Goal: Task Accomplishment & Management: Manage account settings

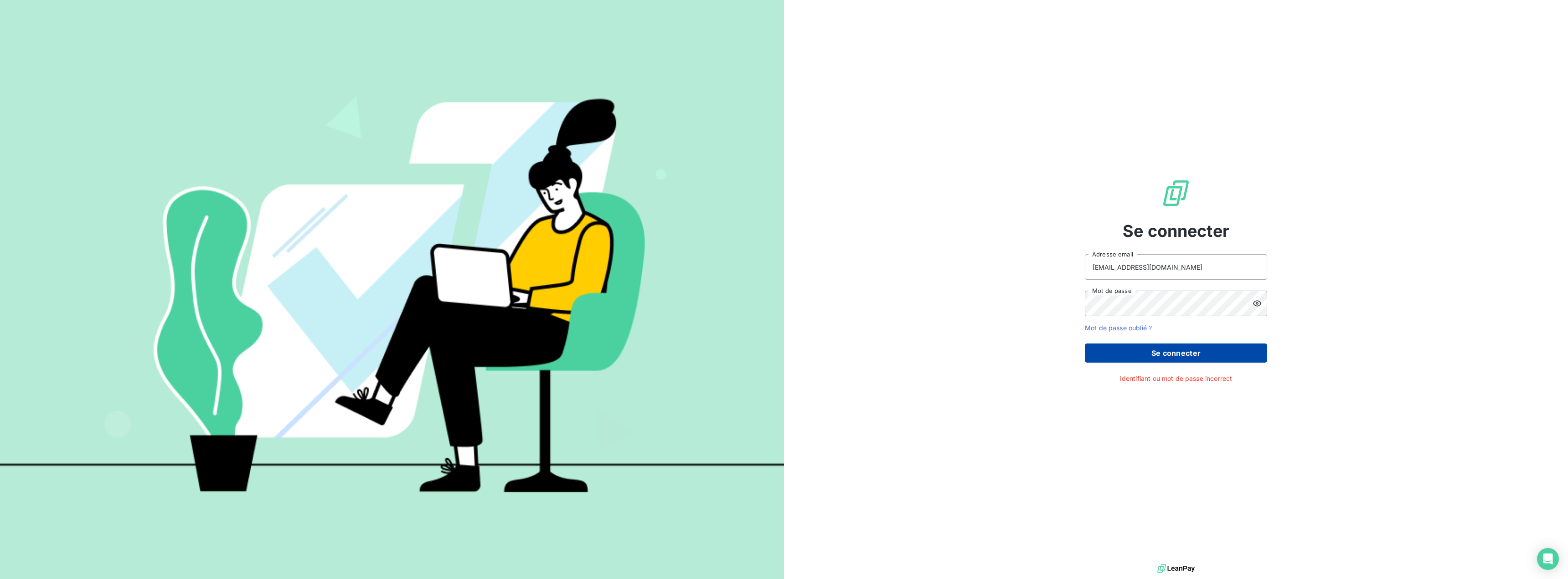
click at [1140, 348] on button "Se connecter" at bounding box center [1176, 353] width 183 height 19
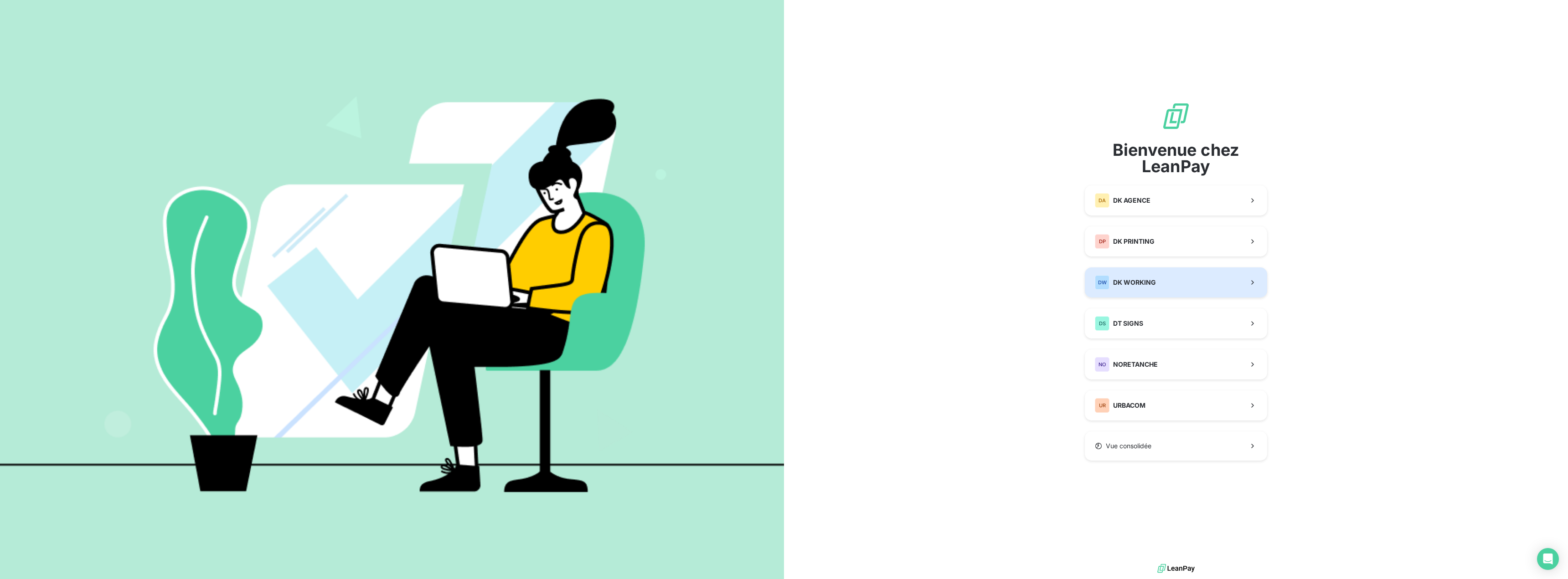
click at [1149, 278] on span "DK WORKING" at bounding box center [1135, 282] width 43 height 9
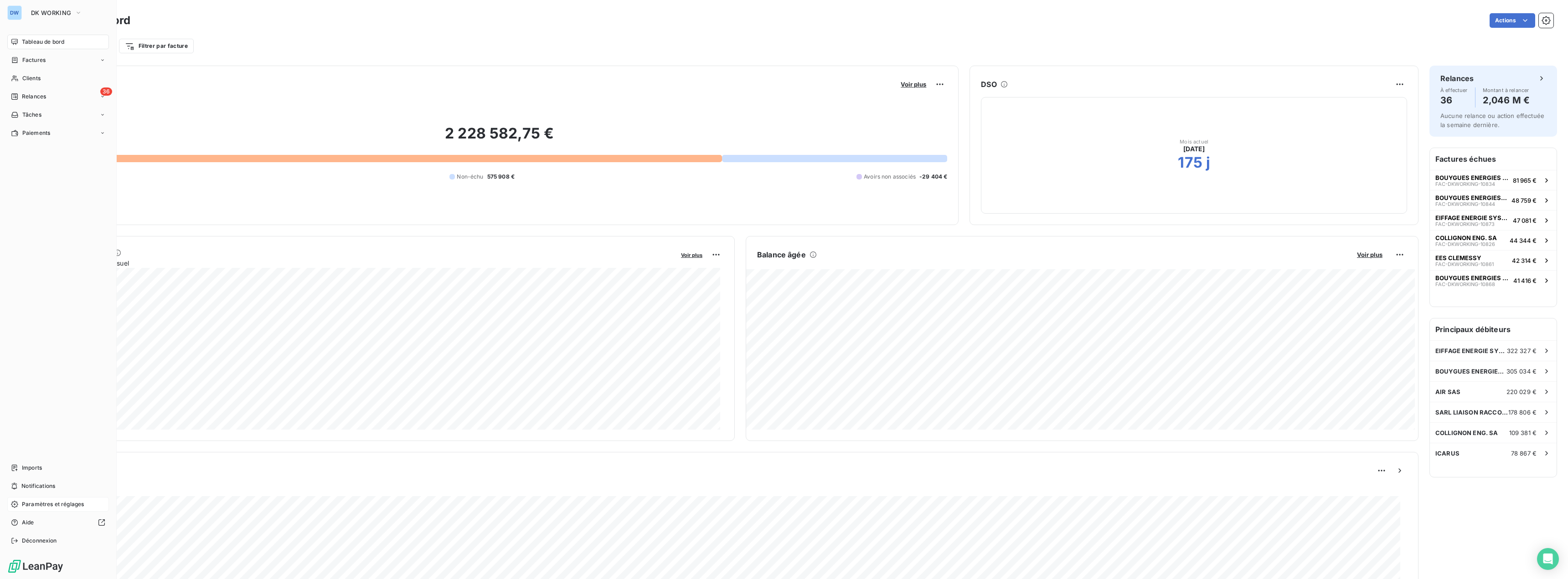
click at [51, 505] on span "Paramètres et réglages" at bounding box center [53, 504] width 62 height 8
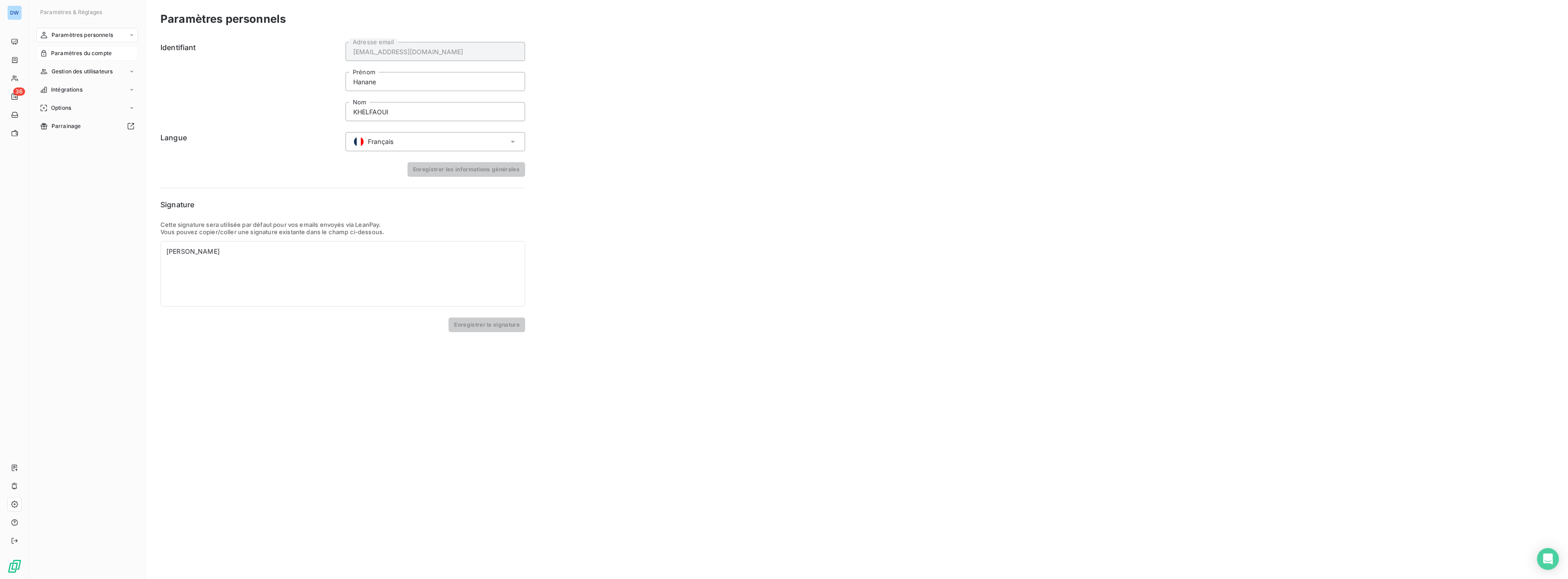
click at [79, 51] on span "Paramètres du compte" at bounding box center [82, 53] width 61 height 8
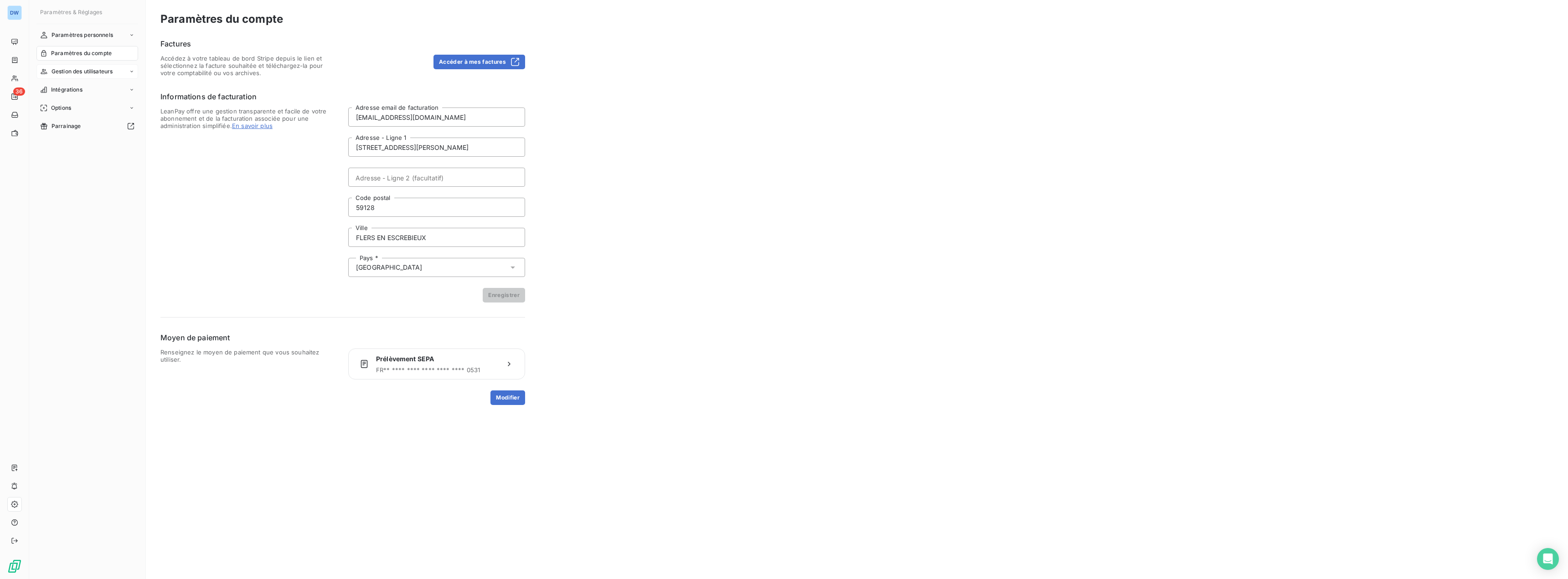
click at [82, 72] on span "Gestion des utilisateurs" at bounding box center [82, 71] width 61 height 8
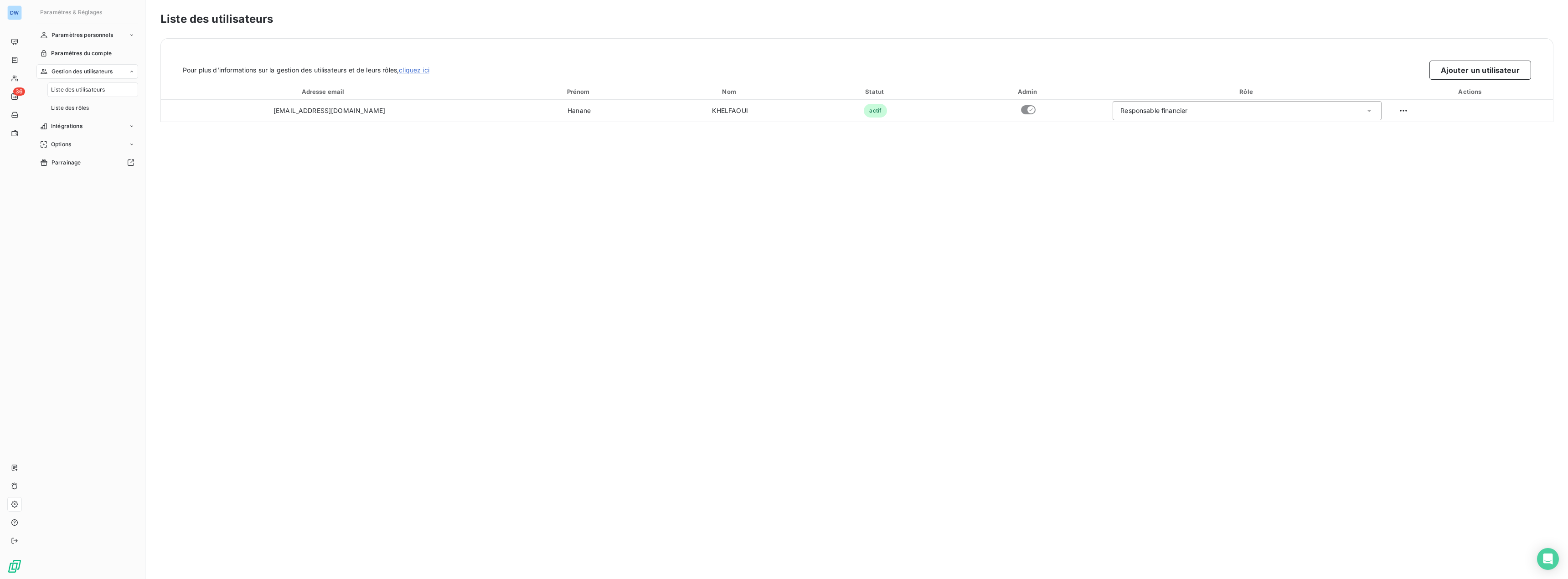
click at [83, 91] on span "Liste des utilisateurs" at bounding box center [78, 89] width 54 height 8
click at [1468, 77] on button "Ajouter un utilisateur" at bounding box center [1480, 70] width 102 height 19
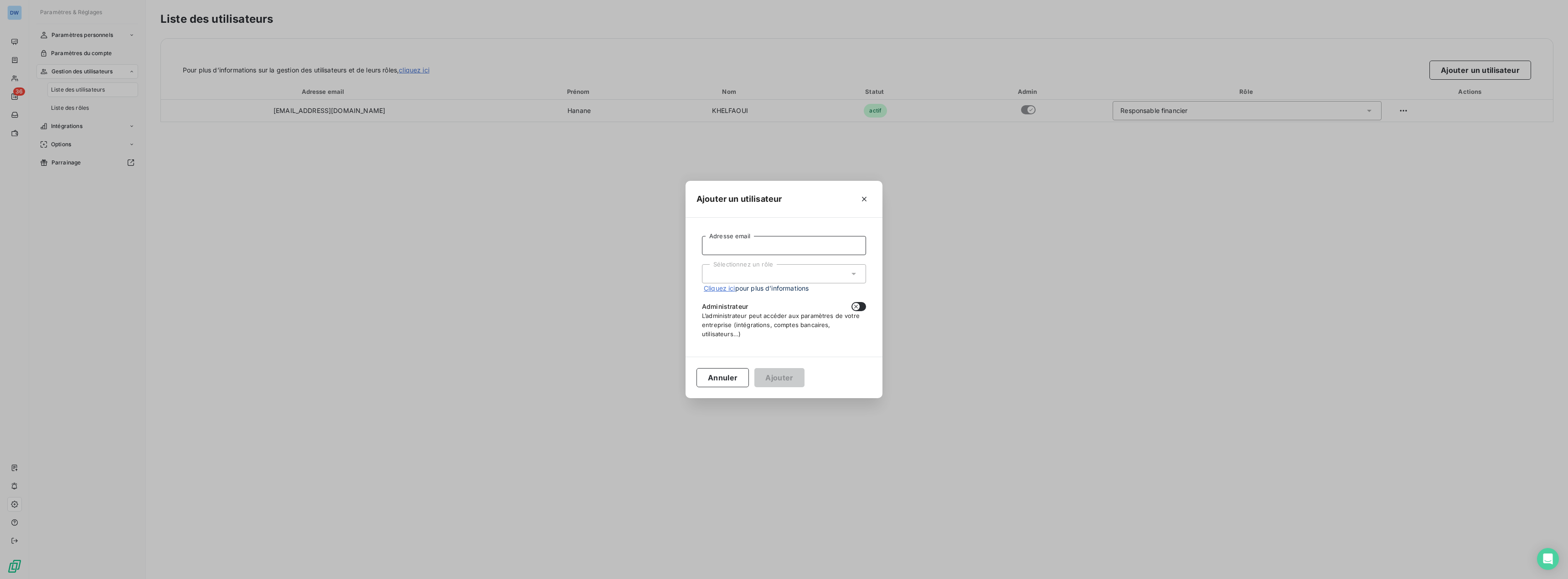
click at [756, 244] on input "Adresse email" at bounding box center [784, 245] width 164 height 19
type input "[PERSON_NAME][EMAIL_ADDRESS][DOMAIN_NAME]"
click at [774, 277] on div "Sélectionnez un rôle" at bounding box center [784, 273] width 164 height 19
click at [758, 291] on li "Responsable financier" at bounding box center [784, 293] width 164 height 16
click at [854, 307] on icon "button" at bounding box center [856, 307] width 7 height 7
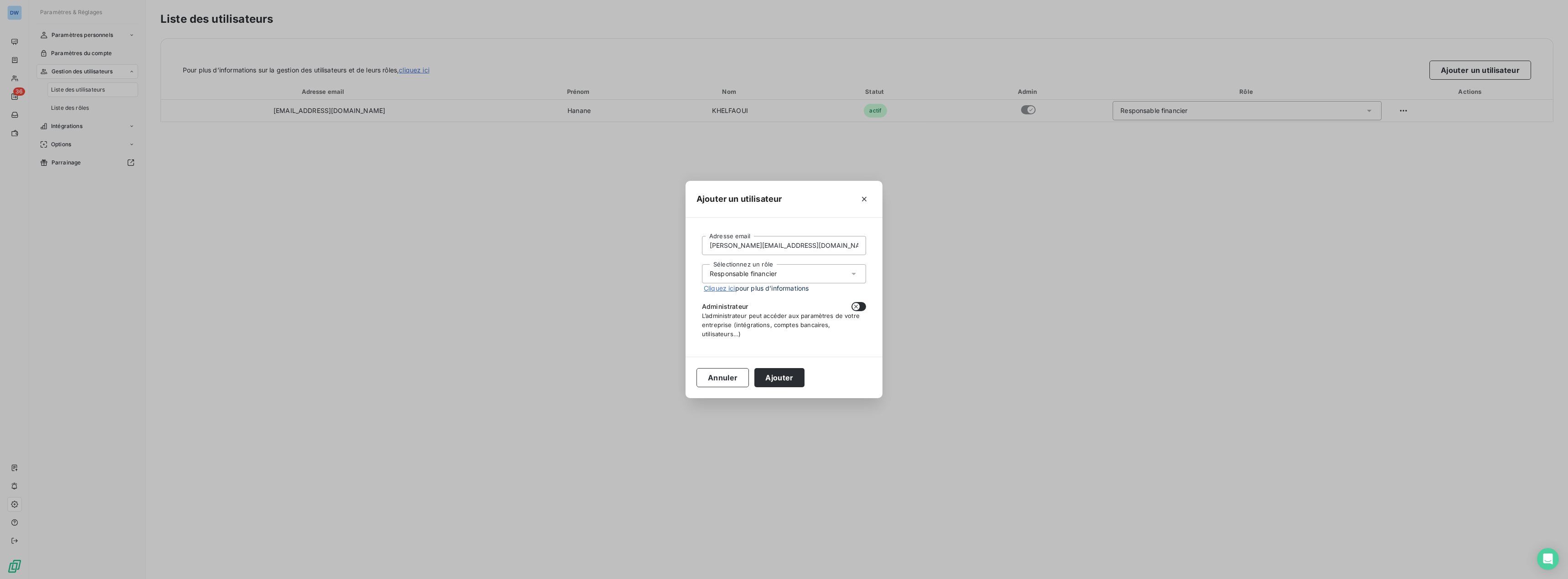
checkbox input "true"
click at [772, 376] on button "Ajouter" at bounding box center [779, 377] width 50 height 19
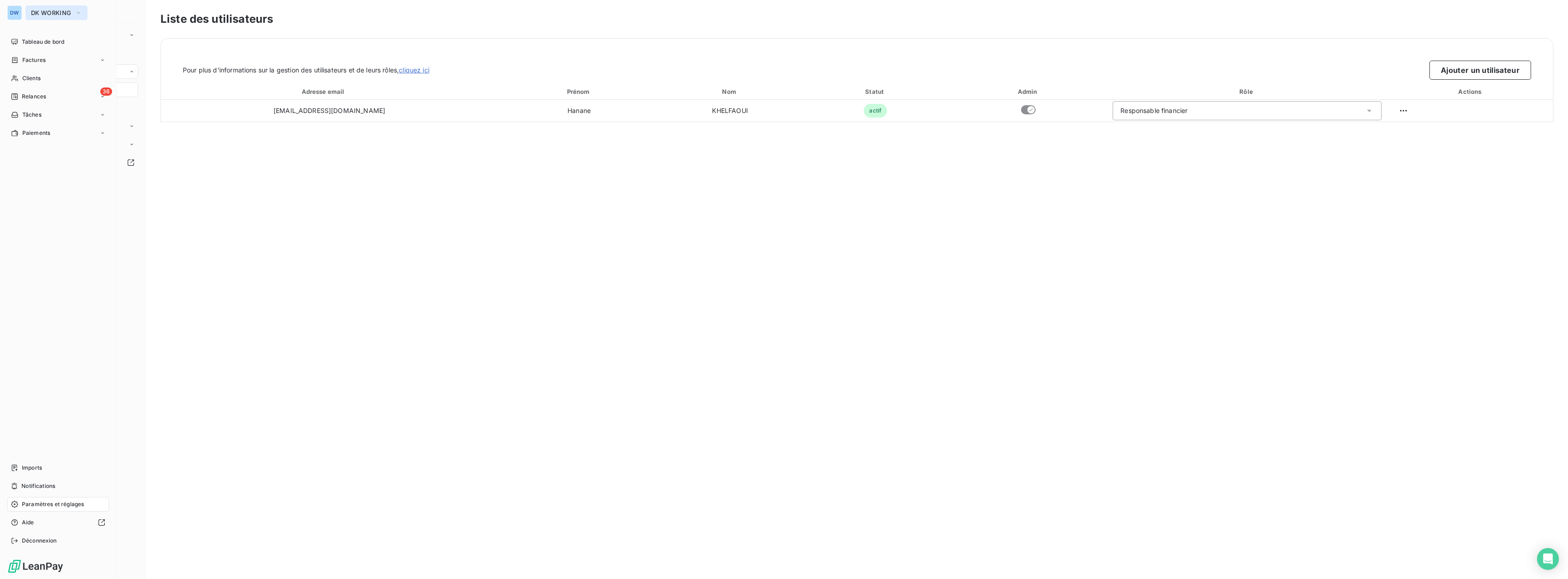
click at [43, 15] on span "DK WORKING" at bounding box center [51, 13] width 40 height 7
click at [54, 148] on span "NORETANCHE" at bounding box center [84, 147] width 81 height 9
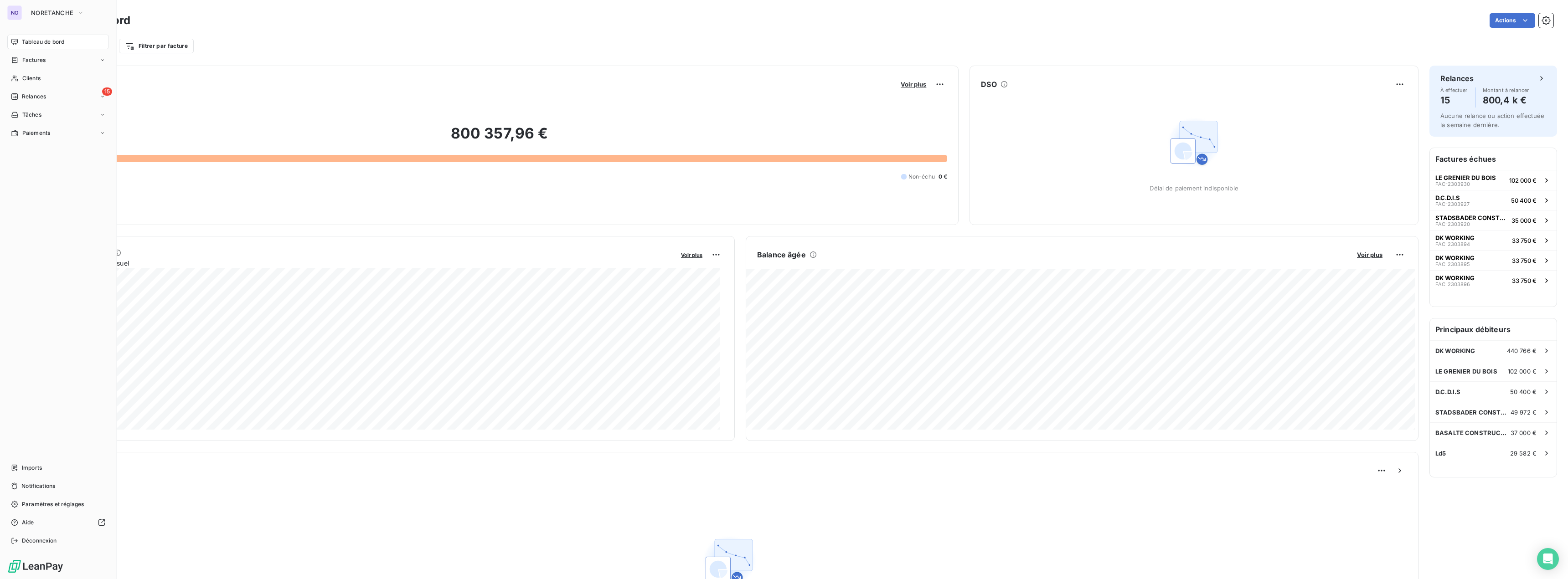
click at [50, 512] on nav "Imports Notifications Paramètres et réglages Aide Déconnexion" at bounding box center [58, 504] width 102 height 88
click at [51, 505] on span "Paramètres et réglages" at bounding box center [53, 504] width 62 height 8
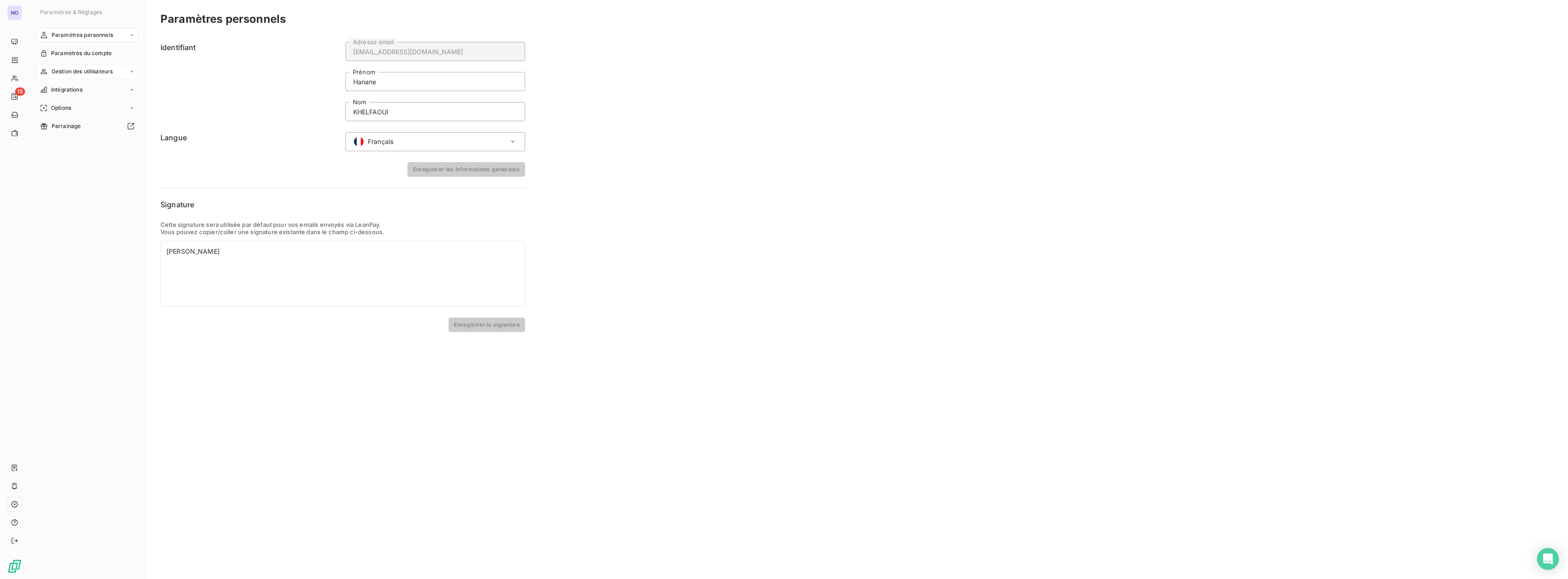
click at [58, 71] on span "Gestion des utilisateurs" at bounding box center [82, 71] width 61 height 8
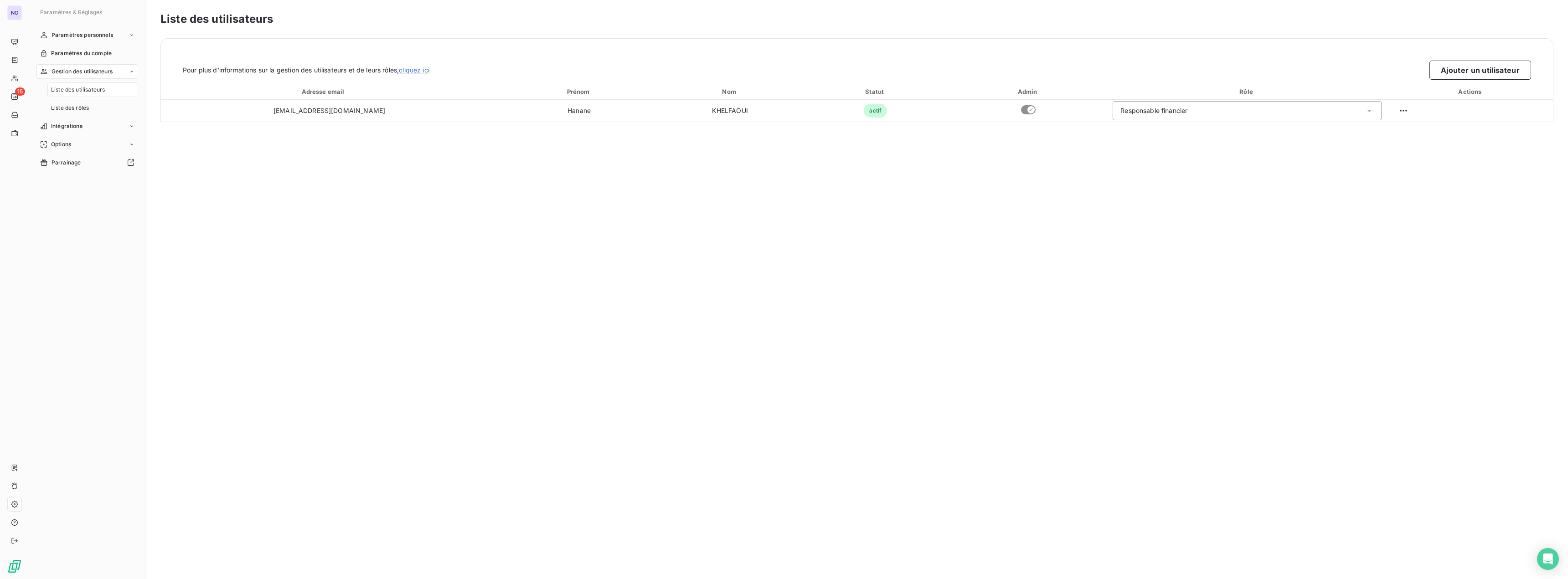
click at [66, 92] on span "Liste des utilisateurs" at bounding box center [78, 89] width 54 height 8
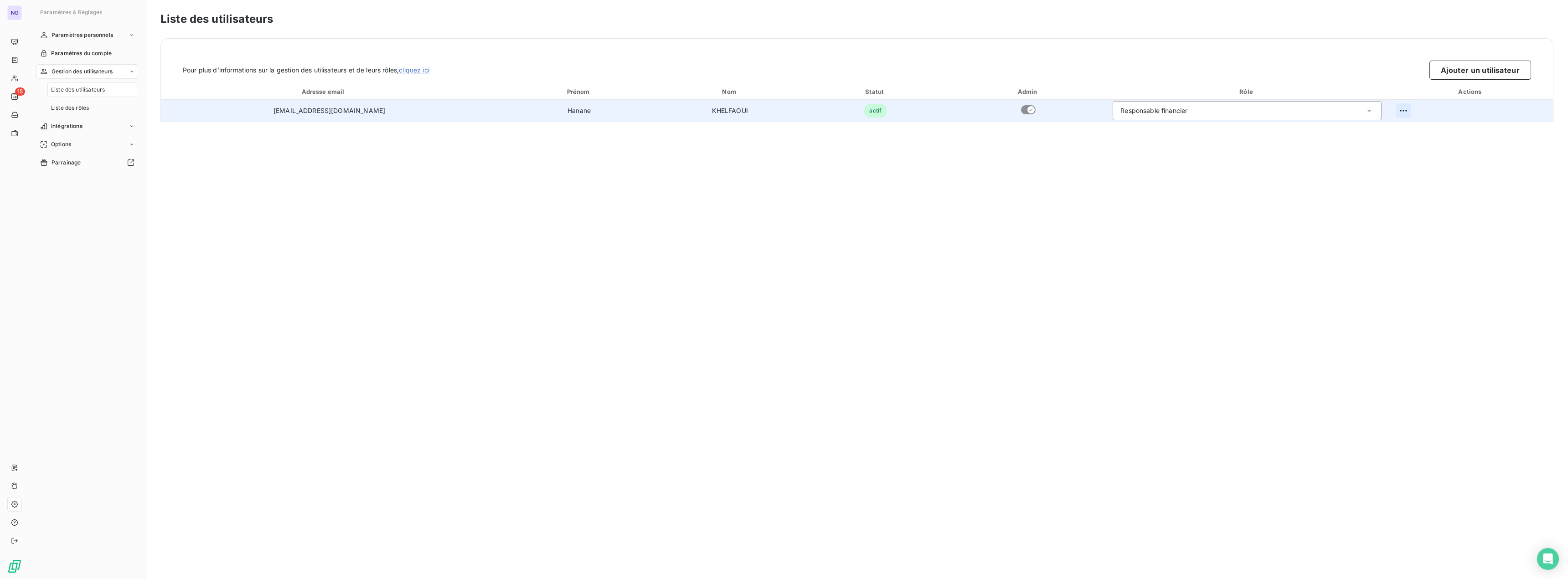
click at [1404, 106] on html "NO 15 Paramètres & Réglages Paramètres personnels Paramètres du compte Gestion …" at bounding box center [784, 290] width 1568 height 579
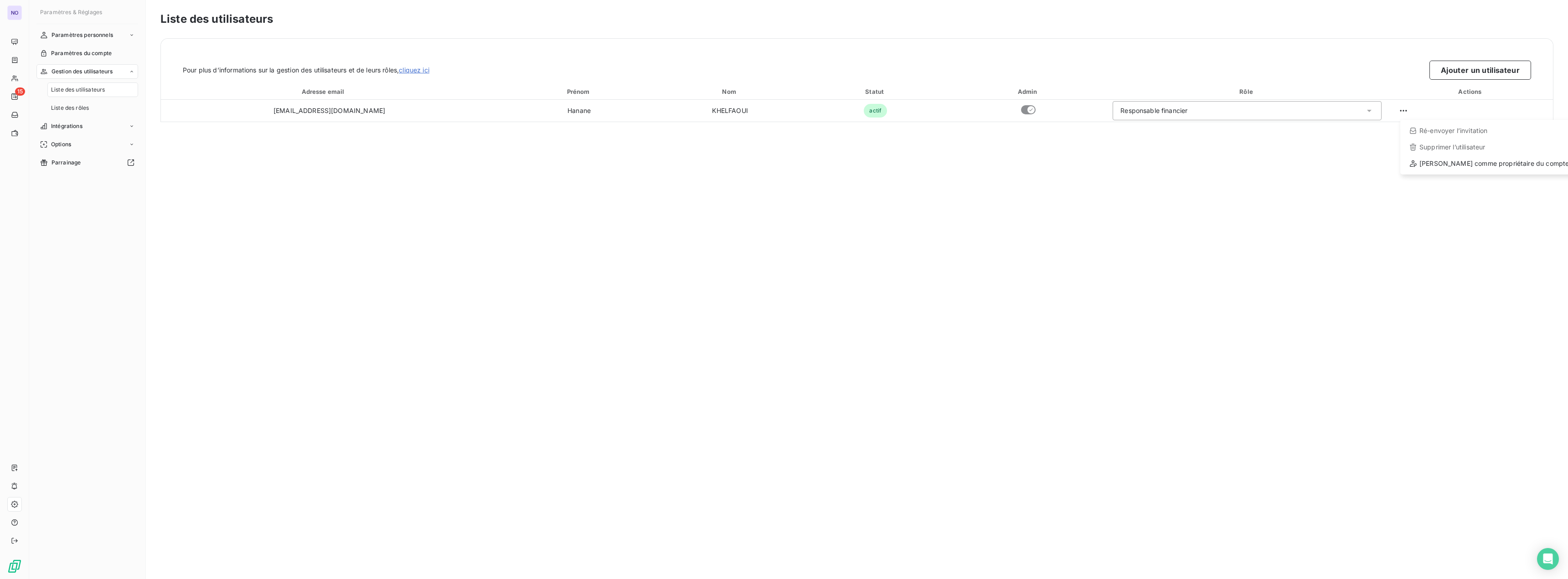
click at [1404, 107] on html "NO 15 Paramètres & Réglages Paramètres personnels Paramètres du compte Gestion …" at bounding box center [784, 290] width 1568 height 579
click at [1474, 73] on button "Ajouter un utilisateur" at bounding box center [1480, 70] width 102 height 19
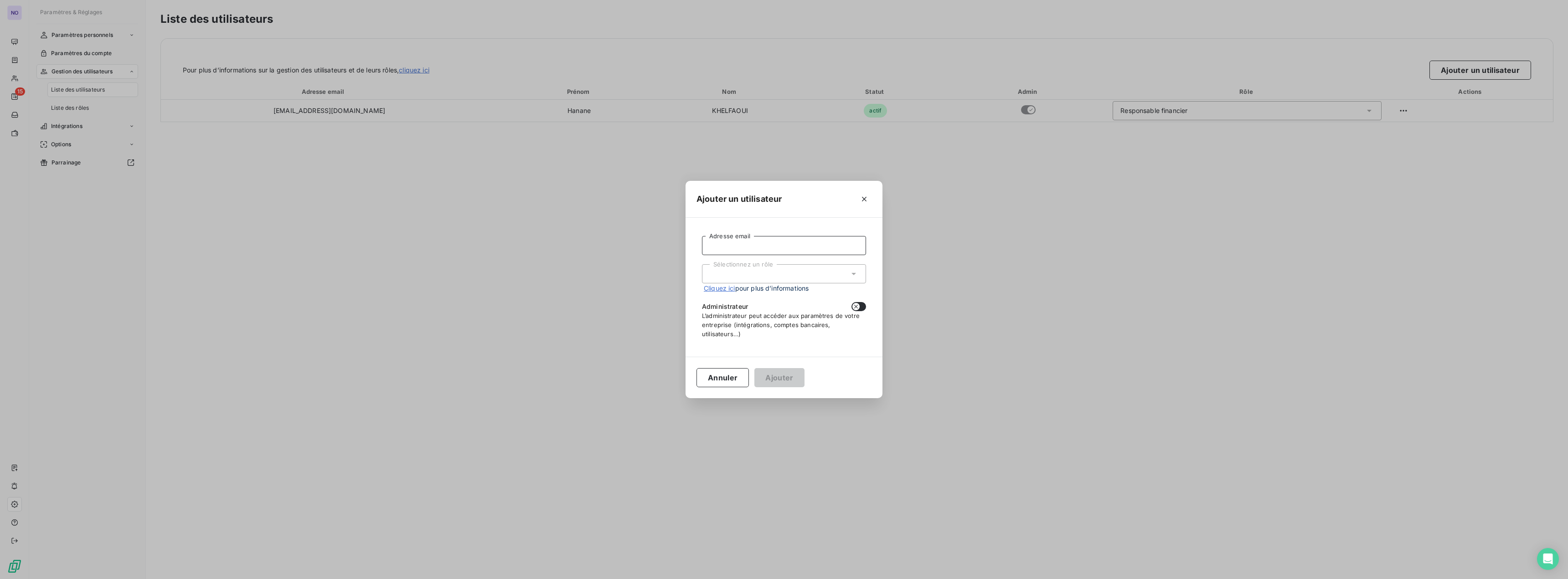
click at [758, 251] on input "Adresse email" at bounding box center [784, 245] width 164 height 19
type input "[PERSON_NAME][EMAIL_ADDRESS][DOMAIN_NAME]"
click at [743, 268] on div "Sélectionnez un rôle" at bounding box center [784, 273] width 164 height 19
click at [736, 290] on li "Responsable financier" at bounding box center [784, 293] width 164 height 16
click at [856, 307] on icon "button" at bounding box center [856, 307] width 7 height 7
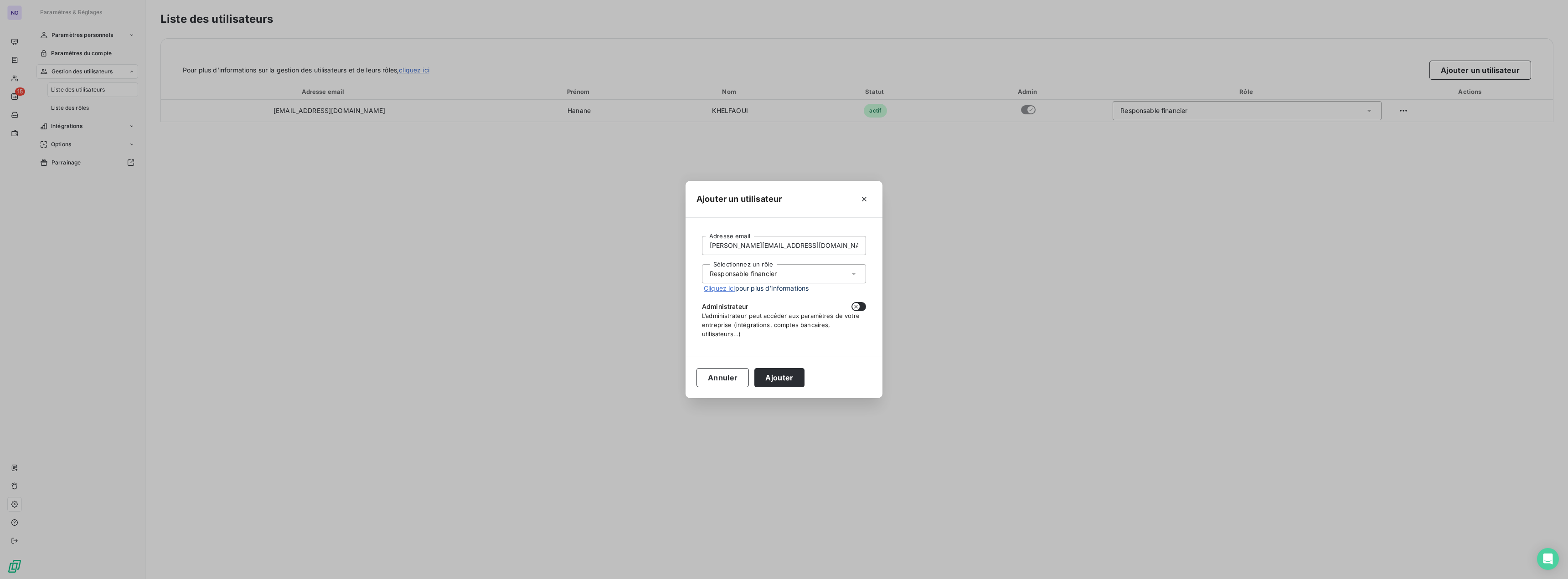
checkbox input "true"
click at [788, 377] on button "Ajouter" at bounding box center [779, 377] width 50 height 19
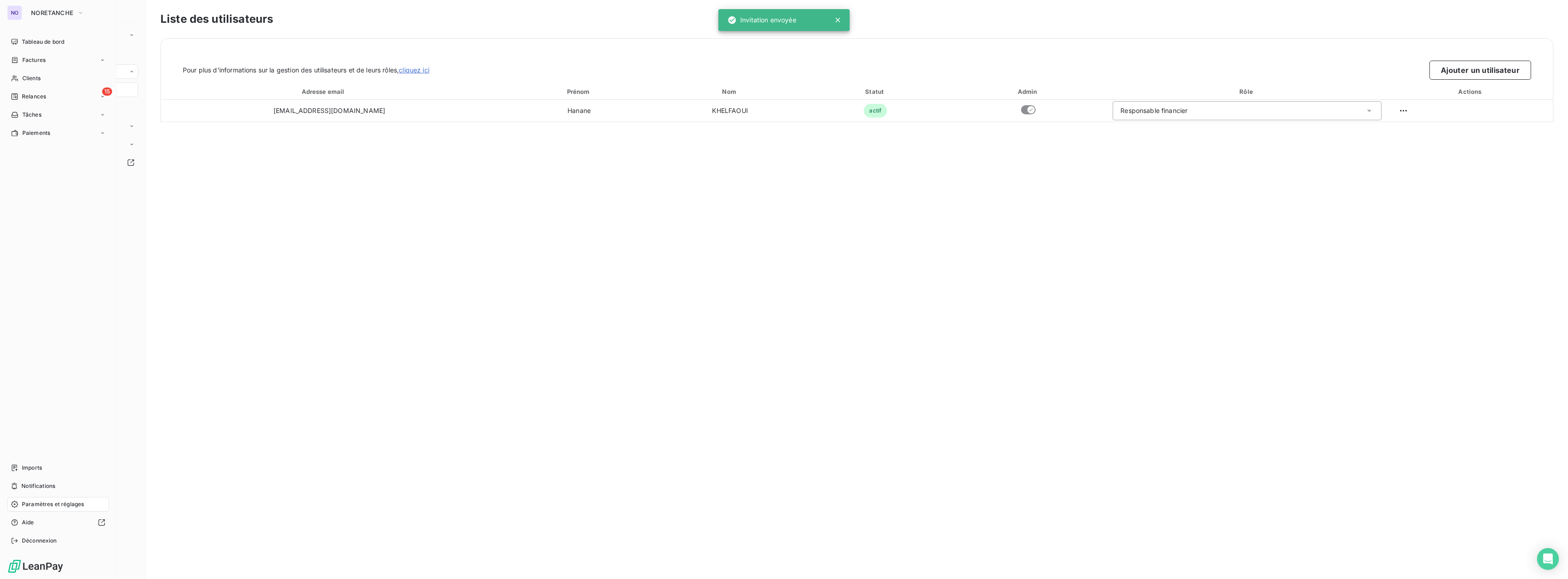
click at [16, 10] on div "NO" at bounding box center [15, 13] width 15 height 15
click at [40, 12] on span "NORETANCHE" at bounding box center [52, 13] width 43 height 7
click at [65, 55] on span "DK AGENCE" at bounding box center [84, 59] width 81 height 9
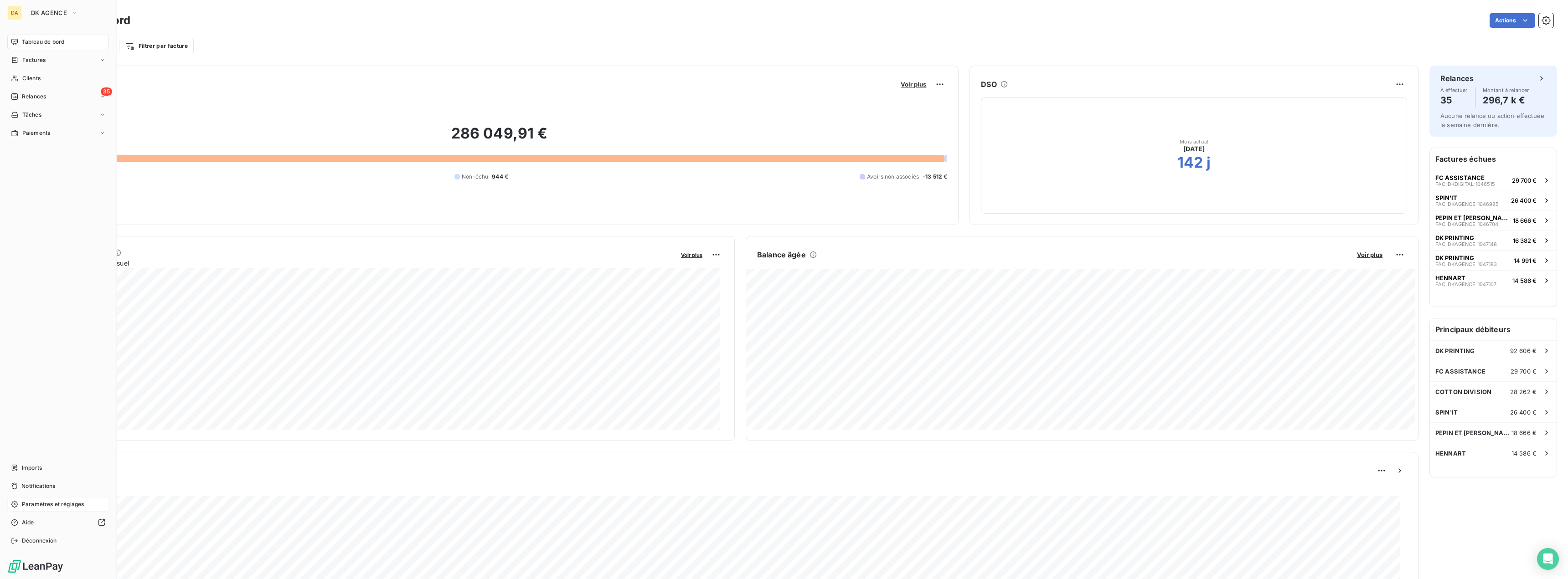
click at [30, 503] on span "Paramètres et réglages" at bounding box center [53, 504] width 62 height 8
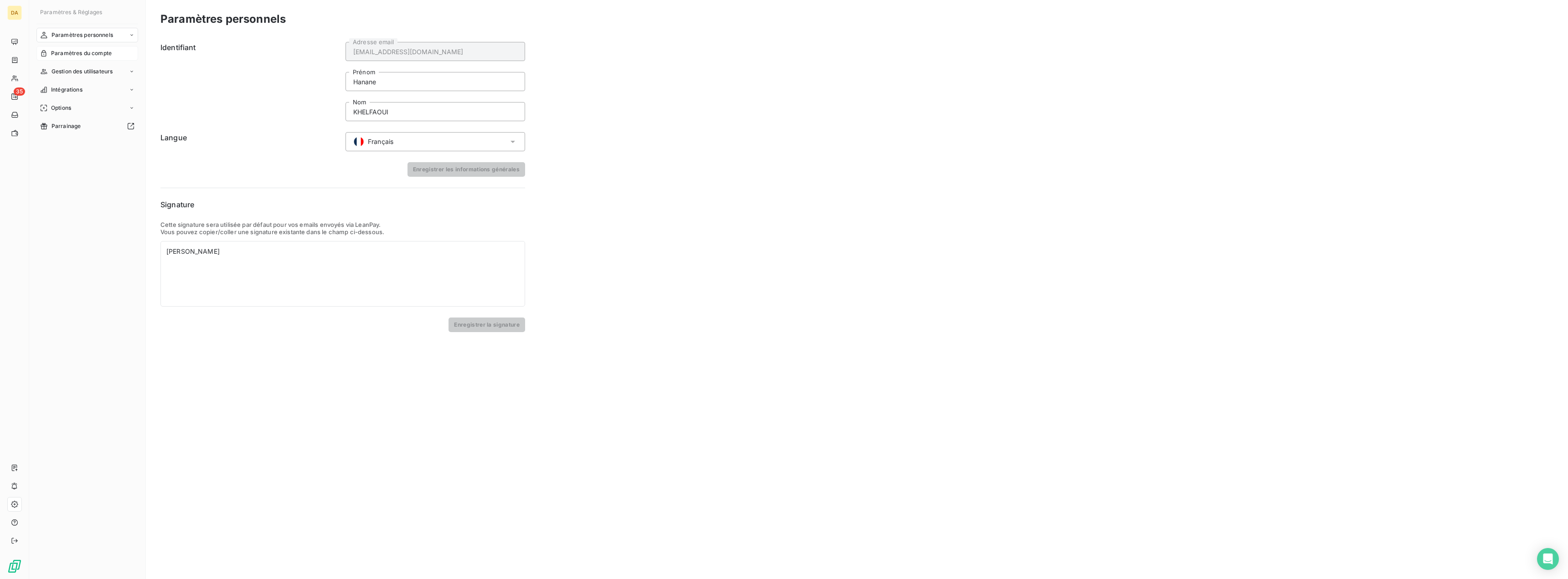
click at [84, 55] on span "Paramètres du compte" at bounding box center [82, 53] width 61 height 8
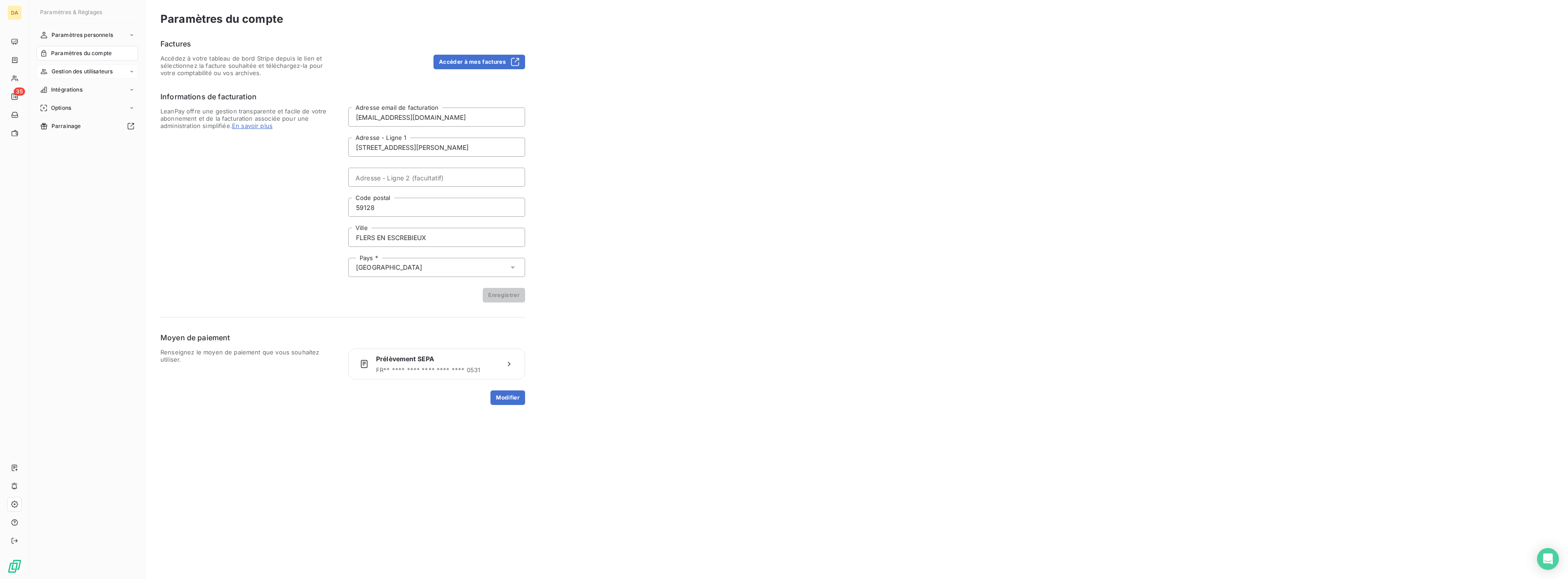
click at [84, 72] on span "Gestion des utilisateurs" at bounding box center [82, 71] width 61 height 8
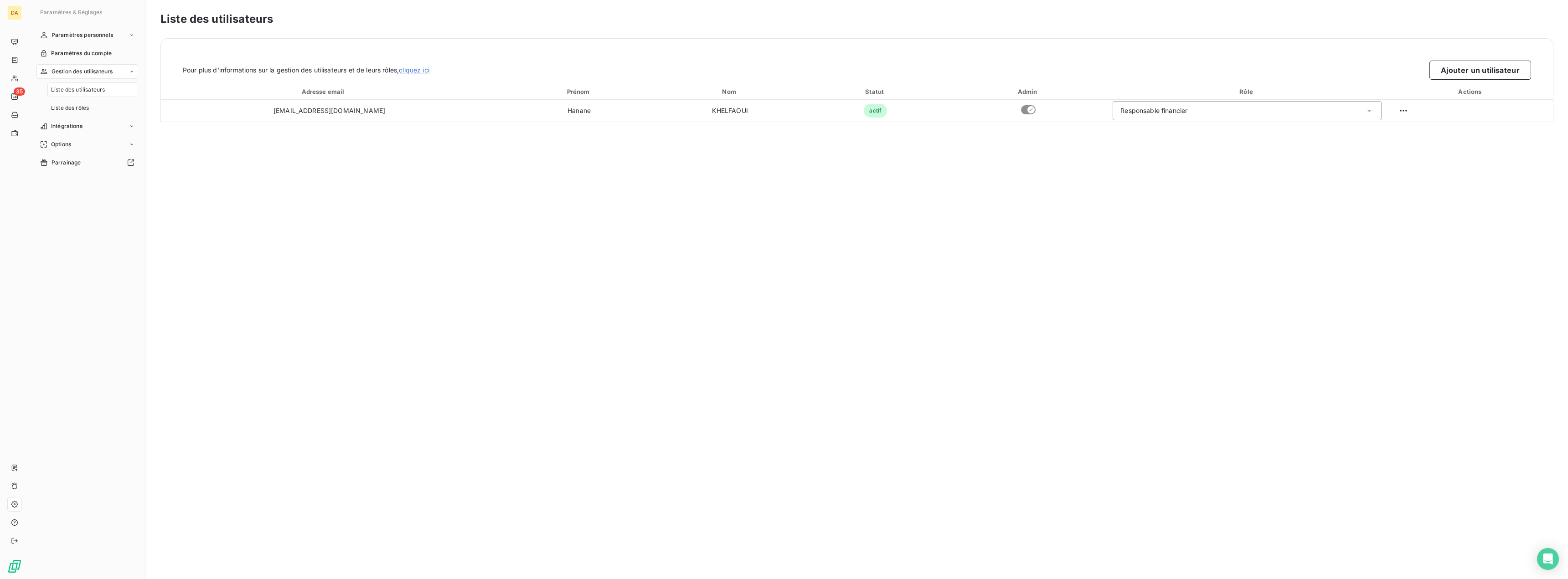
click at [75, 95] on div "Liste des utilisateurs" at bounding box center [93, 90] width 91 height 15
click at [75, 89] on span "Liste des utilisateurs" at bounding box center [78, 89] width 54 height 8
click at [1467, 68] on button "Ajouter un utilisateur" at bounding box center [1480, 70] width 102 height 19
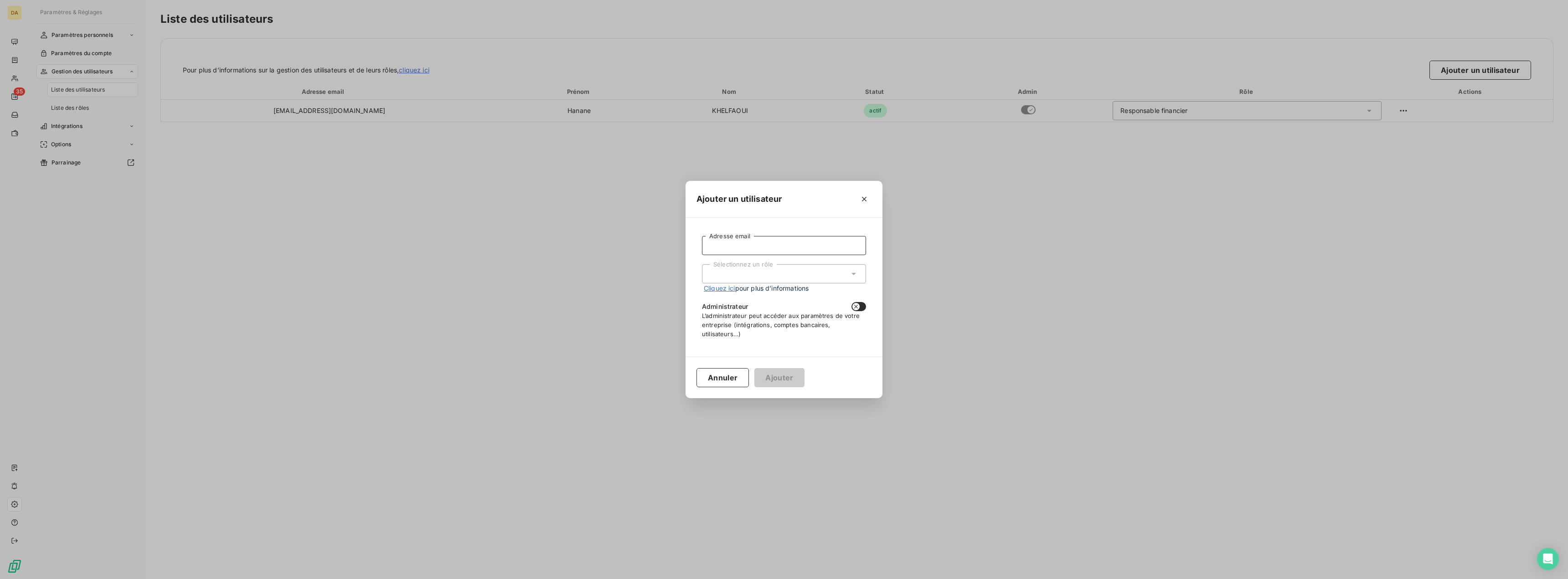
click at [756, 245] on input "Adresse email" at bounding box center [784, 245] width 164 height 19
type input "[PERSON_NAME][EMAIL_ADDRESS][DOMAIN_NAME]"
click at [752, 273] on div "Sélectionnez un rôle" at bounding box center [784, 273] width 164 height 19
click at [747, 293] on li "Responsable financier" at bounding box center [784, 293] width 164 height 16
click at [856, 304] on icon "button" at bounding box center [856, 307] width 7 height 7
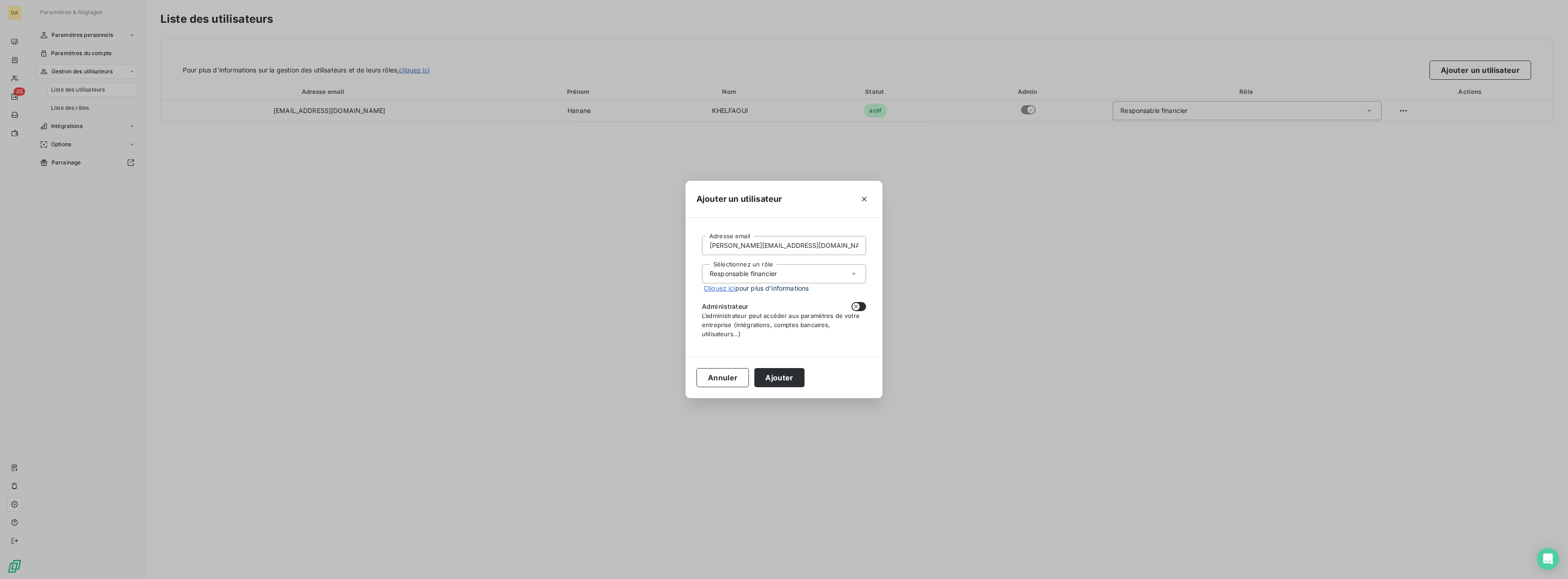
checkbox input "true"
click at [782, 378] on button "Ajouter" at bounding box center [779, 377] width 50 height 19
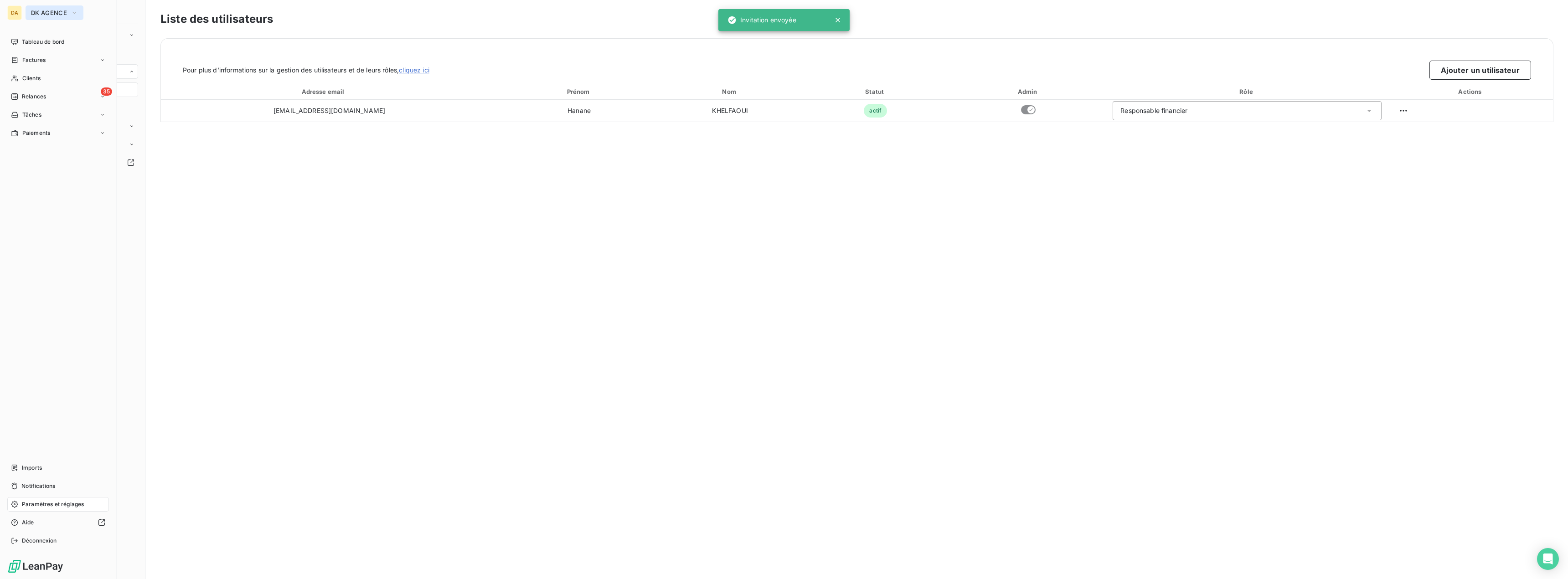
click at [35, 13] on span "DK AGENCE" at bounding box center [49, 13] width 36 height 7
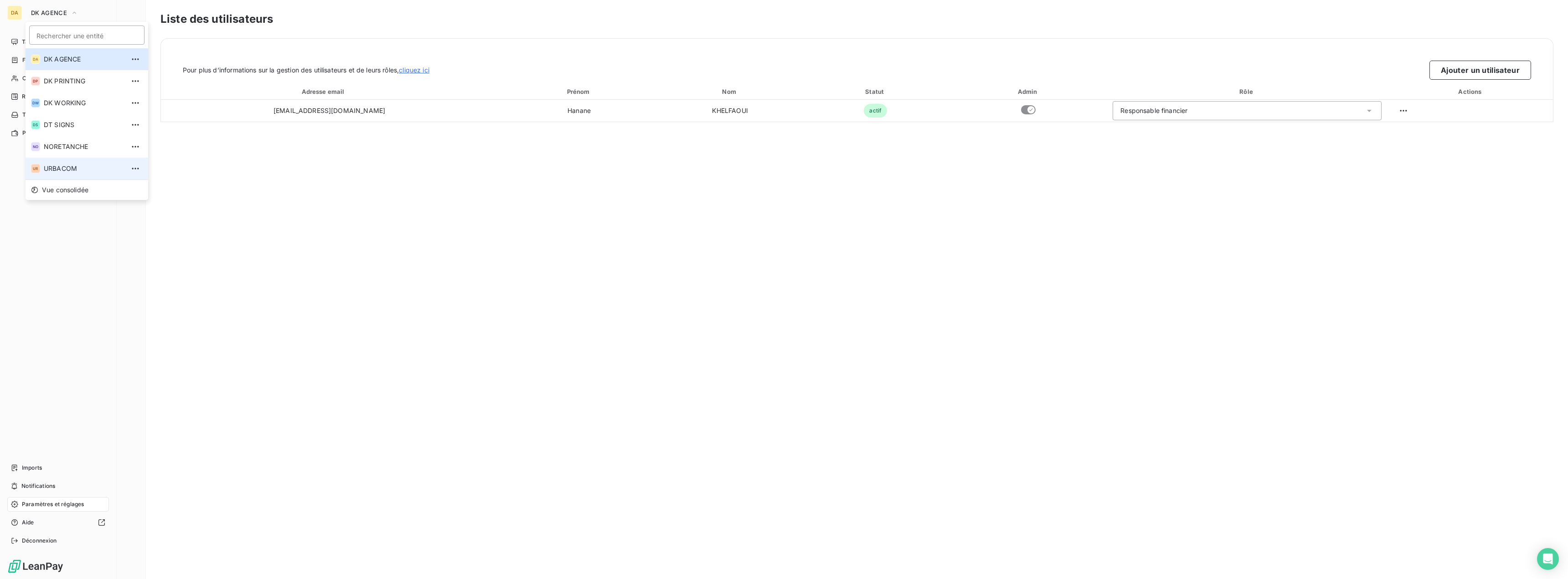
click at [63, 170] on span "URBACOM" at bounding box center [84, 168] width 81 height 9
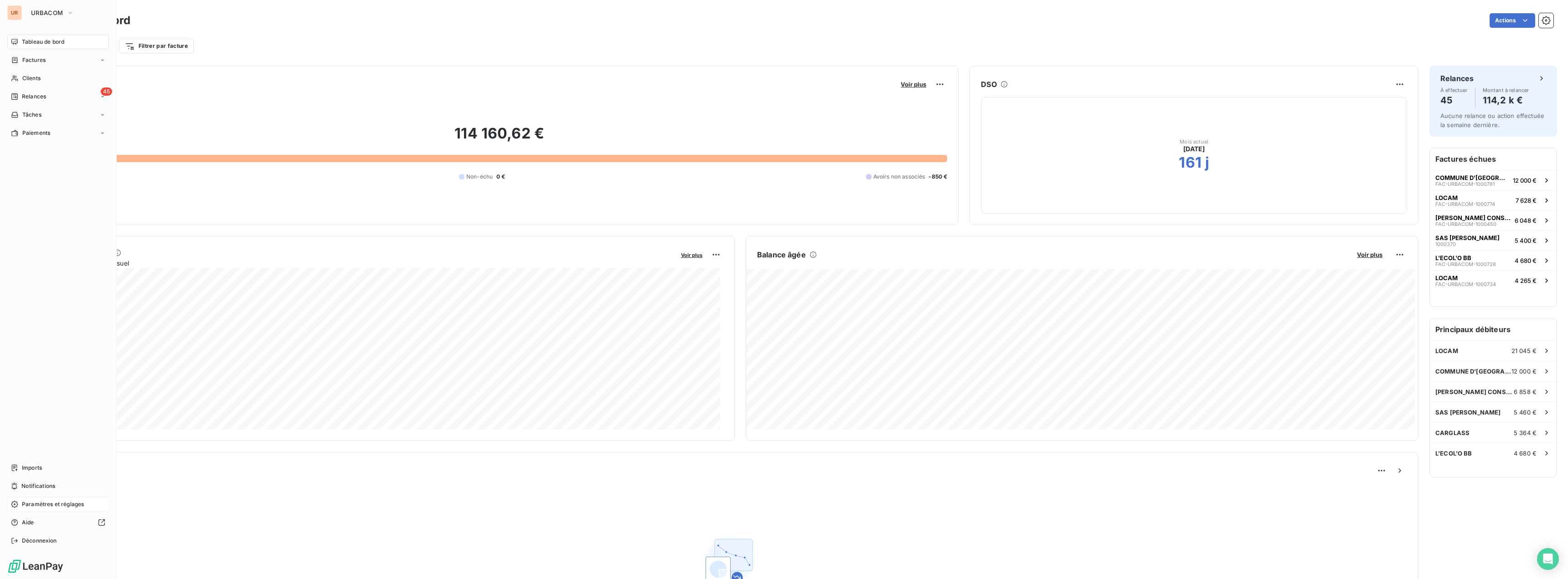
click at [63, 502] on span "Paramètres et réglages" at bounding box center [53, 504] width 62 height 8
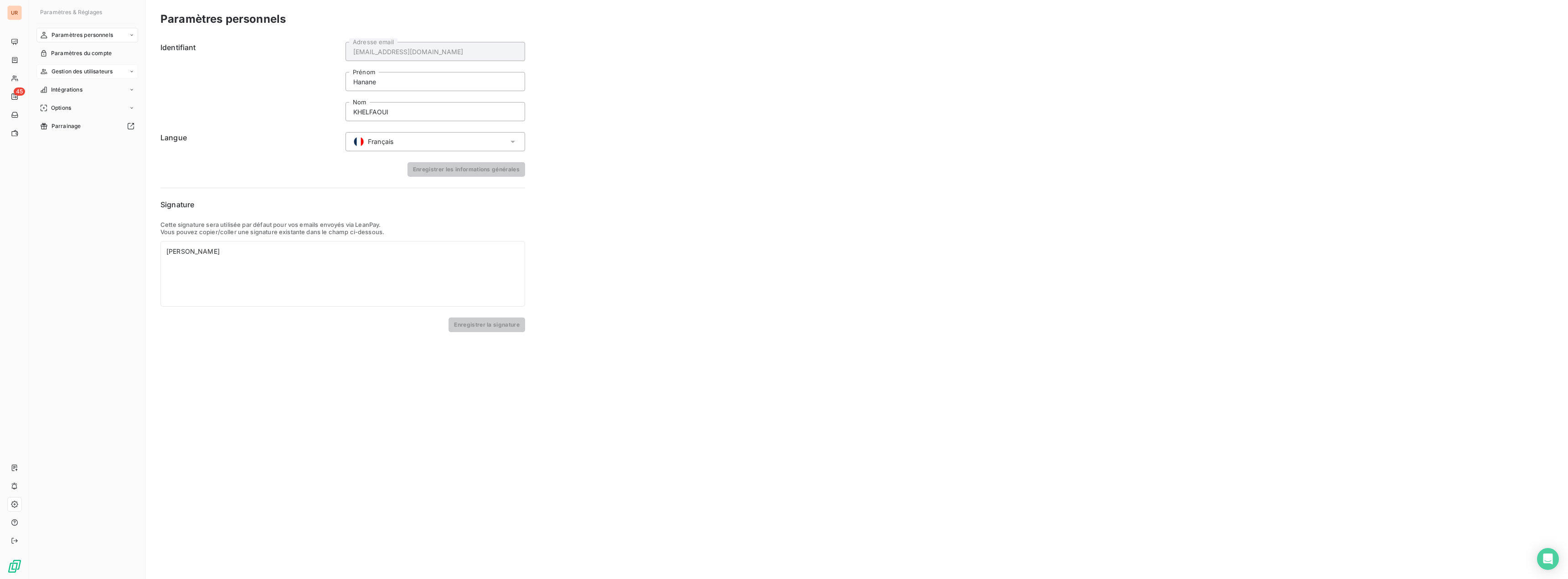
click at [76, 74] on span "Gestion des utilisateurs" at bounding box center [82, 71] width 61 height 8
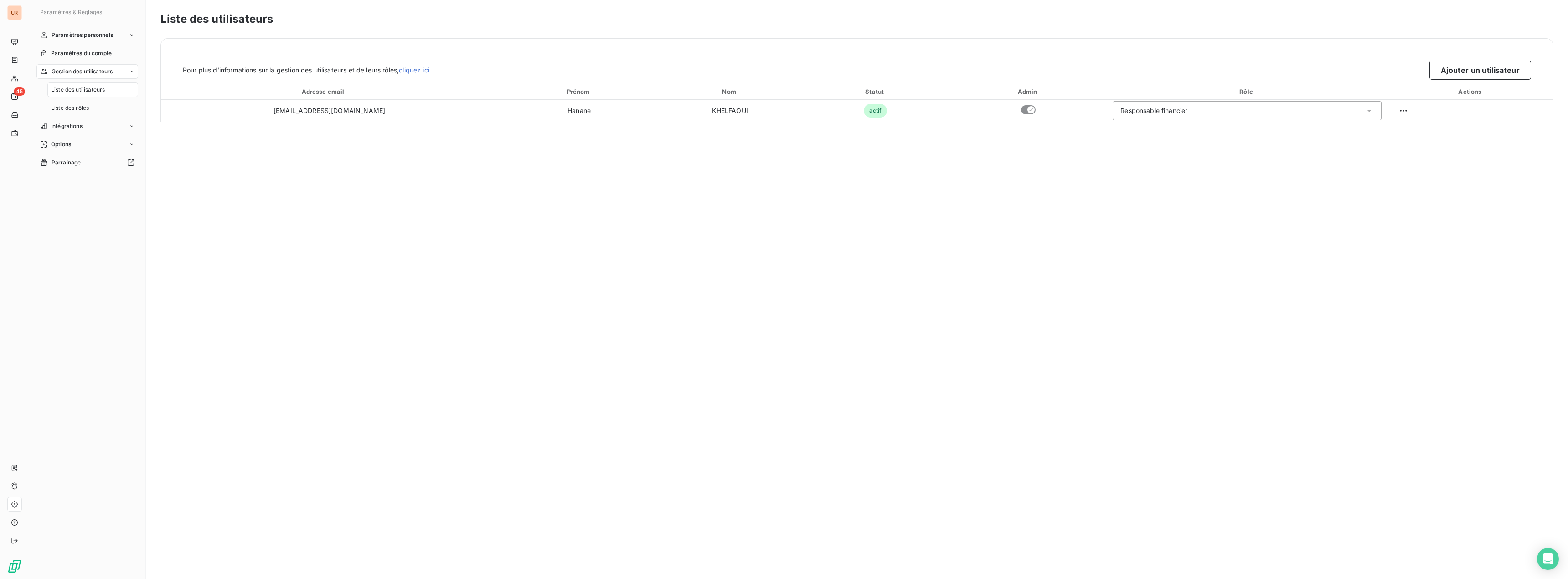
click at [77, 94] on div "Liste des utilisateurs" at bounding box center [93, 90] width 91 height 15
click at [1456, 72] on button "Ajouter un utilisateur" at bounding box center [1480, 70] width 102 height 19
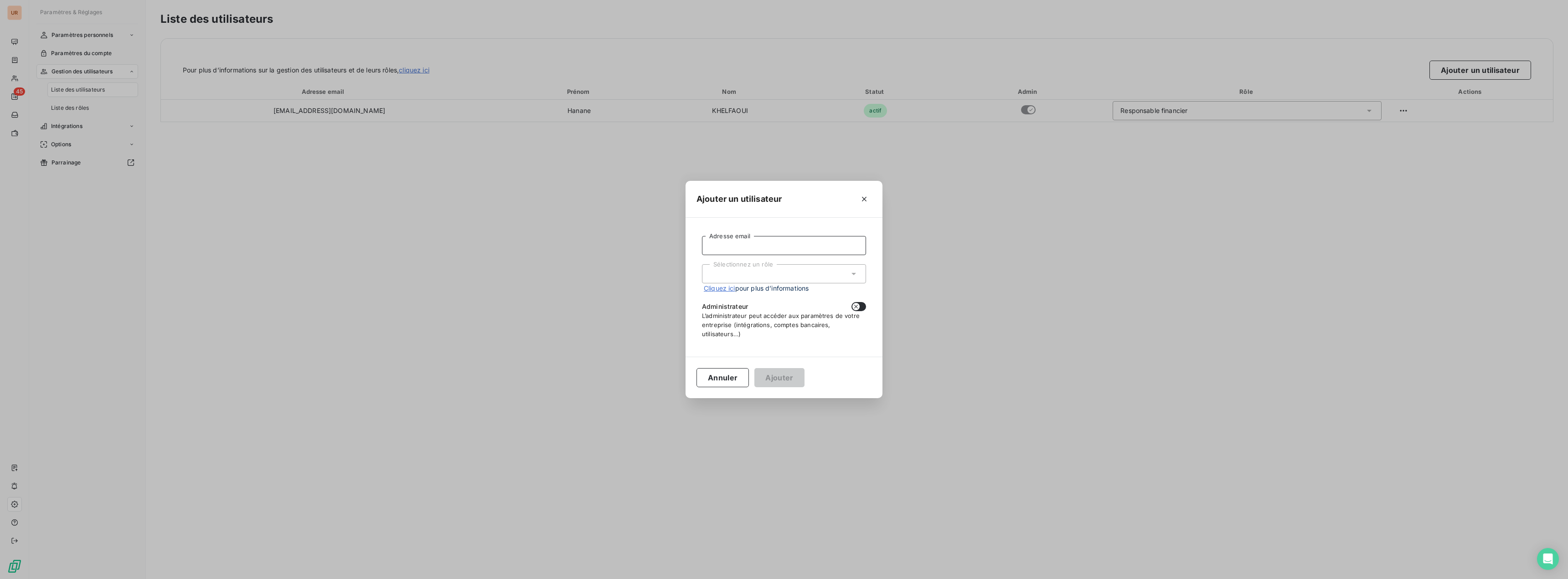
click at [725, 249] on input "Adresse email" at bounding box center [784, 245] width 164 height 19
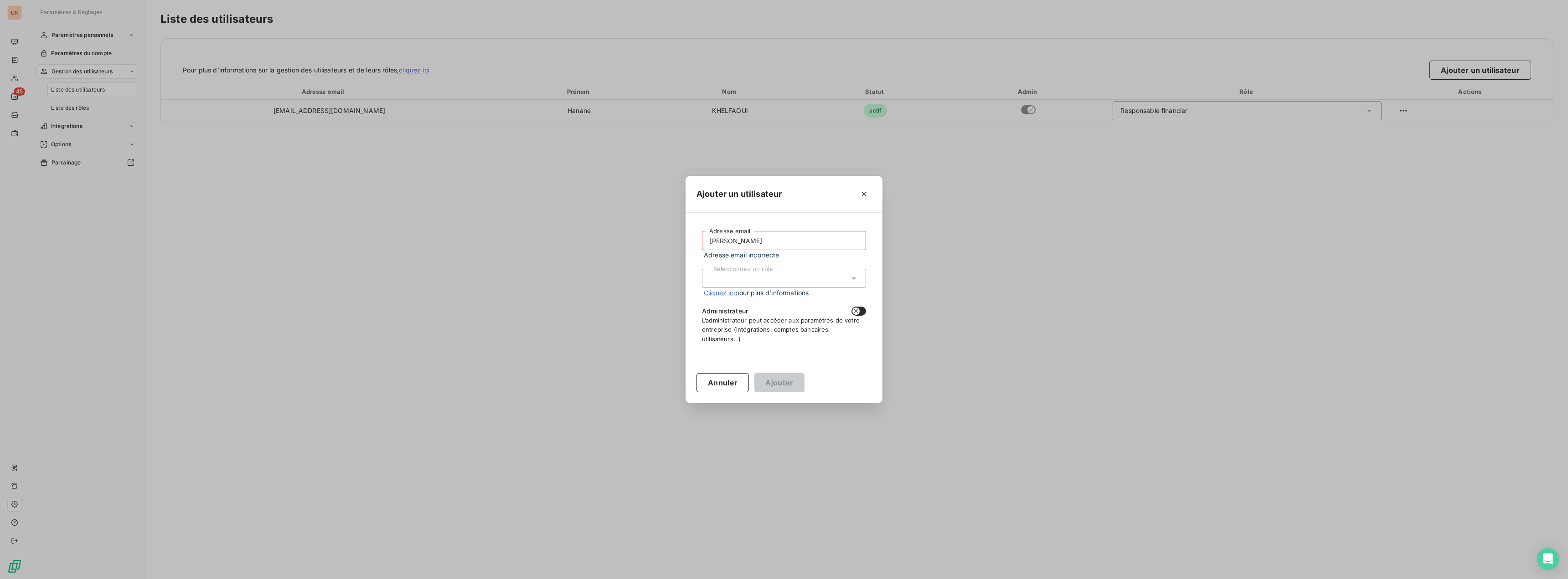
type input "[PERSON_NAME][EMAIL_ADDRESS][DOMAIN_NAME]"
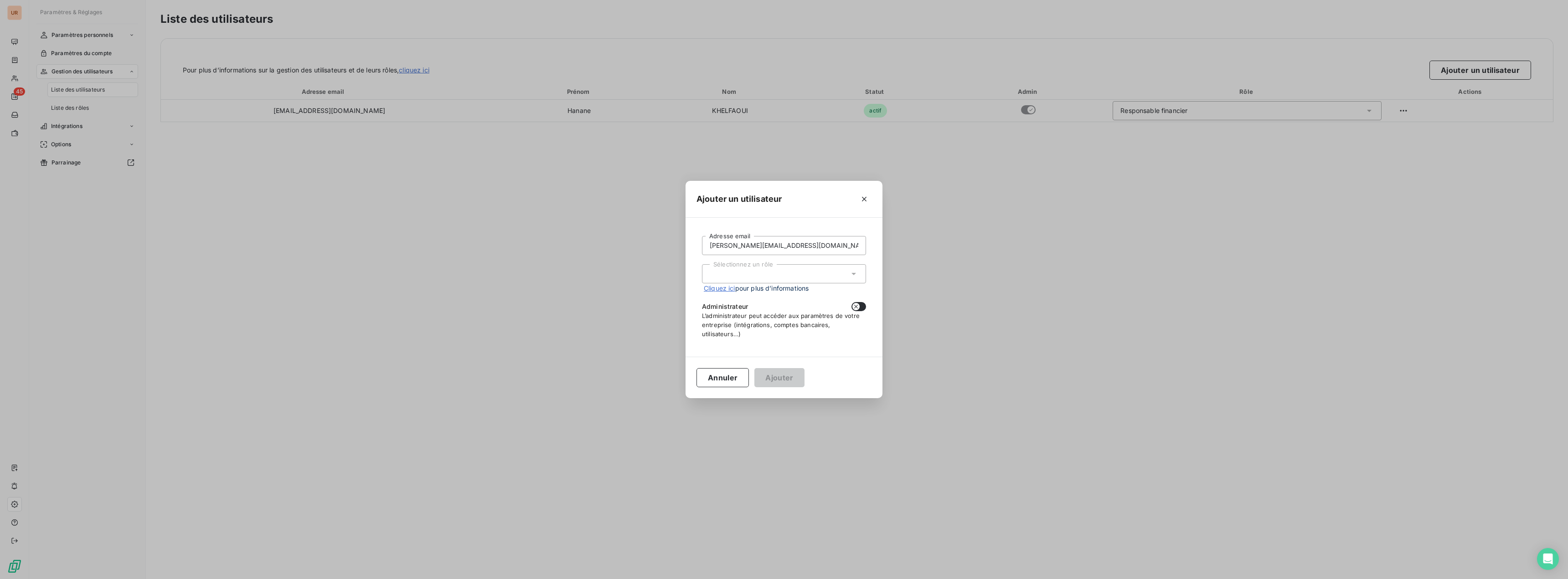
click at [752, 277] on div "Sélectionnez un rôle" at bounding box center [784, 273] width 164 height 19
click at [756, 293] on li "Responsable financier" at bounding box center [784, 293] width 164 height 16
click at [861, 305] on button "button" at bounding box center [859, 306] width 15 height 9
checkbox input "true"
click at [796, 376] on button "Ajouter" at bounding box center [779, 377] width 50 height 19
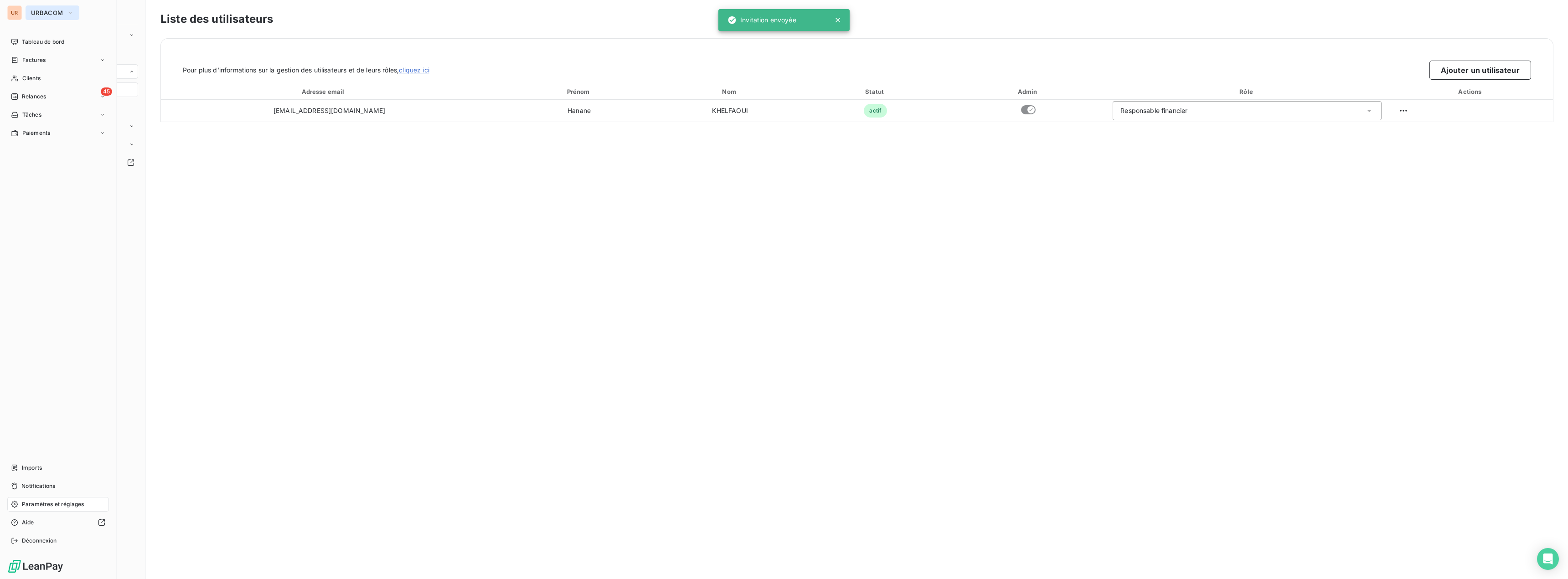
click at [30, 8] on button "URBACOM" at bounding box center [52, 13] width 54 height 15
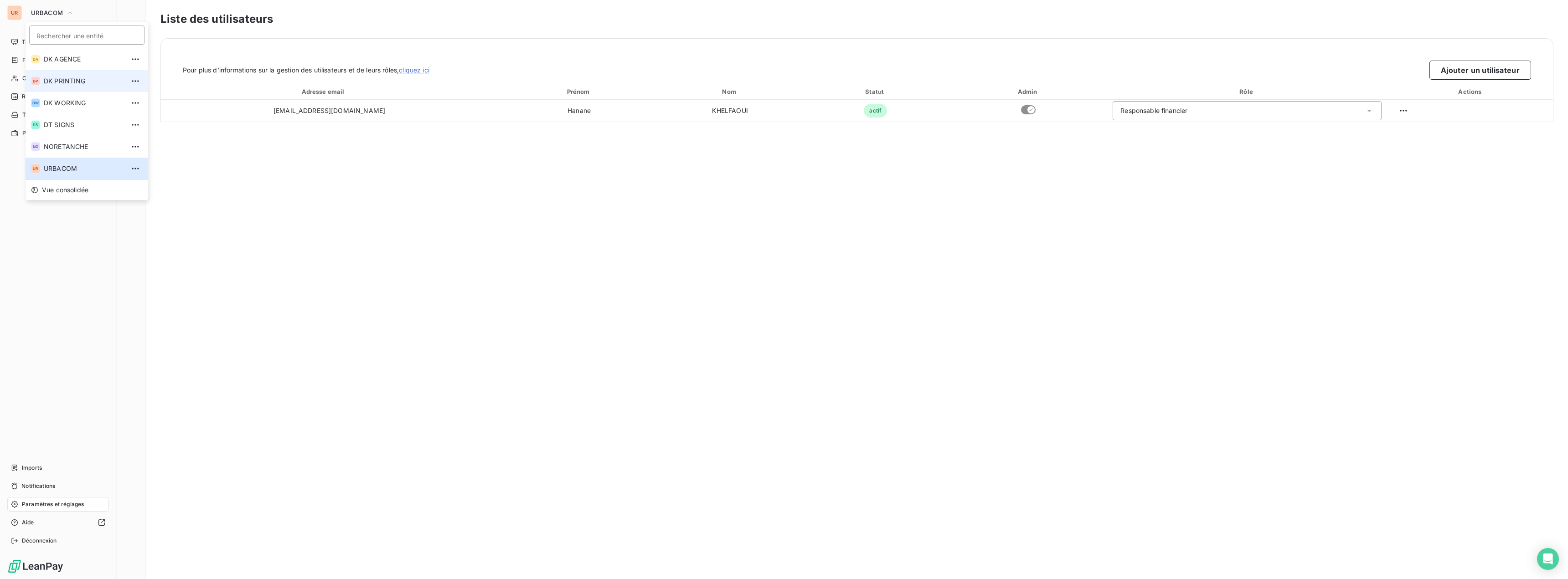
click at [72, 76] on li "DP DK PRINTING" at bounding box center [86, 81] width 122 height 22
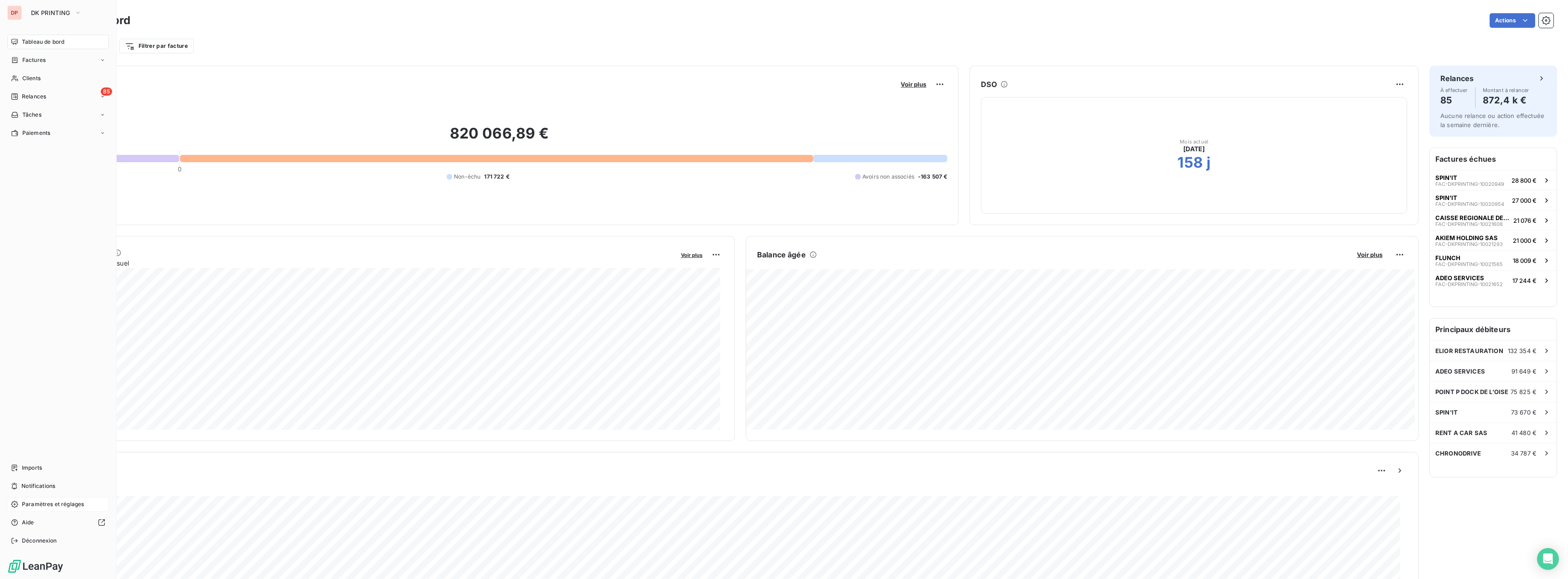
click at [66, 504] on span "Paramètres et réglages" at bounding box center [53, 504] width 62 height 8
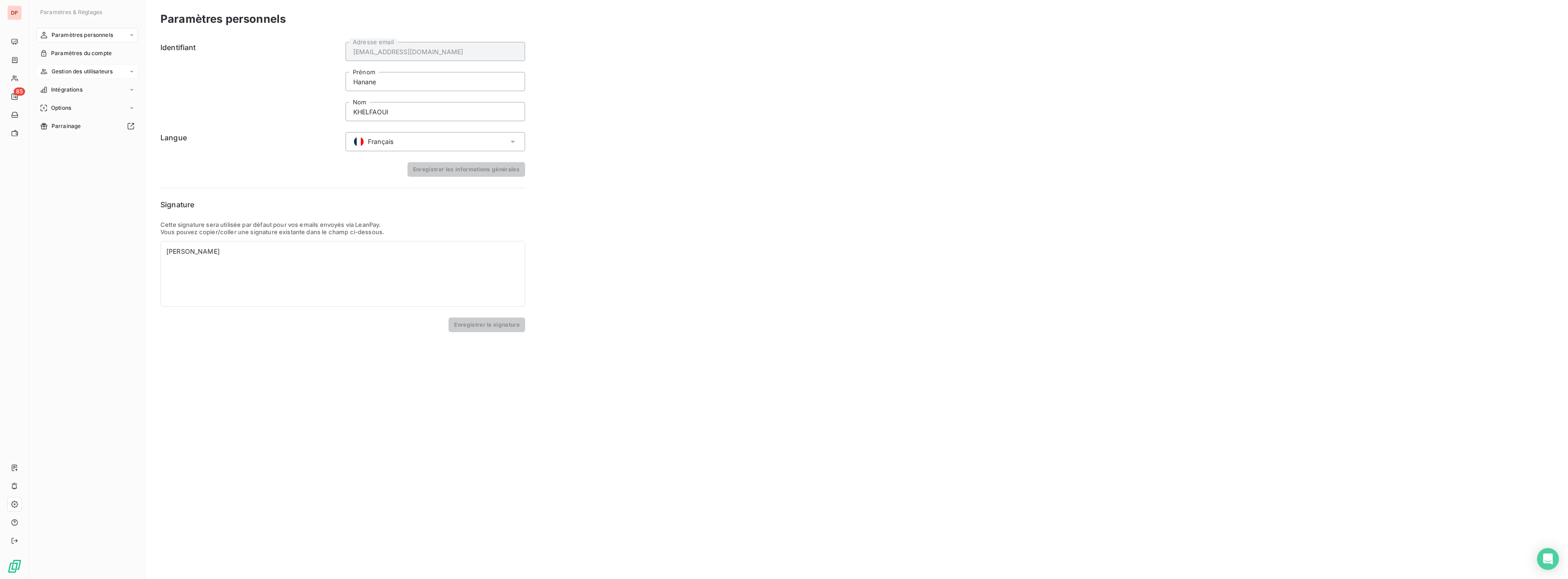
click at [79, 74] on span "Gestion des utilisateurs" at bounding box center [82, 71] width 61 height 8
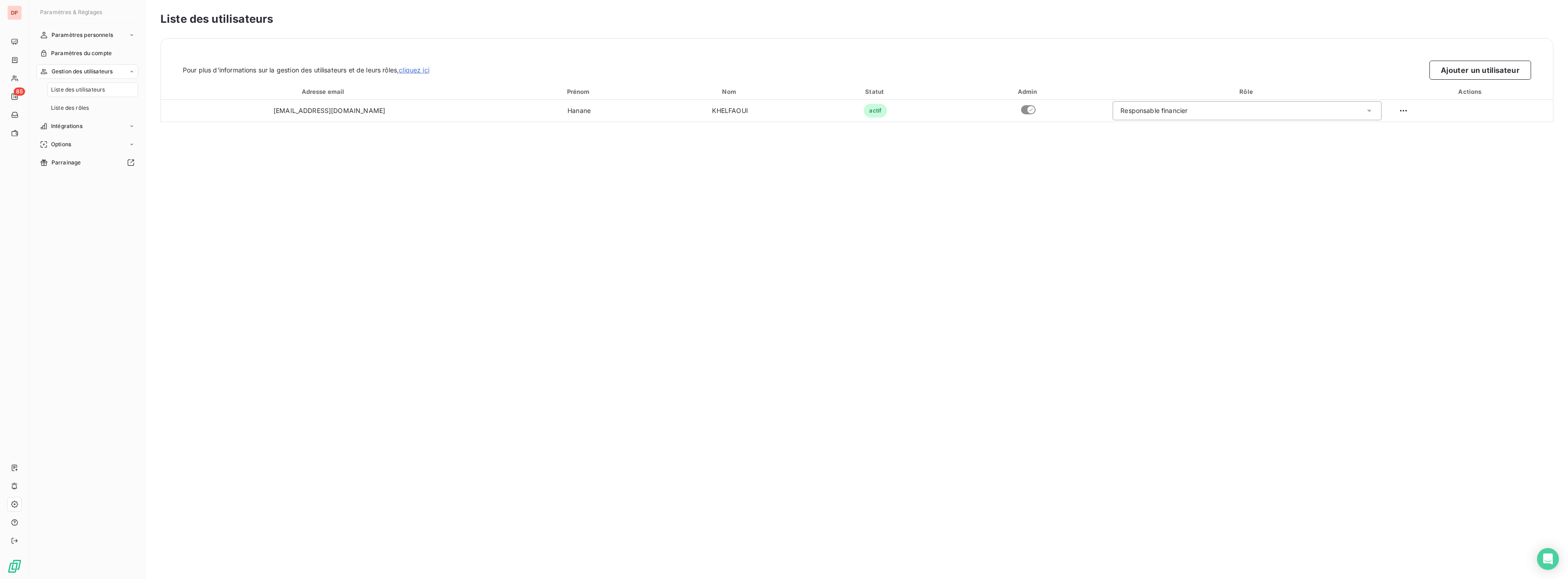
click at [79, 94] on span "Liste des utilisateurs" at bounding box center [78, 89] width 54 height 8
click at [1459, 70] on button "Ajouter un utilisateur" at bounding box center [1480, 70] width 102 height 19
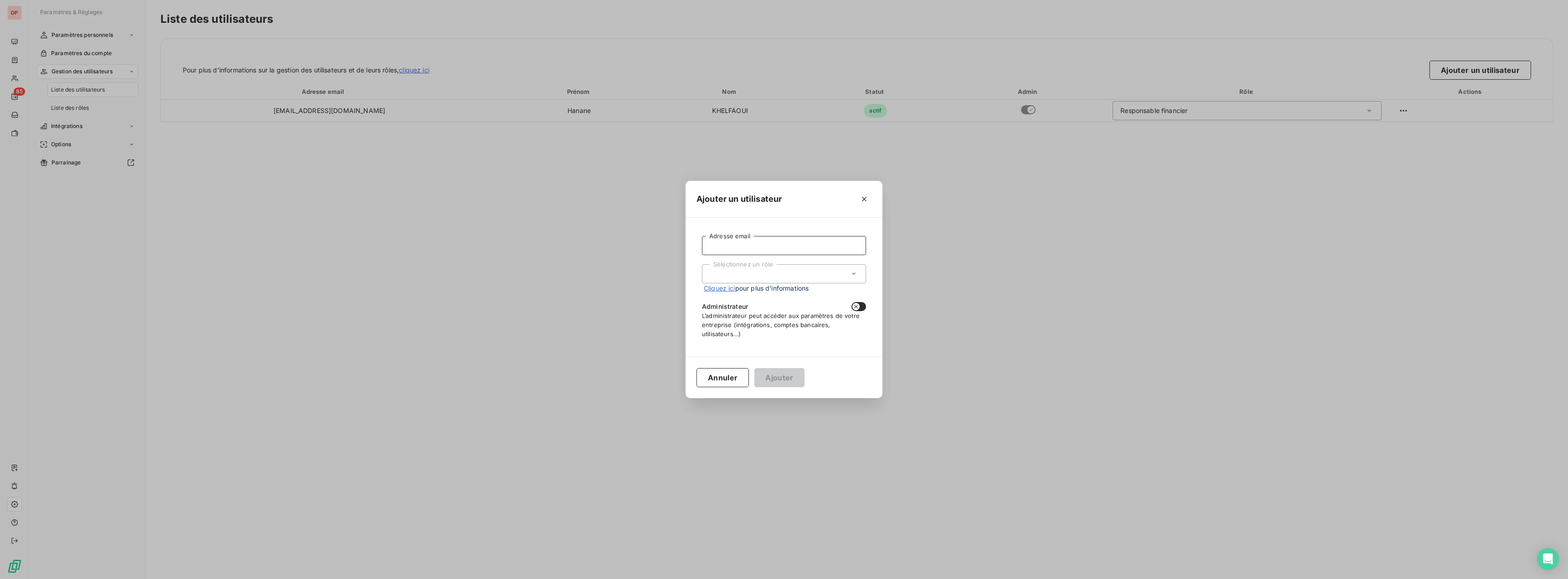
click at [733, 243] on input "Adresse email" at bounding box center [784, 245] width 164 height 19
type input "[PERSON_NAME][EMAIL_ADDRESS][DOMAIN_NAME]"
click at [768, 272] on div "Sélectionnez un rôle" at bounding box center [784, 273] width 164 height 19
click at [772, 289] on li "Responsable financier" at bounding box center [784, 293] width 164 height 16
click at [858, 307] on icon "button" at bounding box center [856, 307] width 7 height 7
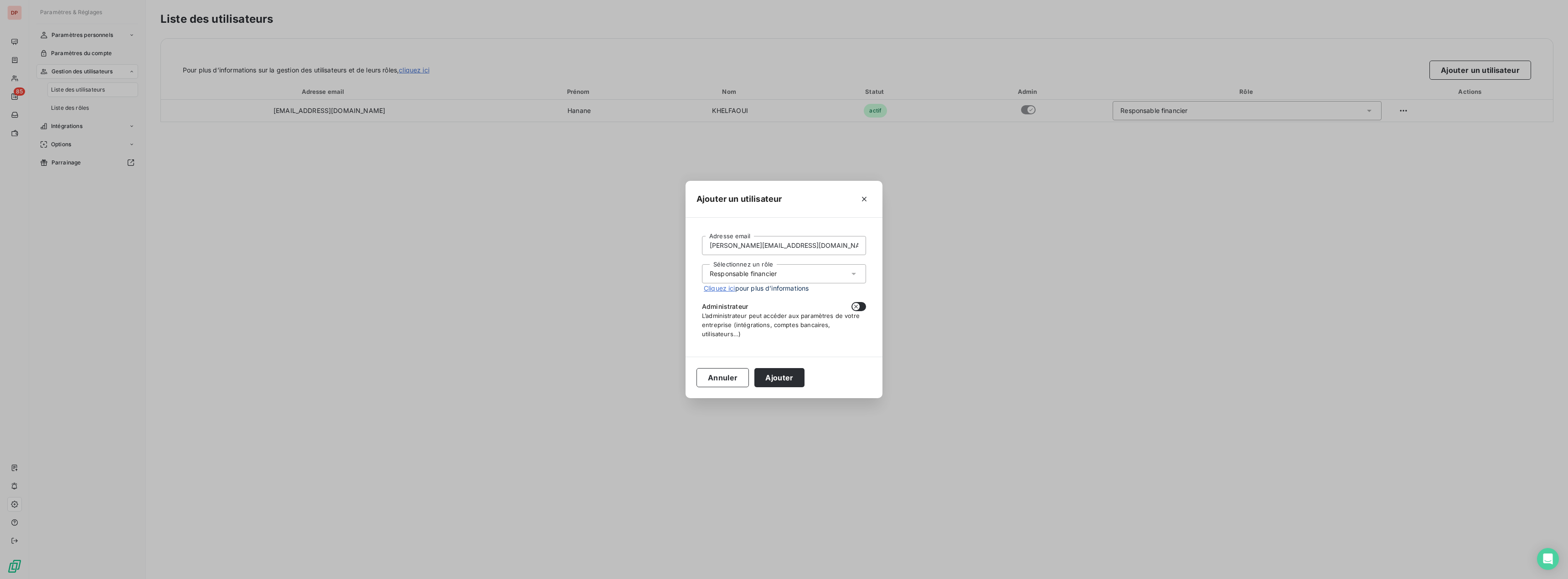
checkbox input "true"
click at [782, 379] on button "Ajouter" at bounding box center [779, 377] width 50 height 19
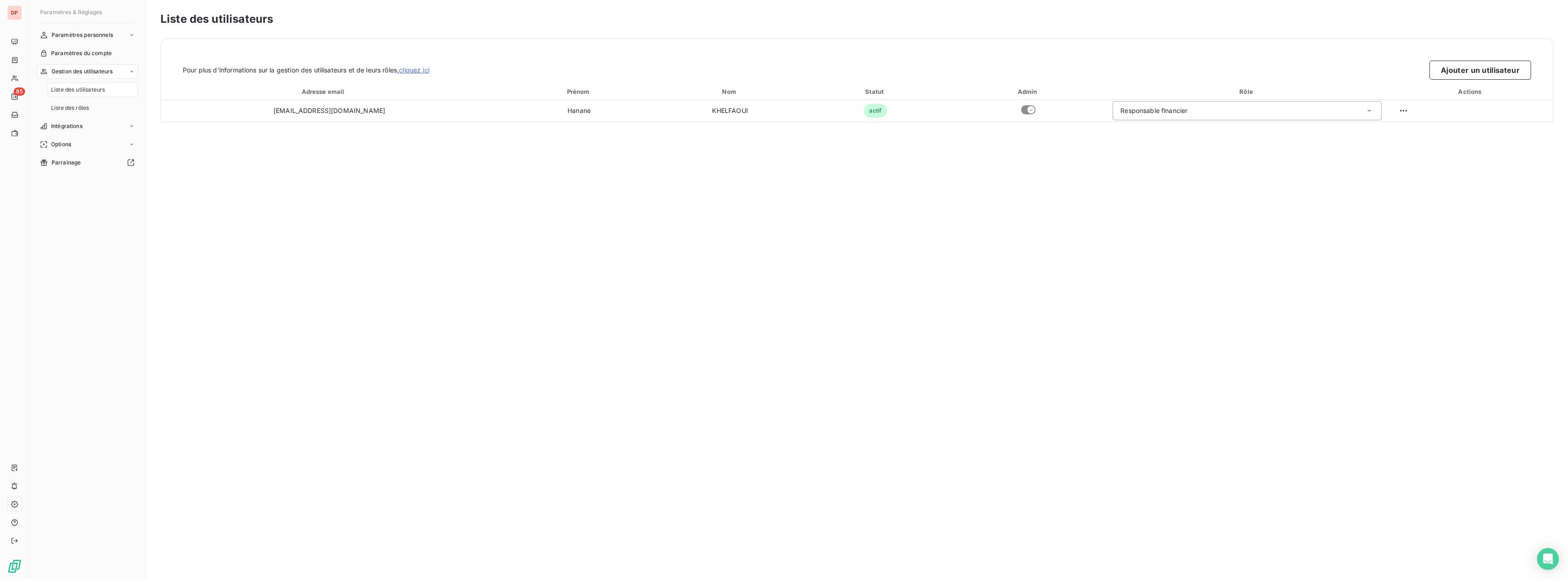
click at [810, 252] on div "Liste des utilisateurs Pour plus d’informations sur la gestion des utilisateurs…" at bounding box center [857, 290] width 1422 height 579
click at [12, 7] on div "DP" at bounding box center [15, 13] width 15 height 15
click at [50, 10] on span "DK PRINTING" at bounding box center [51, 13] width 40 height 7
click at [67, 61] on span "DK AGENCE" at bounding box center [84, 59] width 81 height 9
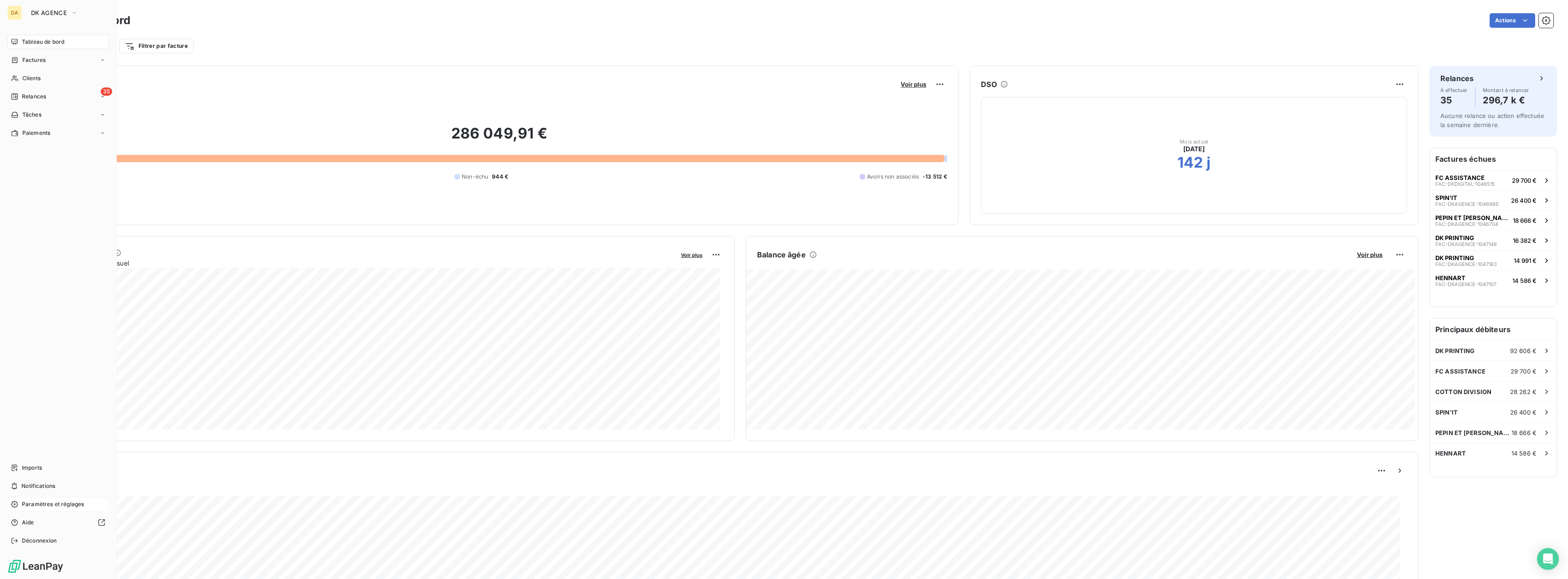
click at [23, 503] on span "Paramètres et réglages" at bounding box center [53, 504] width 62 height 8
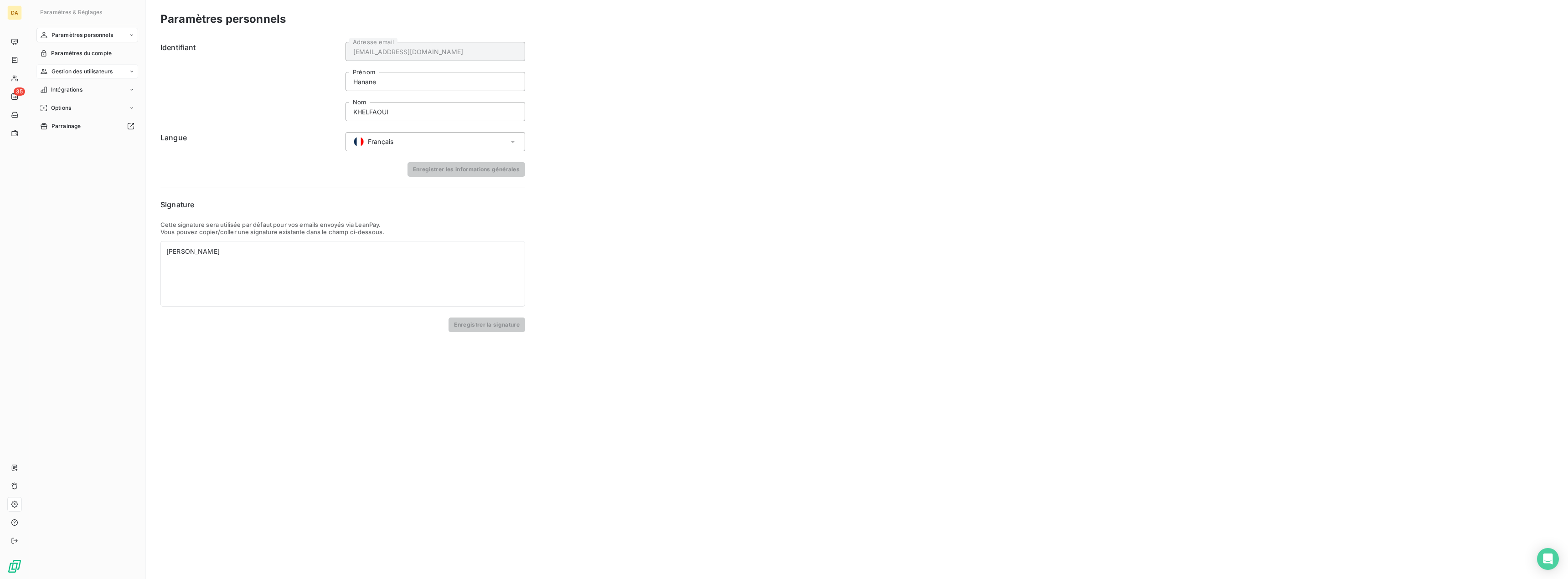
click at [55, 66] on div "Gestion des utilisateurs" at bounding box center [87, 72] width 102 height 15
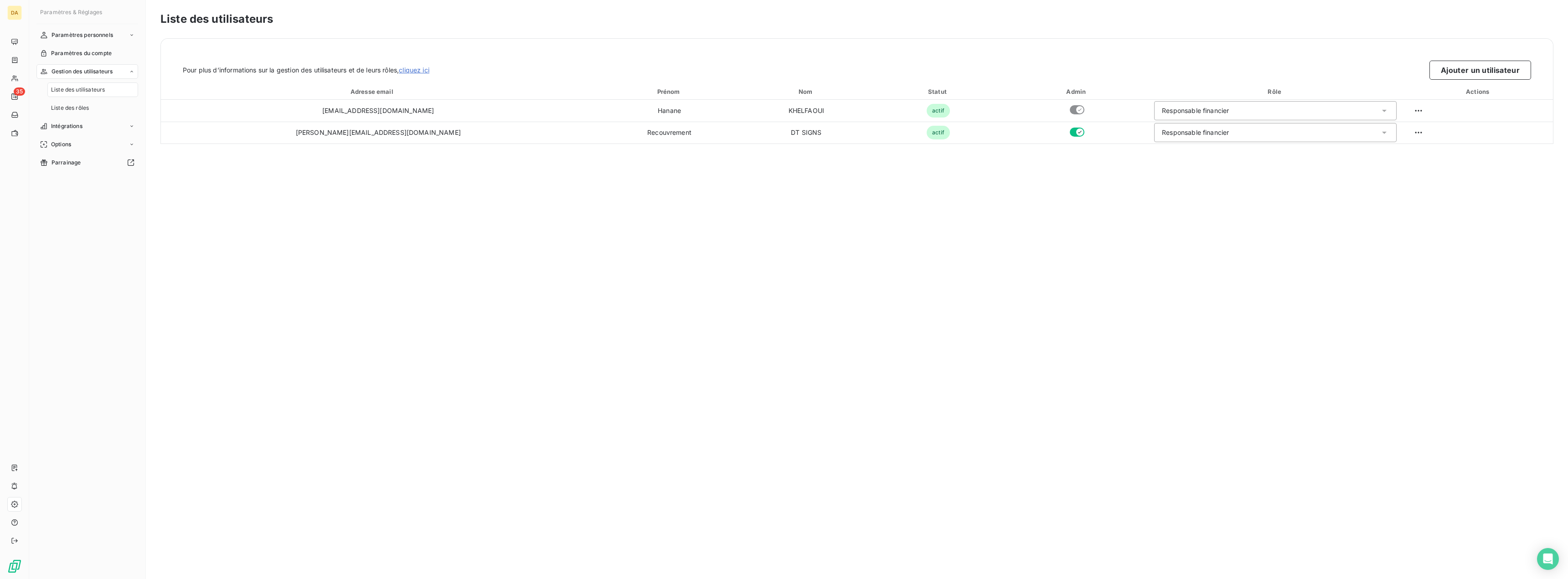
click at [69, 92] on span "Liste des utilisateurs" at bounding box center [78, 89] width 54 height 8
click at [1451, 72] on button "Ajouter un utilisateur" at bounding box center [1480, 70] width 102 height 19
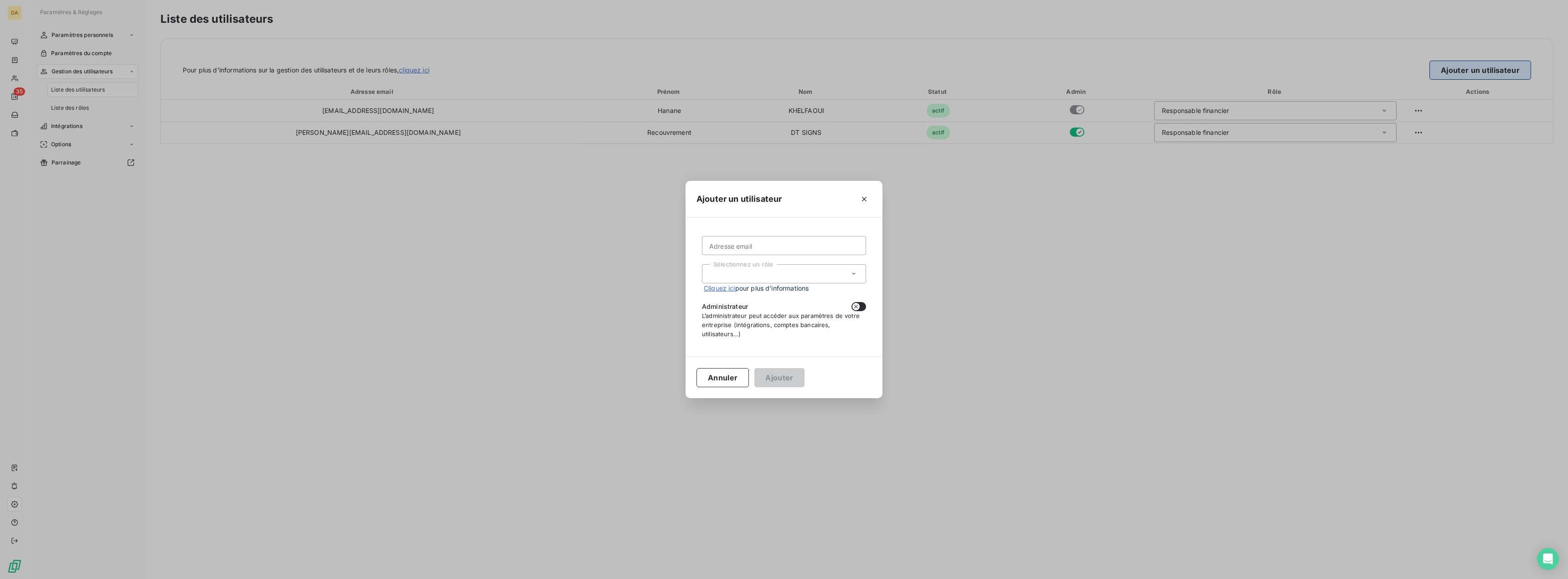
click at [1451, 72] on div "Ajouter un utilisateur Adresse email Sélectionnez un rôle Cliquez ici pour plus…" at bounding box center [784, 290] width 1568 height 579
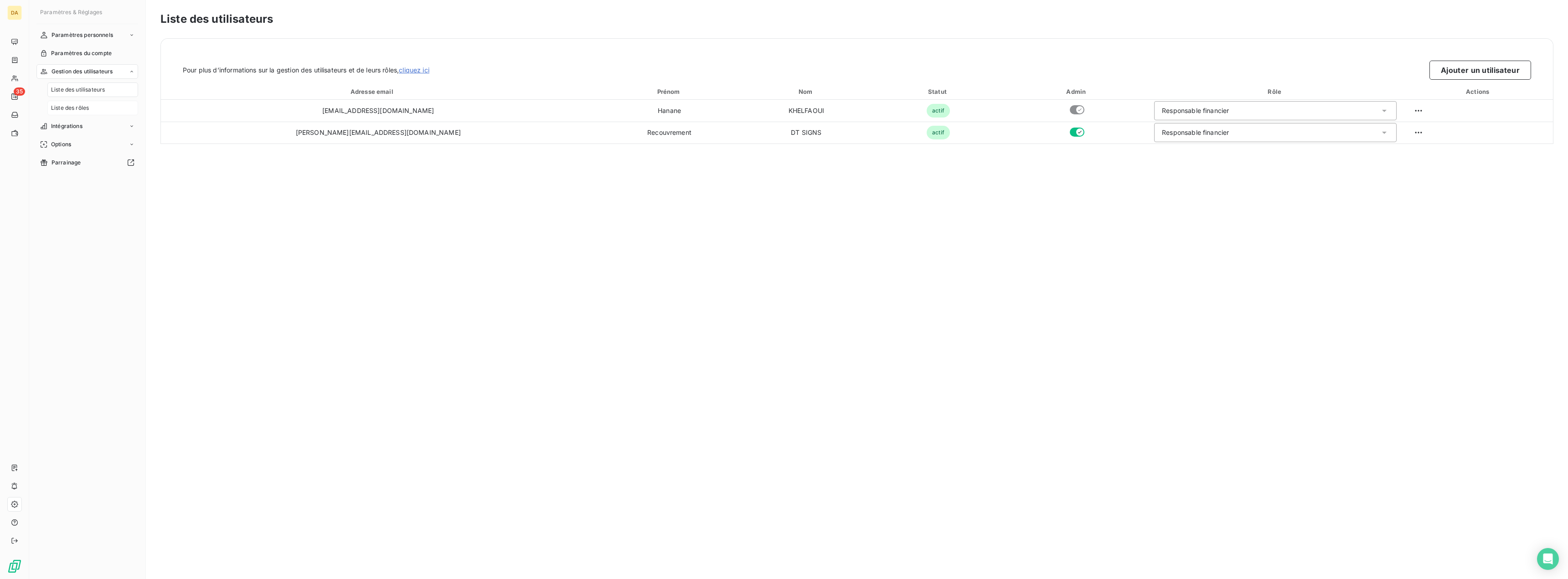
click at [88, 108] on span "Liste des rôles" at bounding box center [70, 108] width 38 height 8
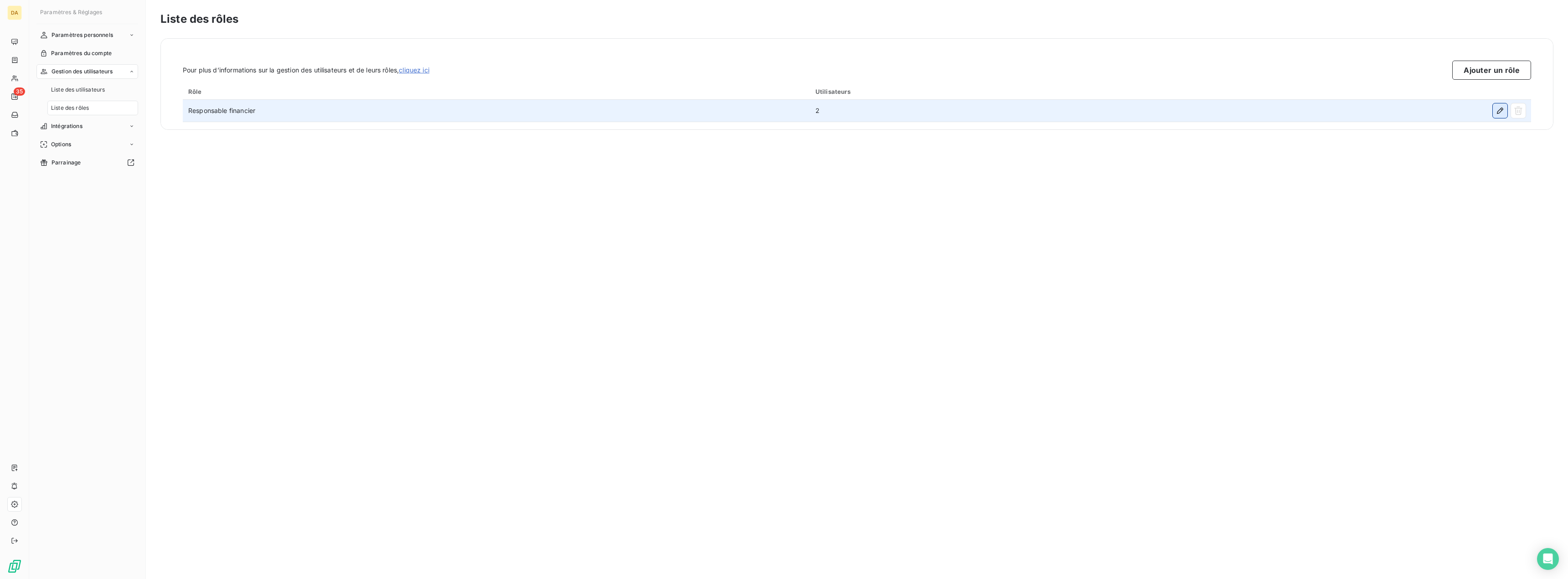
click at [1497, 109] on icon "button" at bounding box center [1500, 110] width 9 height 9
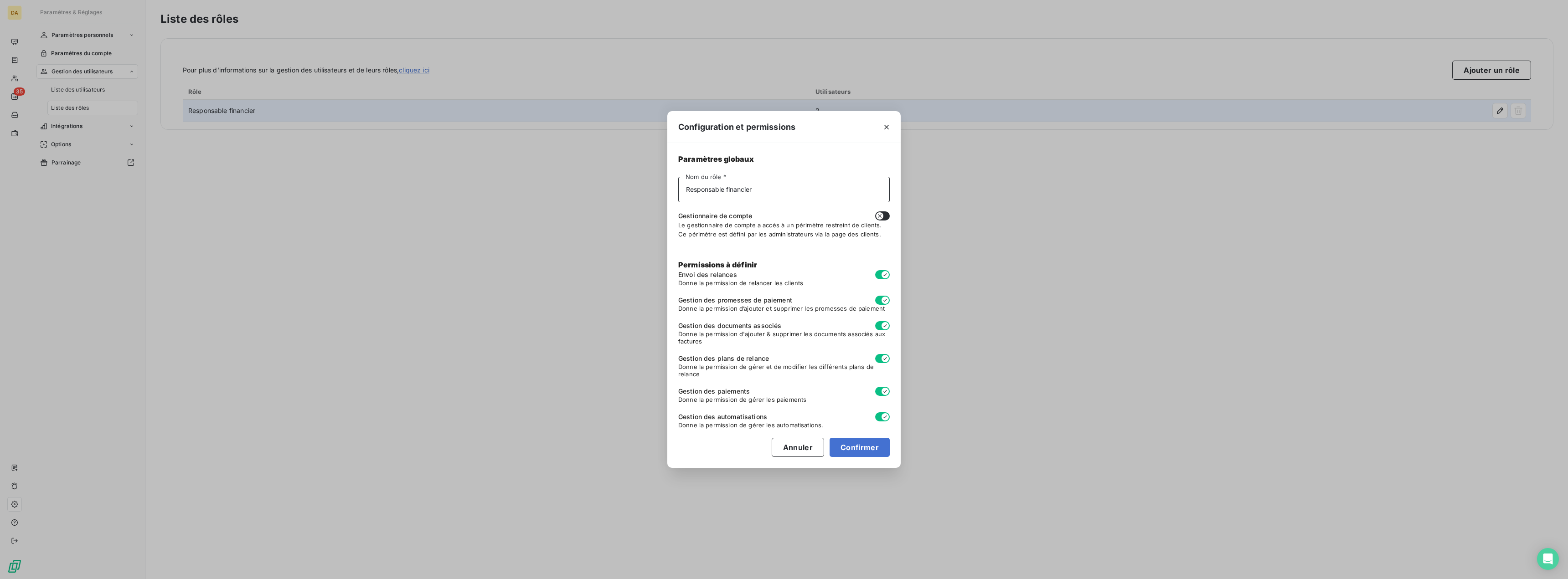
drag, startPoint x: 761, startPoint y: 192, endPoint x: 503, endPoint y: 193, distance: 258.0
click at [503, 193] on div "Configuration et permissions Paramètres globaux Responsable financier Nom du rô…" at bounding box center [784, 290] width 1568 height 579
click at [847, 446] on button "Confirmer" at bounding box center [859, 447] width 60 height 19
type input "Responsable"
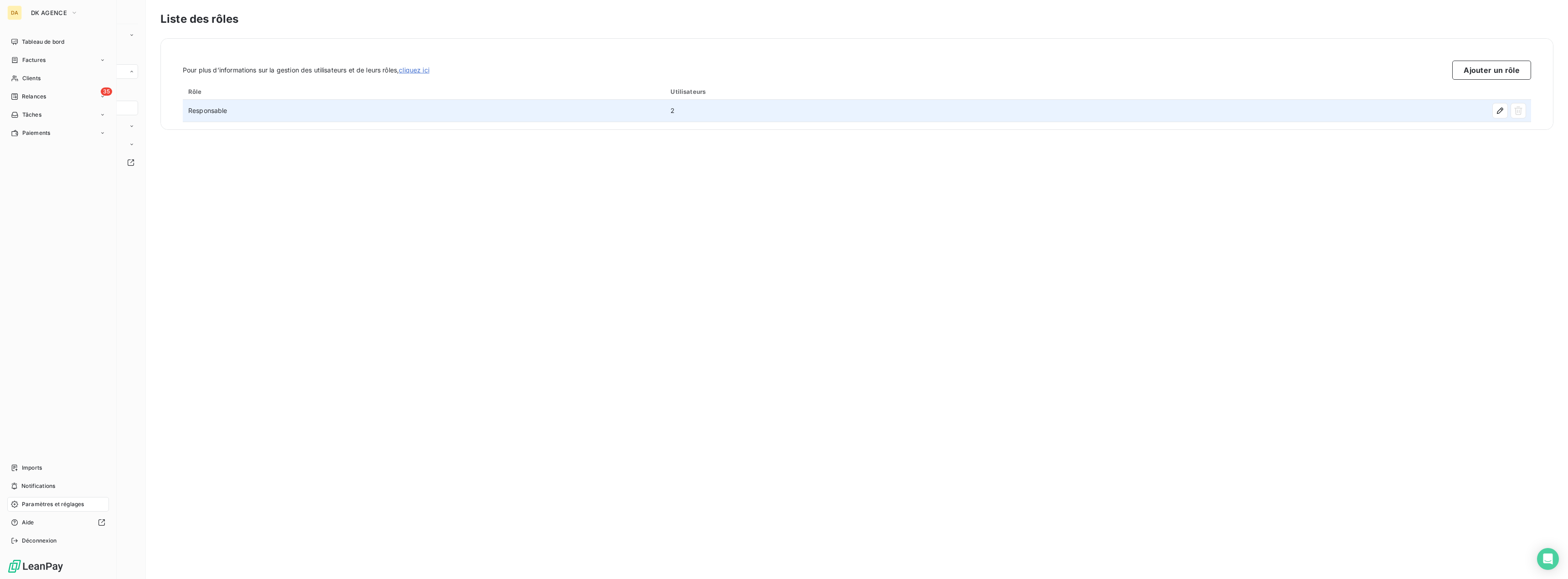
click at [16, 19] on div "DA" at bounding box center [15, 13] width 15 height 15
click at [49, 17] on button "DK AGENCE" at bounding box center [54, 13] width 58 height 15
click at [57, 80] on span "DK PRINTING" at bounding box center [84, 81] width 81 height 9
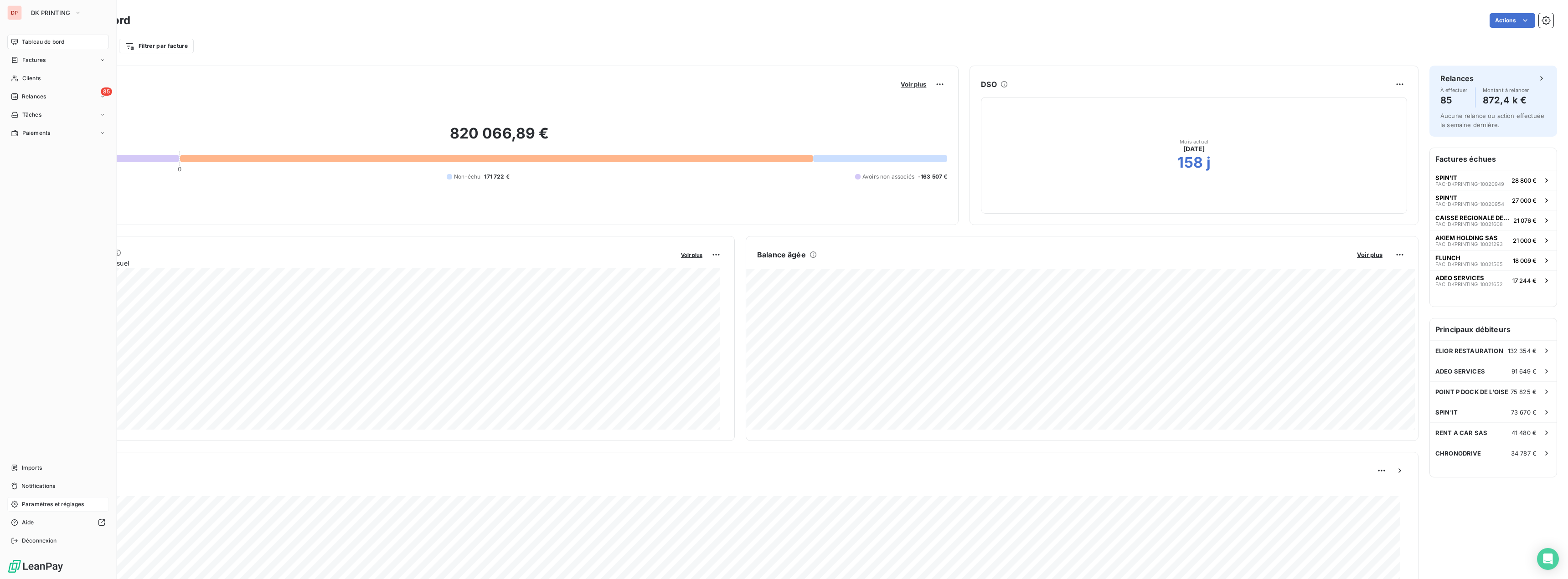
click at [37, 507] on span "Paramètres et réglages" at bounding box center [53, 504] width 62 height 8
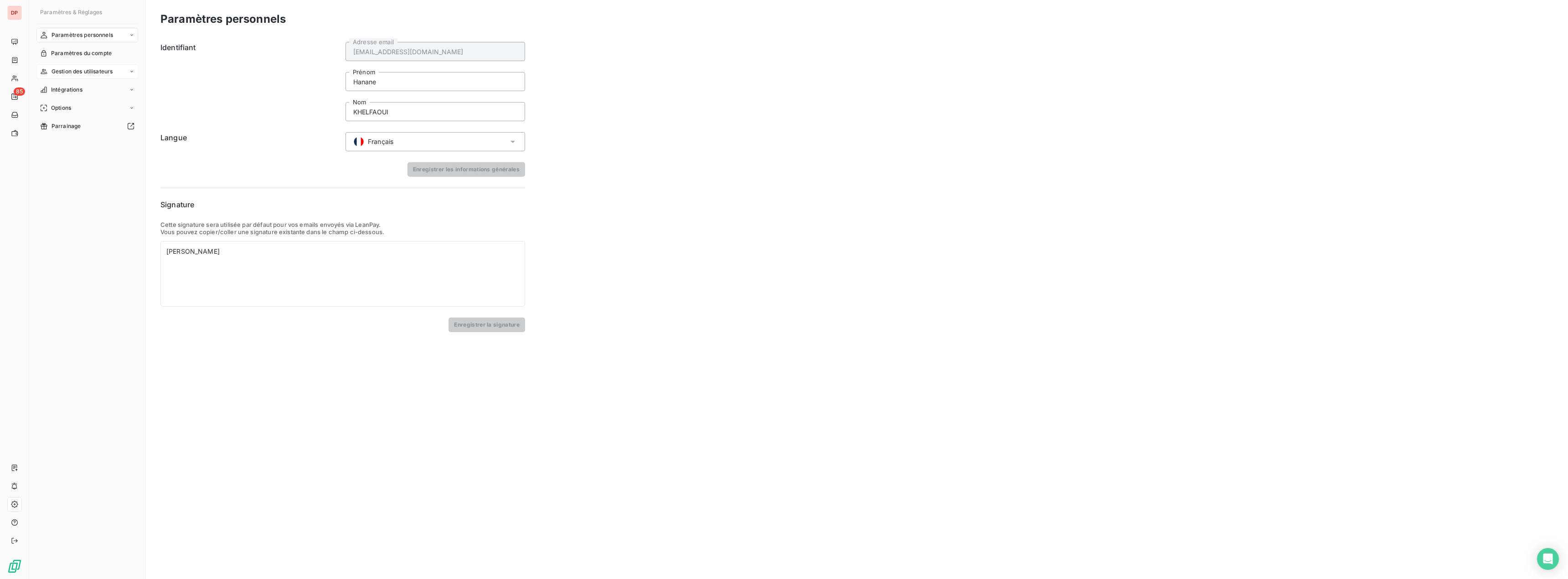
click at [86, 70] on span "Gestion des utilisateurs" at bounding box center [82, 71] width 61 height 8
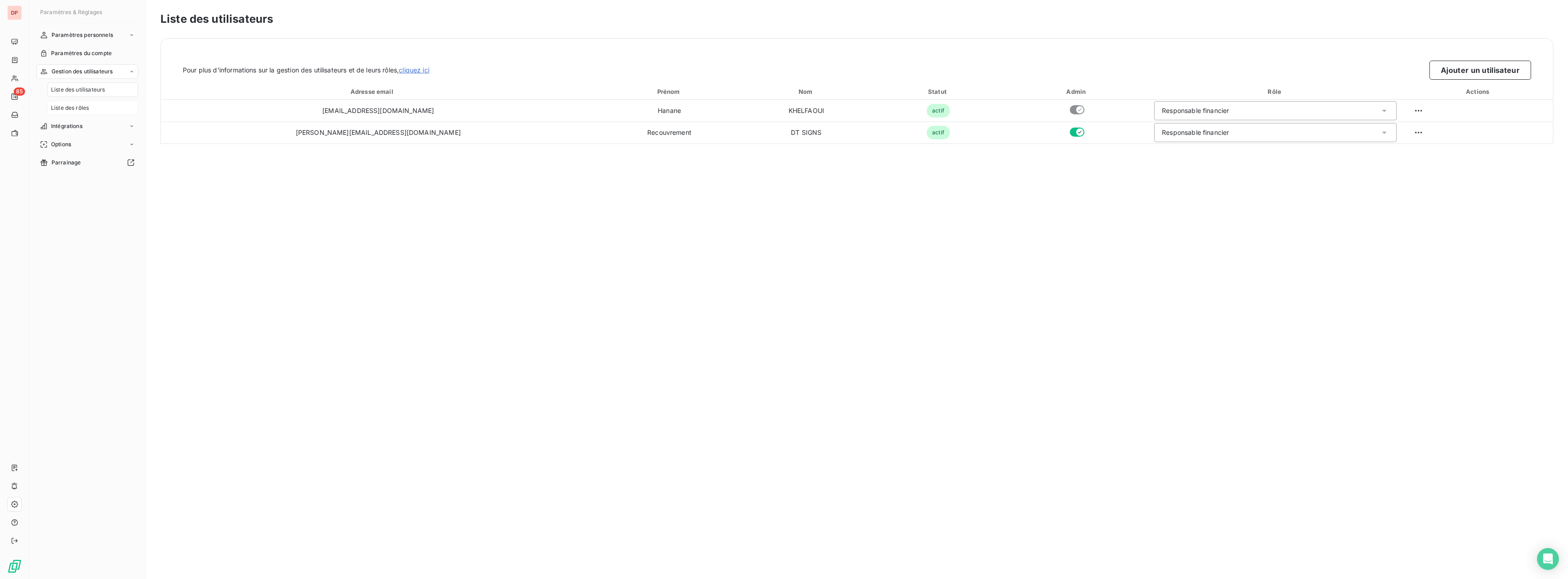
click at [80, 107] on span "Liste des rôles" at bounding box center [70, 108] width 38 height 8
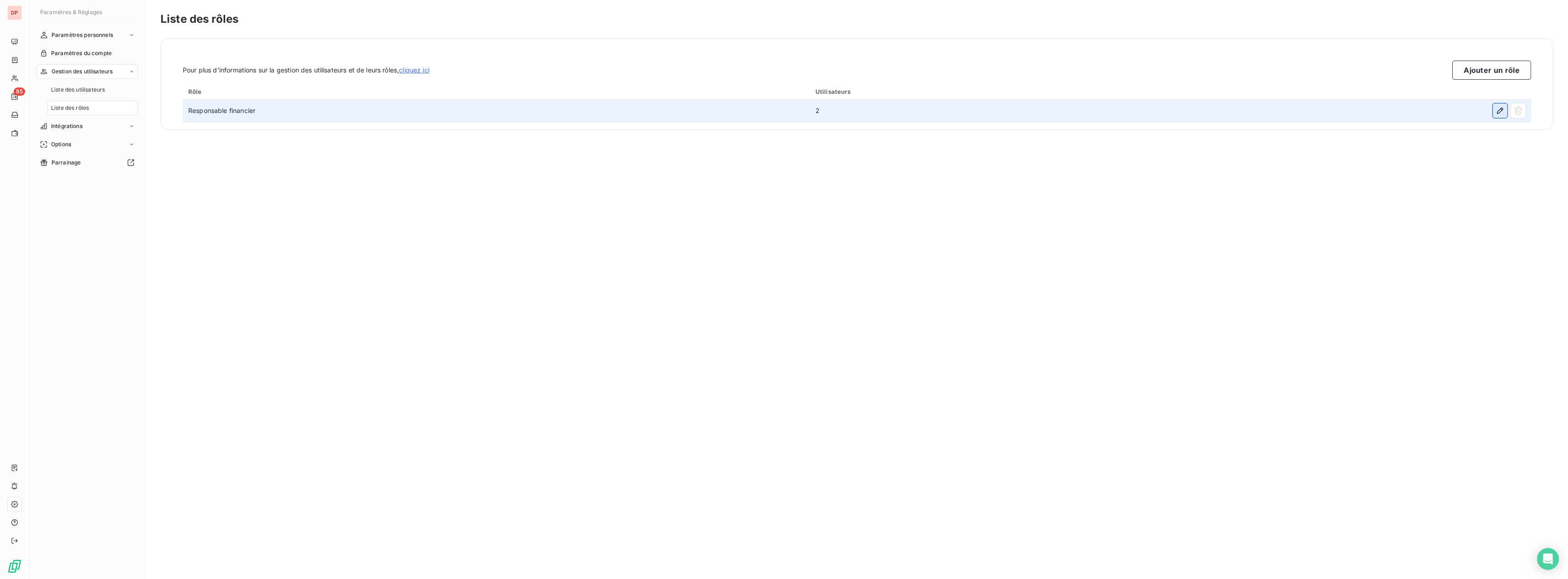
click at [1494, 111] on button "button" at bounding box center [1500, 111] width 15 height 15
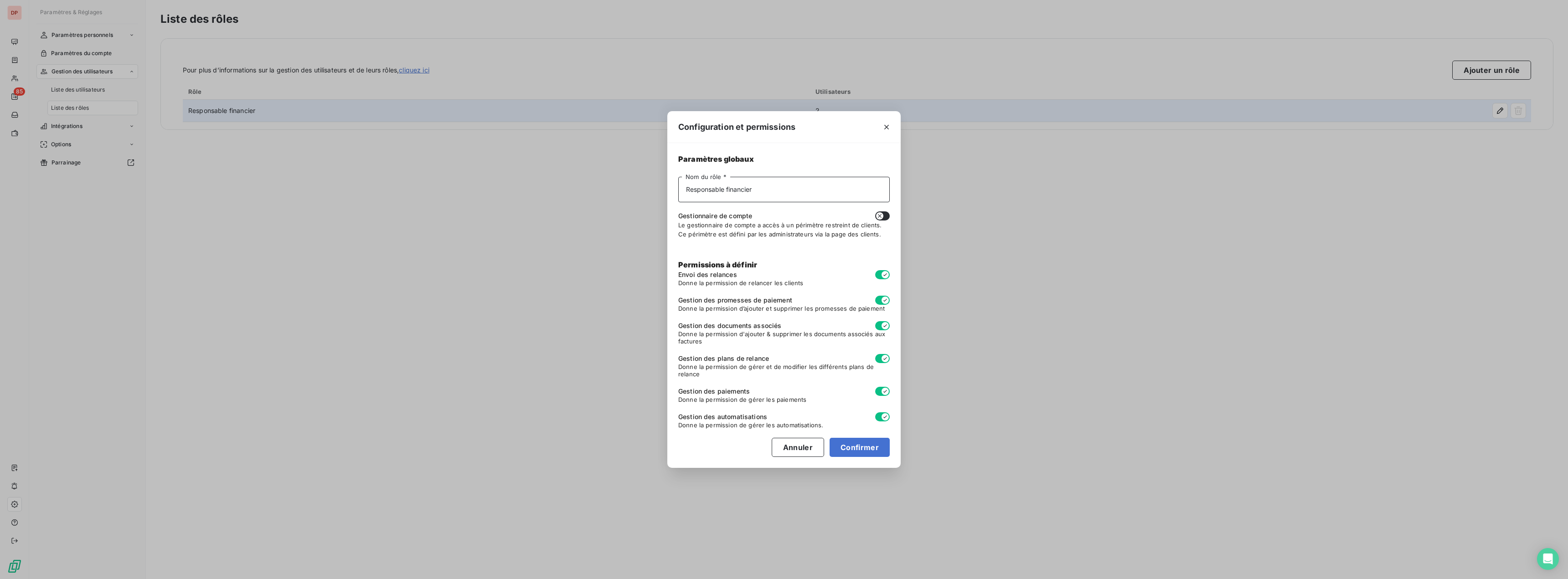
drag, startPoint x: 779, startPoint y: 185, endPoint x: 364, endPoint y: 154, distance: 416.2
click at [373, 165] on div "Configuration et permissions Paramètres globaux Responsable financier Nom du rô…" at bounding box center [784, 290] width 1568 height 579
click at [864, 446] on button "Confirmer" at bounding box center [859, 447] width 60 height 19
type input "Responsable"
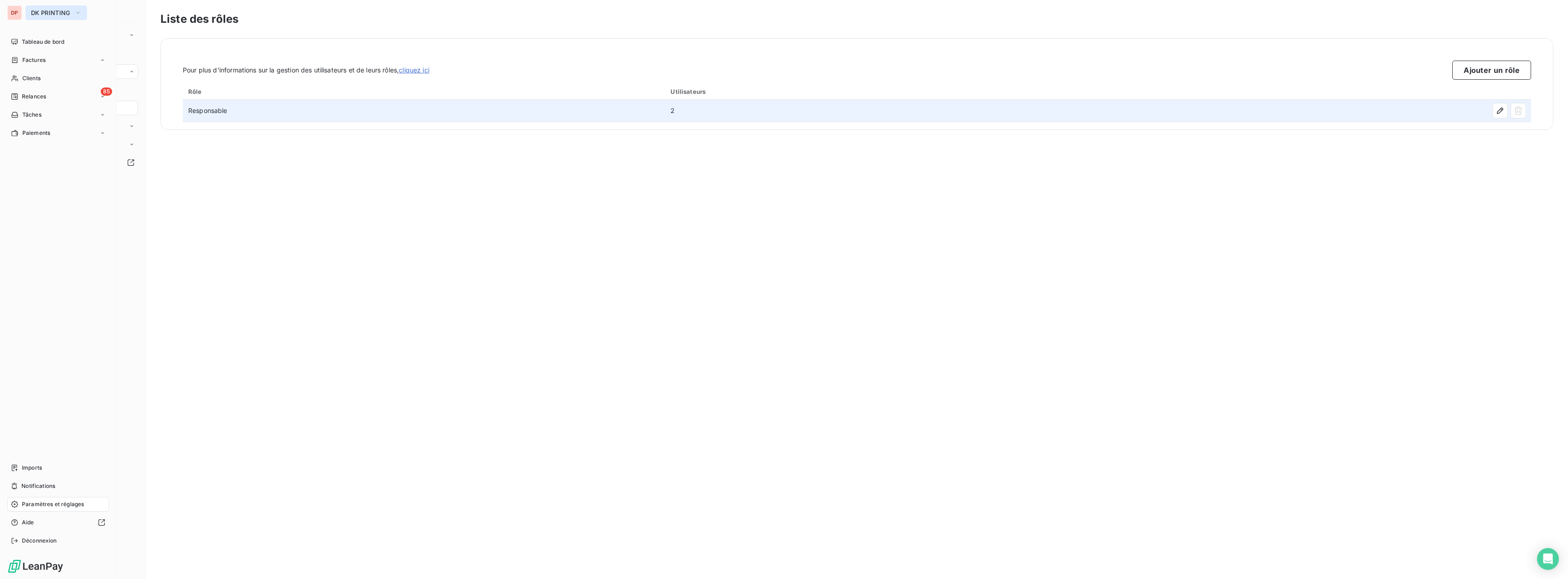
click at [28, 12] on button "DK PRINTING" at bounding box center [56, 13] width 61 height 15
click at [54, 166] on span "URBACOM" at bounding box center [84, 168] width 81 height 9
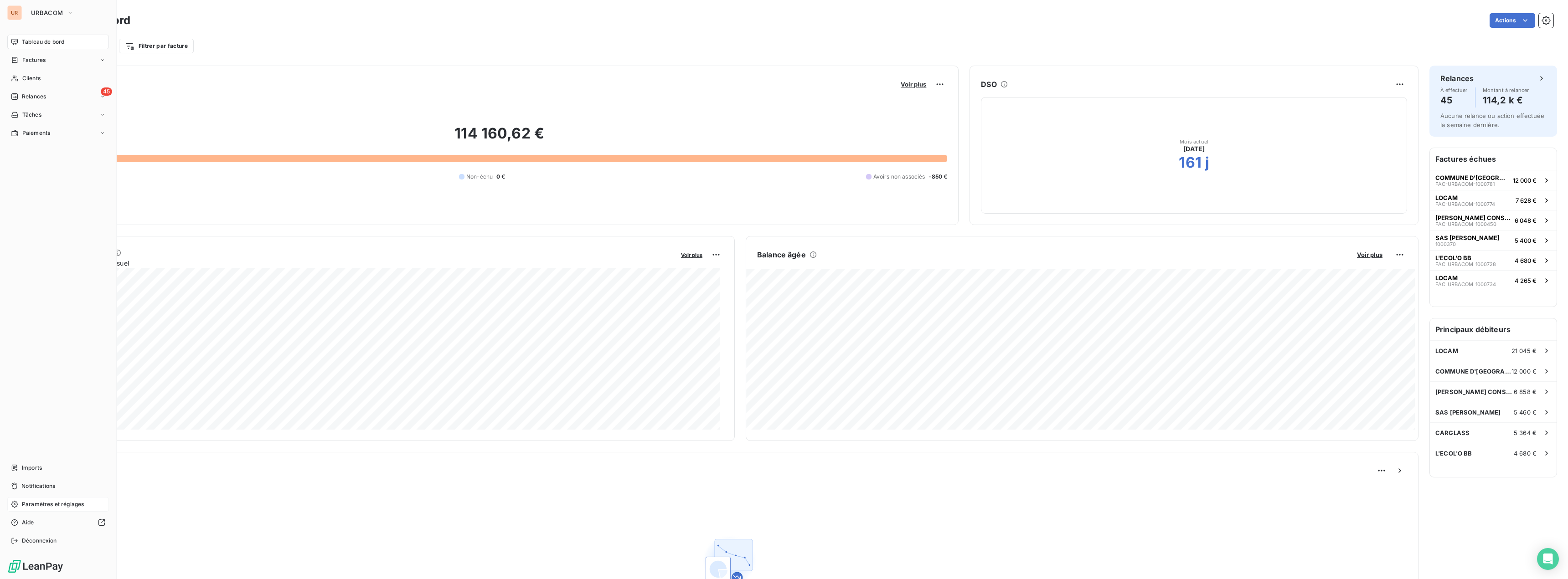
click at [39, 502] on span "Paramètres et réglages" at bounding box center [53, 504] width 62 height 8
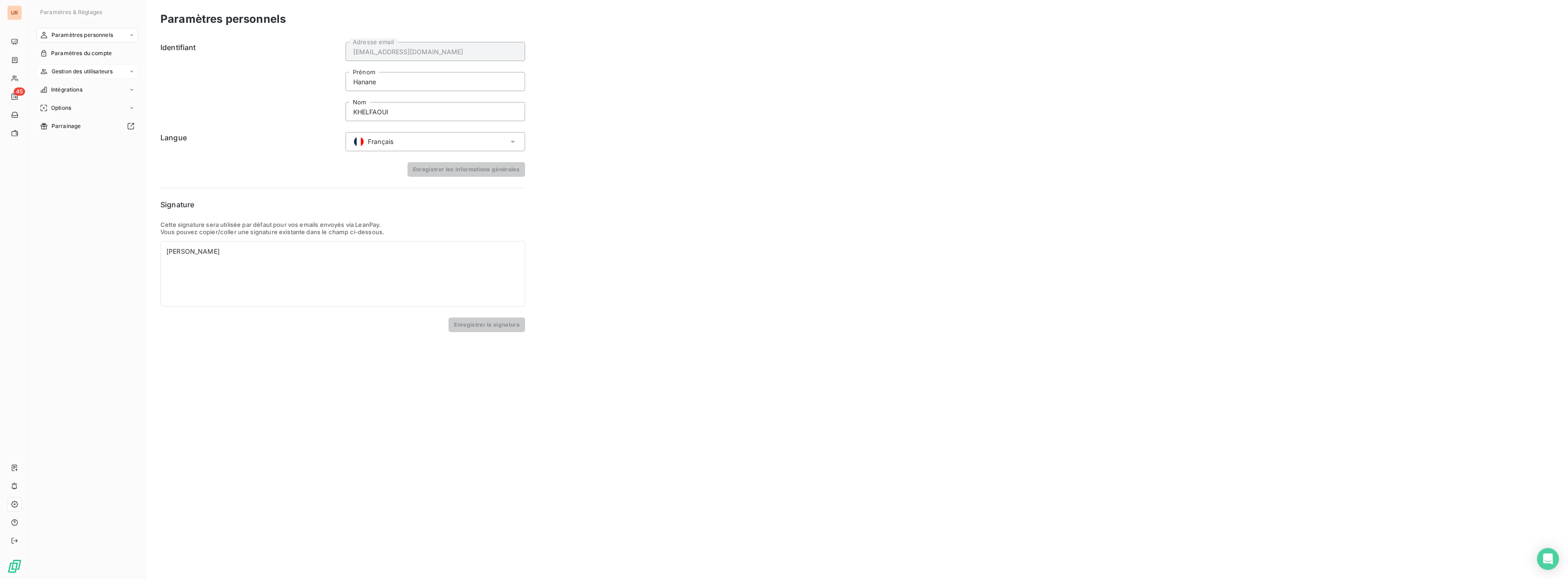
click at [86, 69] on span "Gestion des utilisateurs" at bounding box center [82, 71] width 61 height 8
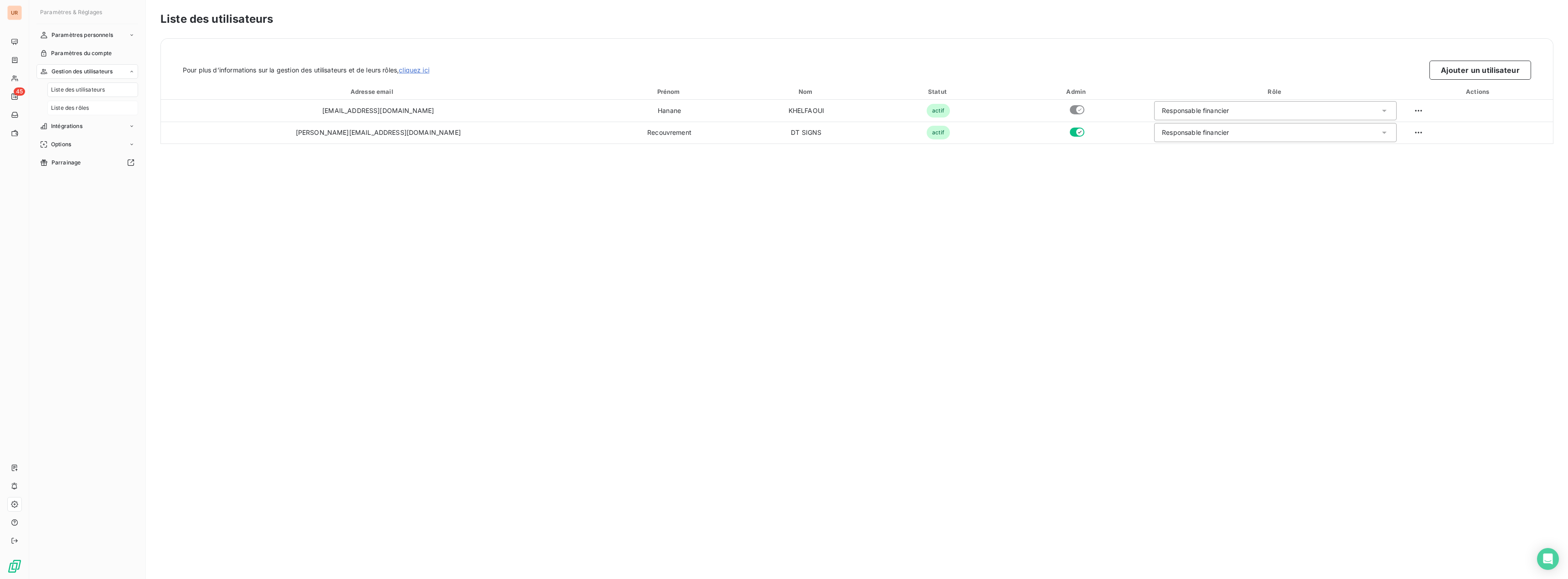
click at [74, 111] on span "Liste des rôles" at bounding box center [70, 108] width 38 height 8
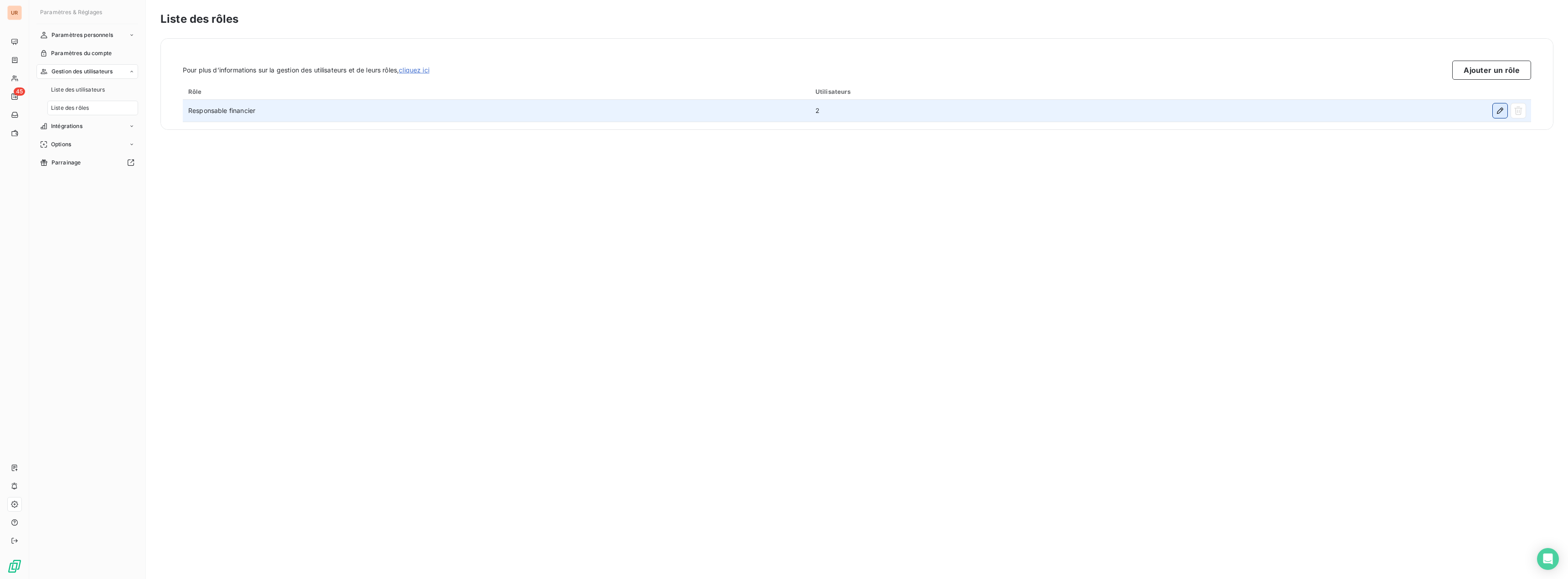
click at [1498, 111] on icon "button" at bounding box center [1500, 111] width 6 height 6
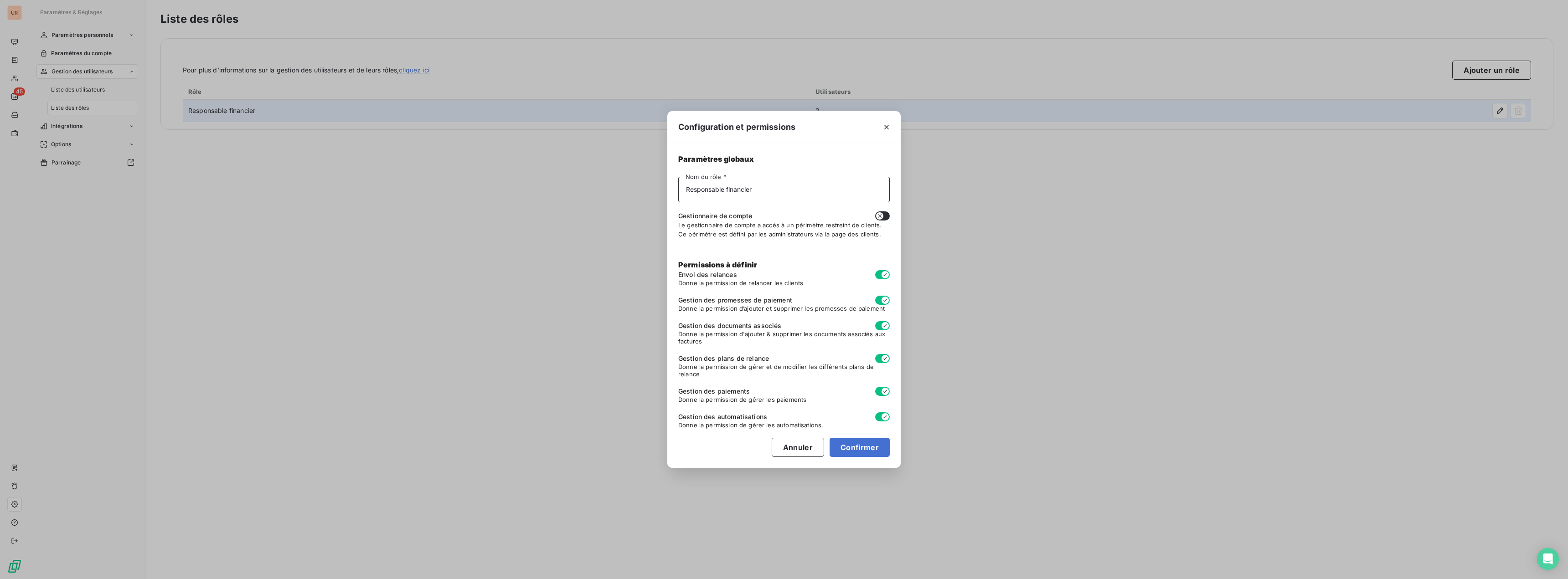
click at [812, 195] on input "Responsable financier" at bounding box center [783, 190] width 211 height 26
click at [840, 450] on button "Confirmer" at bounding box center [859, 447] width 60 height 19
type input "Responsable"
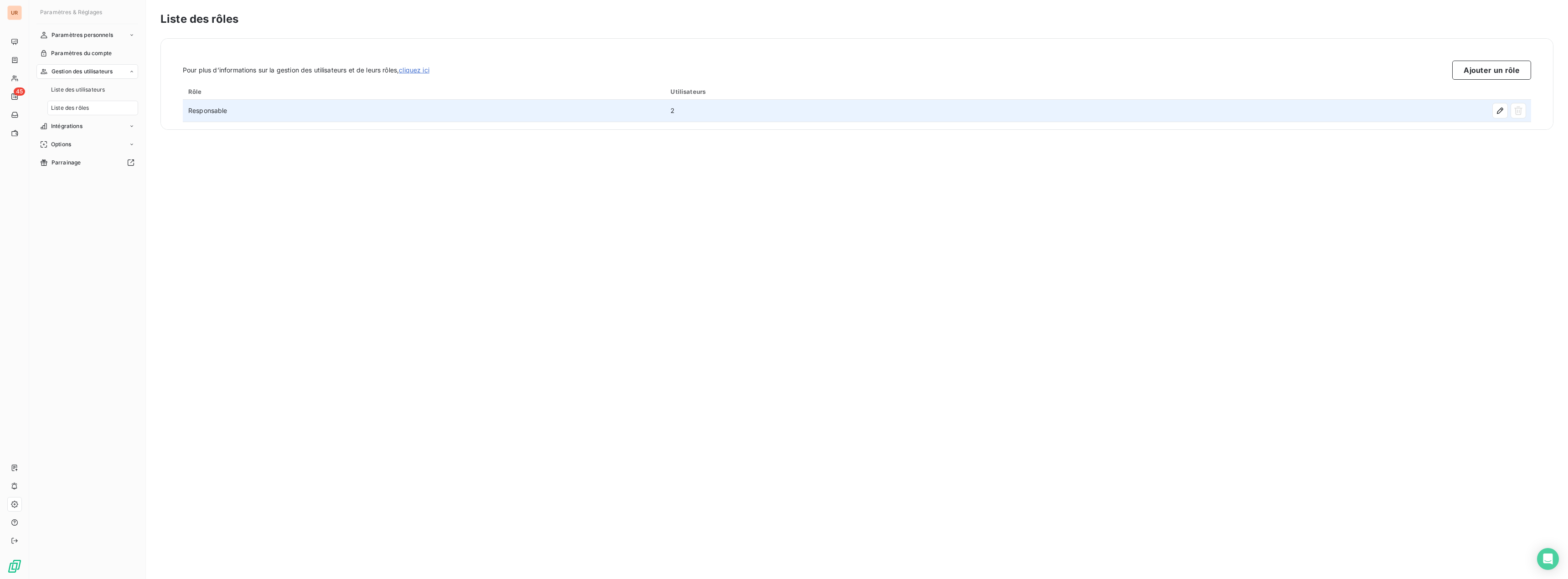
drag, startPoint x: 303, startPoint y: 324, endPoint x: 307, endPoint y: 291, distance: 33.2
click at [303, 324] on div "Liste des rôles Pour plus d’informations sur la gestion des utilisateurs et de …" at bounding box center [857, 290] width 1422 height 579
click at [19, 13] on div "UR" at bounding box center [15, 13] width 15 height 15
click at [61, 506] on span "Paramètres et réglages" at bounding box center [53, 504] width 62 height 8
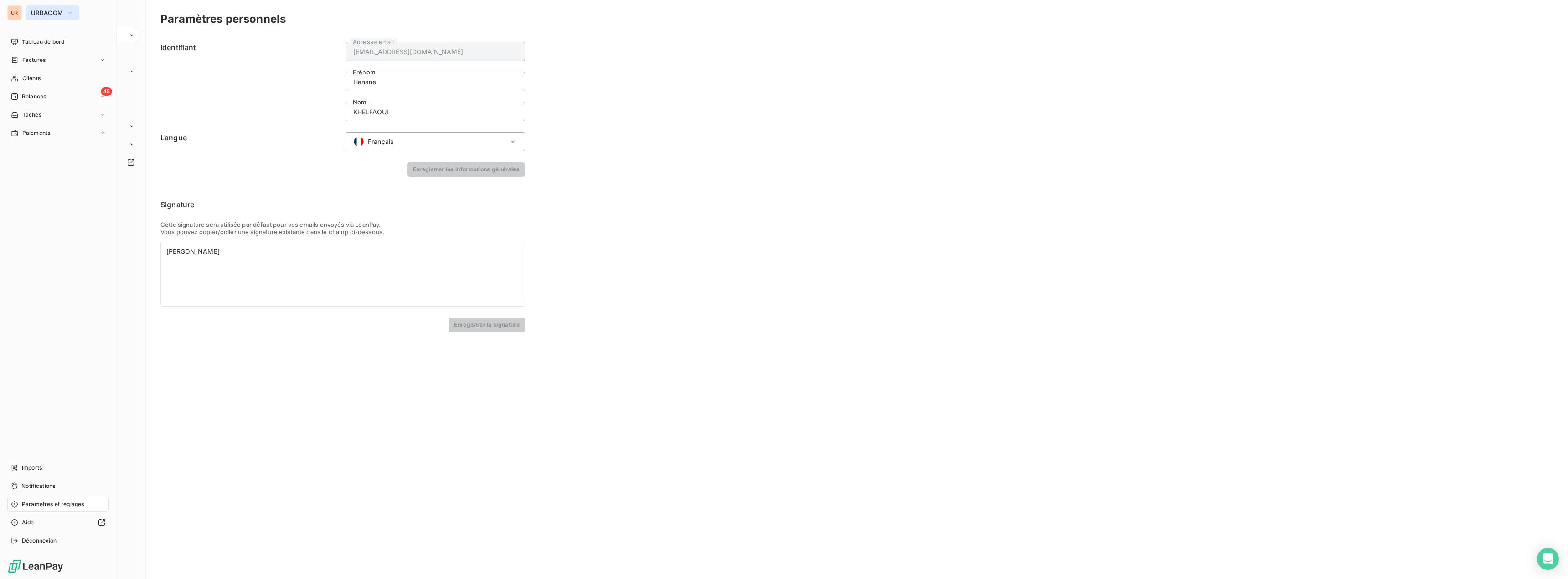
click at [51, 9] on button "URBACOM" at bounding box center [52, 13] width 54 height 15
click at [52, 148] on span "NORETANCHE" at bounding box center [84, 147] width 81 height 9
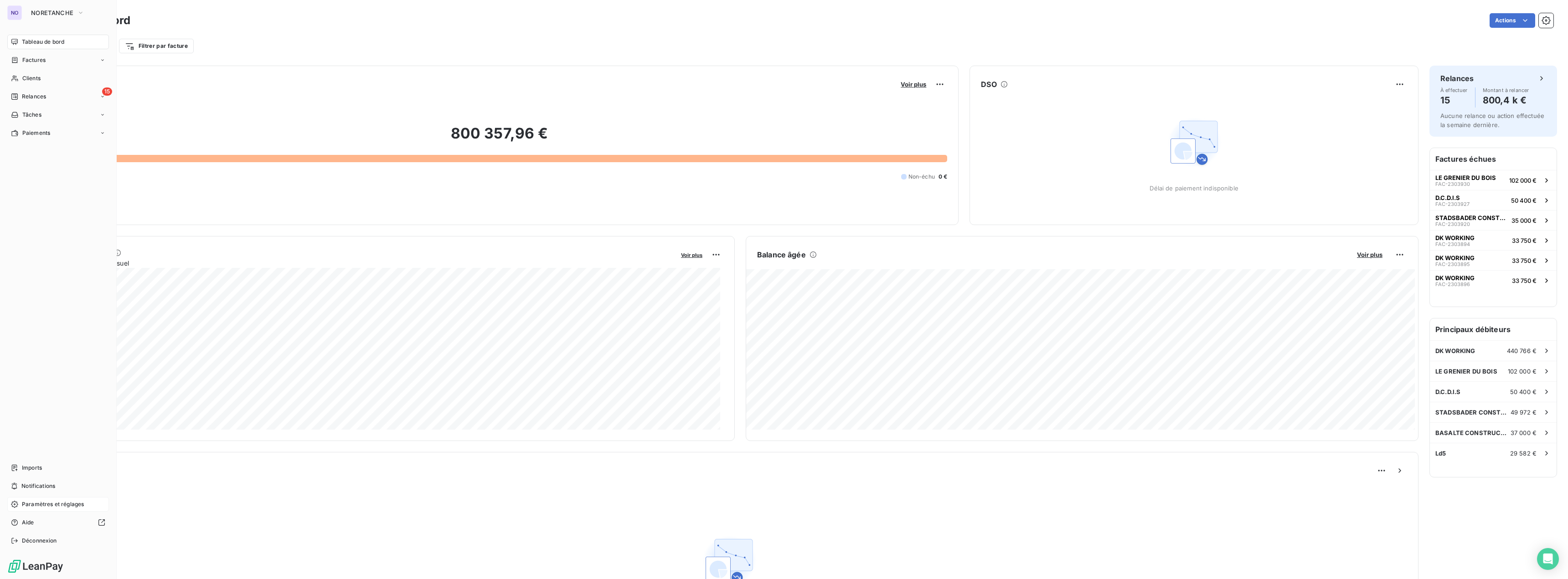
click at [68, 499] on div "Paramètres et réglages" at bounding box center [58, 504] width 102 height 15
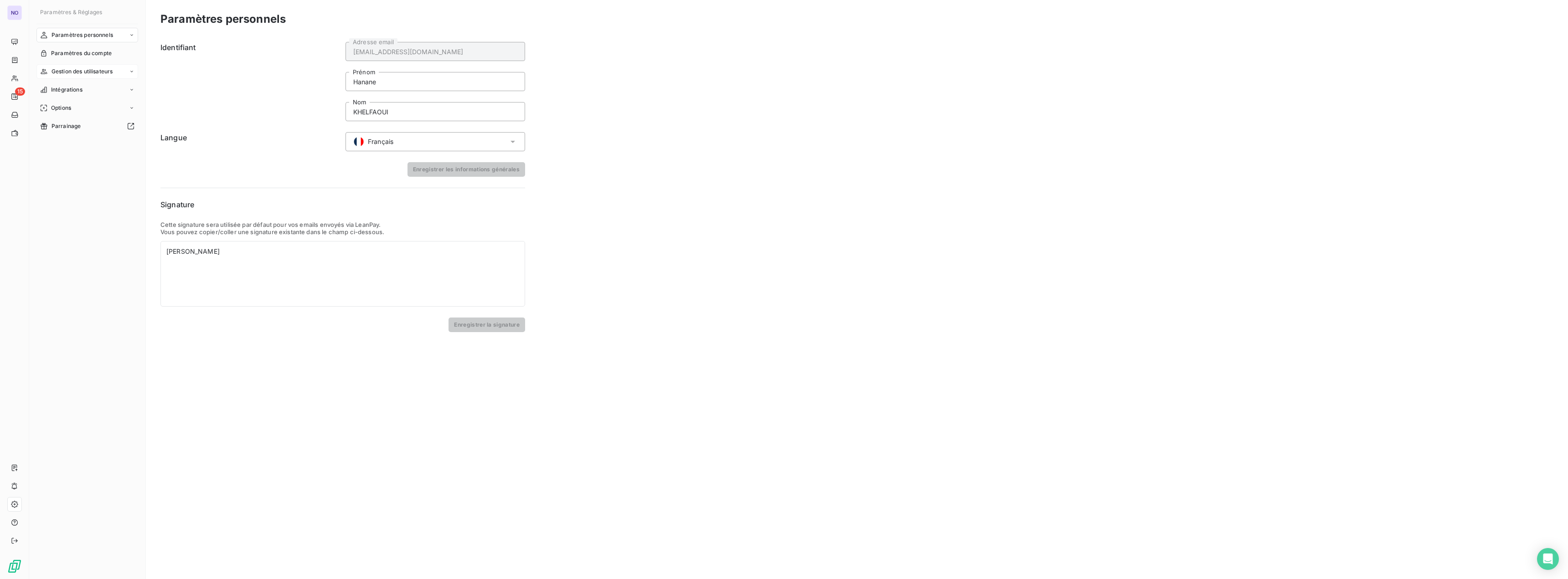
click at [93, 74] on span "Gestion des utilisateurs" at bounding box center [82, 71] width 61 height 8
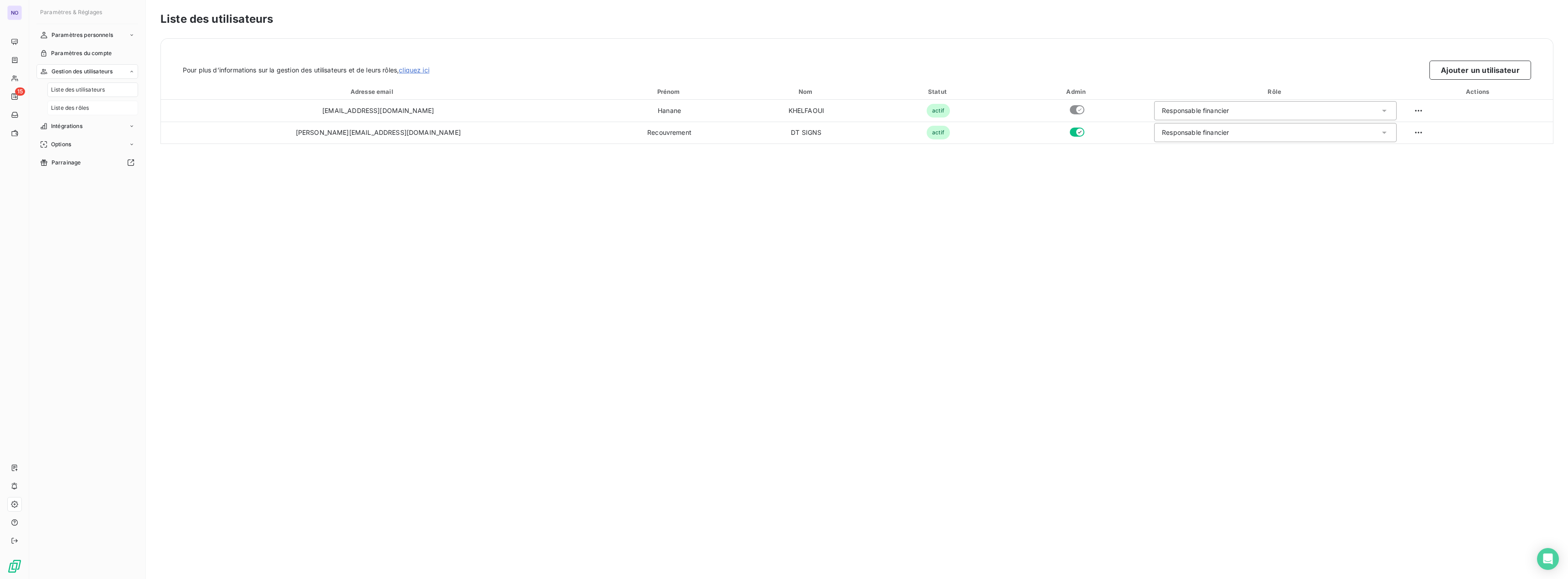
click at [89, 104] on span "Liste des rôles" at bounding box center [70, 108] width 38 height 8
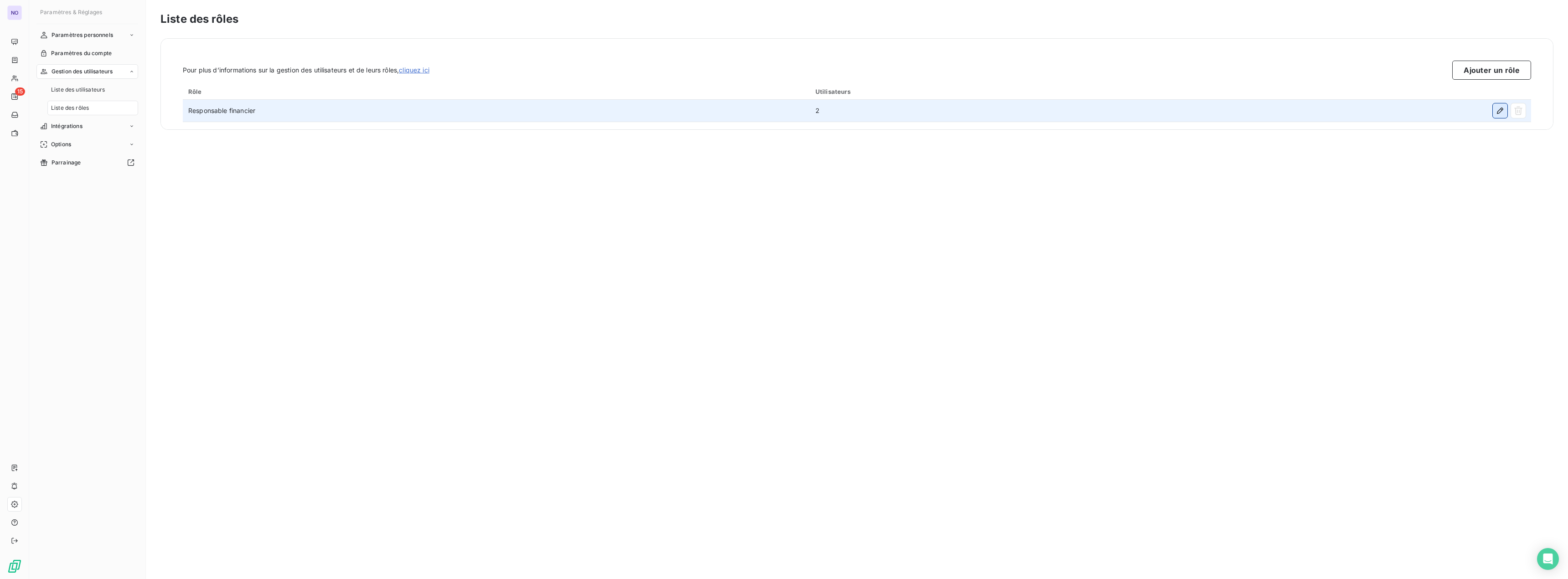
click at [1502, 107] on icon "button" at bounding box center [1500, 110] width 9 height 9
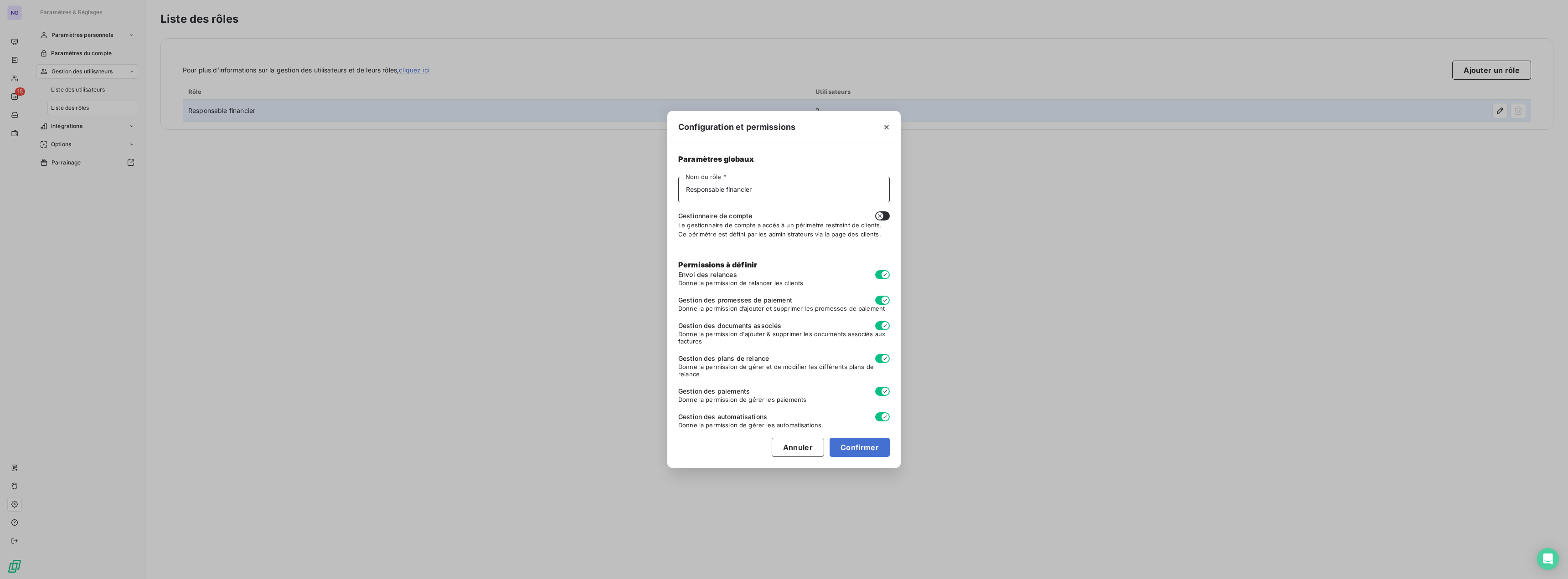
click at [768, 190] on input "Responsable financier" at bounding box center [783, 190] width 211 height 26
click at [864, 443] on button "Confirmer" at bounding box center [859, 447] width 60 height 19
type input "Responsable"
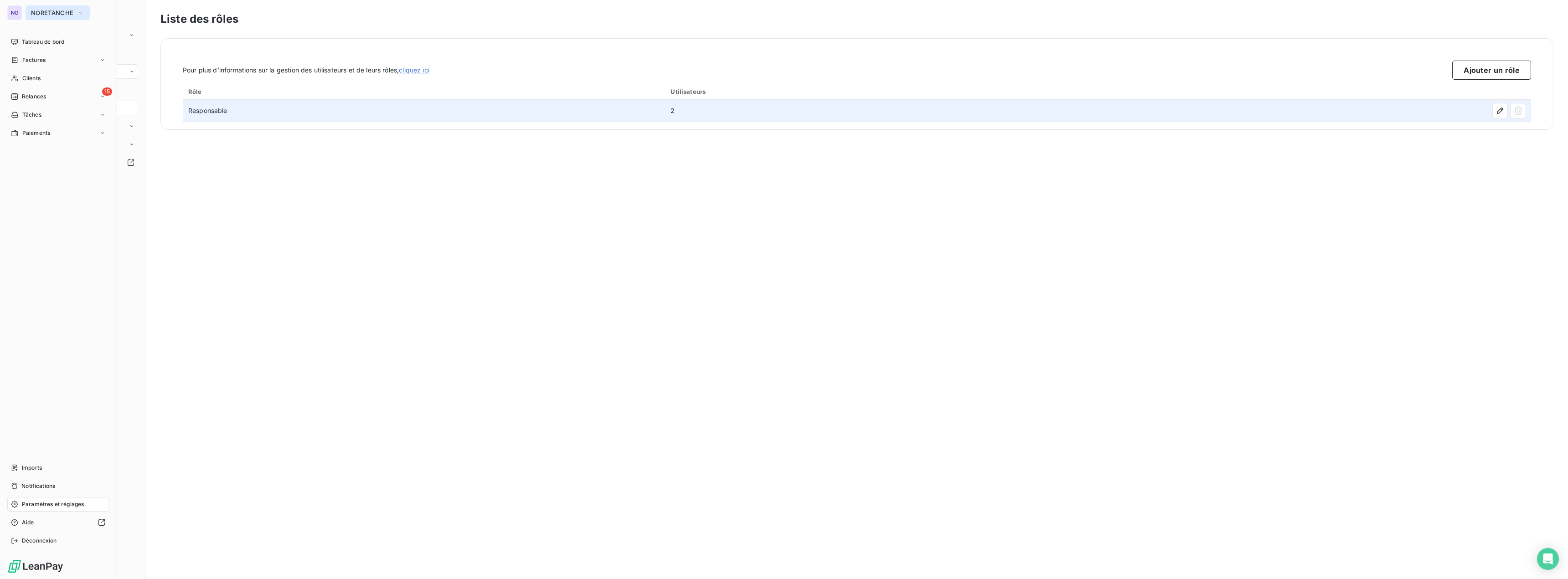
click at [49, 15] on span "NORETANCHE" at bounding box center [52, 13] width 43 height 7
click at [66, 102] on span "DK WORKING" at bounding box center [84, 103] width 81 height 9
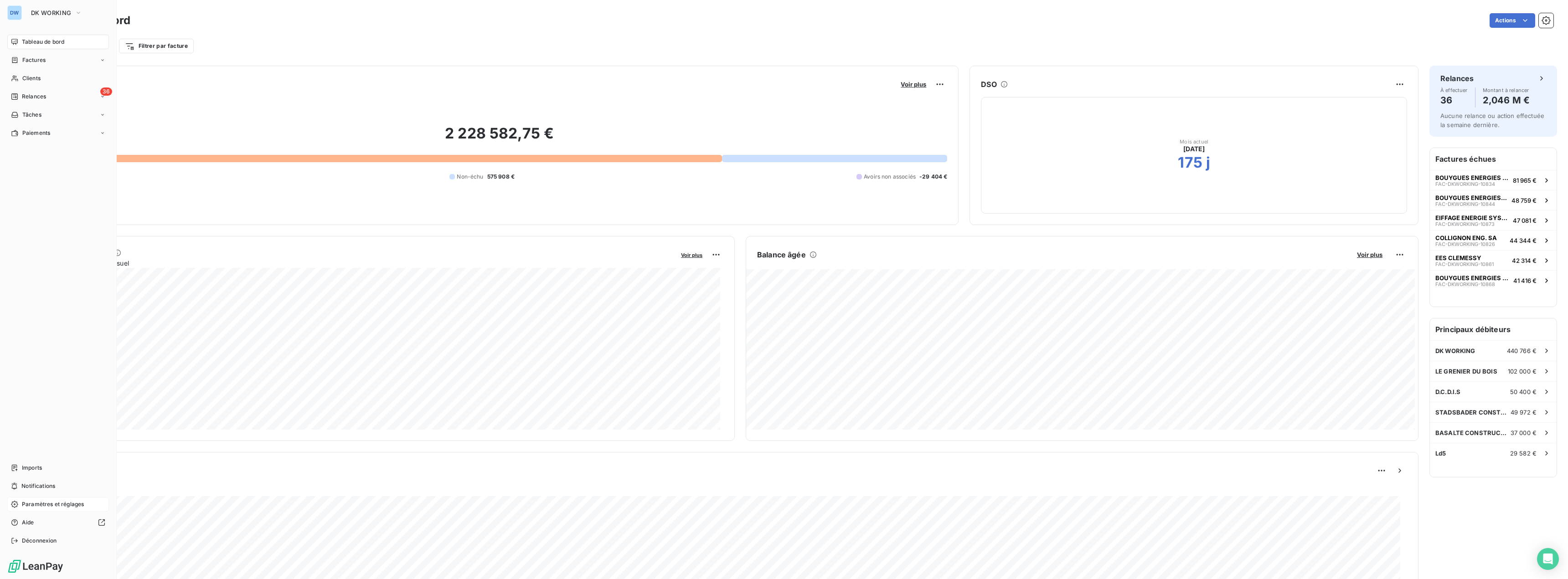
click at [71, 505] on span "Paramètres et réglages" at bounding box center [53, 504] width 62 height 8
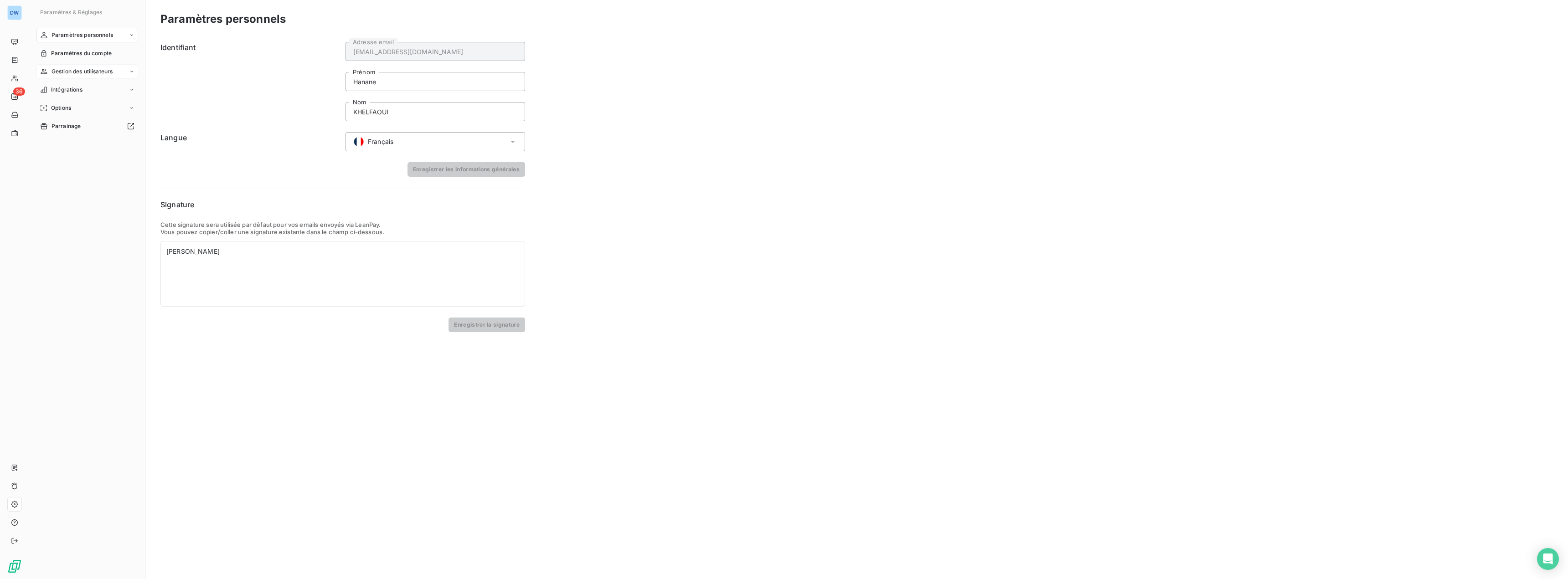
click at [86, 74] on span "Gestion des utilisateurs" at bounding box center [82, 71] width 61 height 8
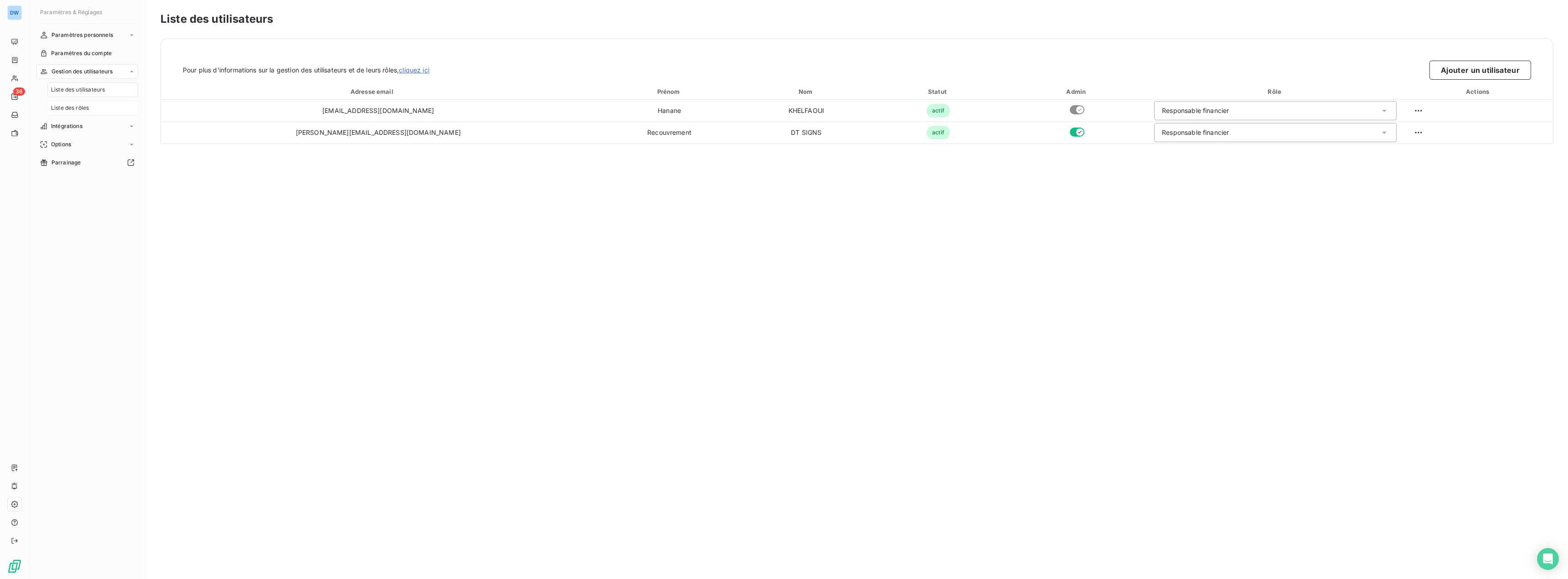
click at [85, 109] on span "Liste des rôles" at bounding box center [70, 108] width 38 height 8
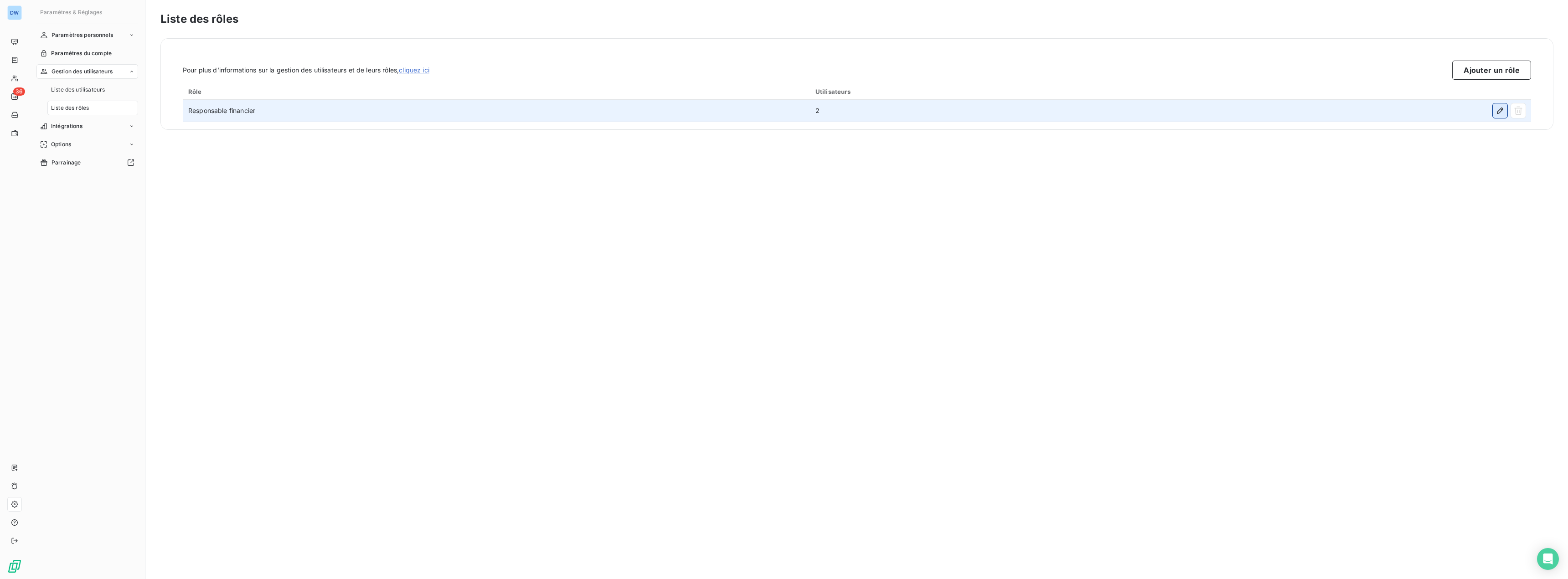
click at [1500, 111] on icon "button" at bounding box center [1500, 110] width 9 height 9
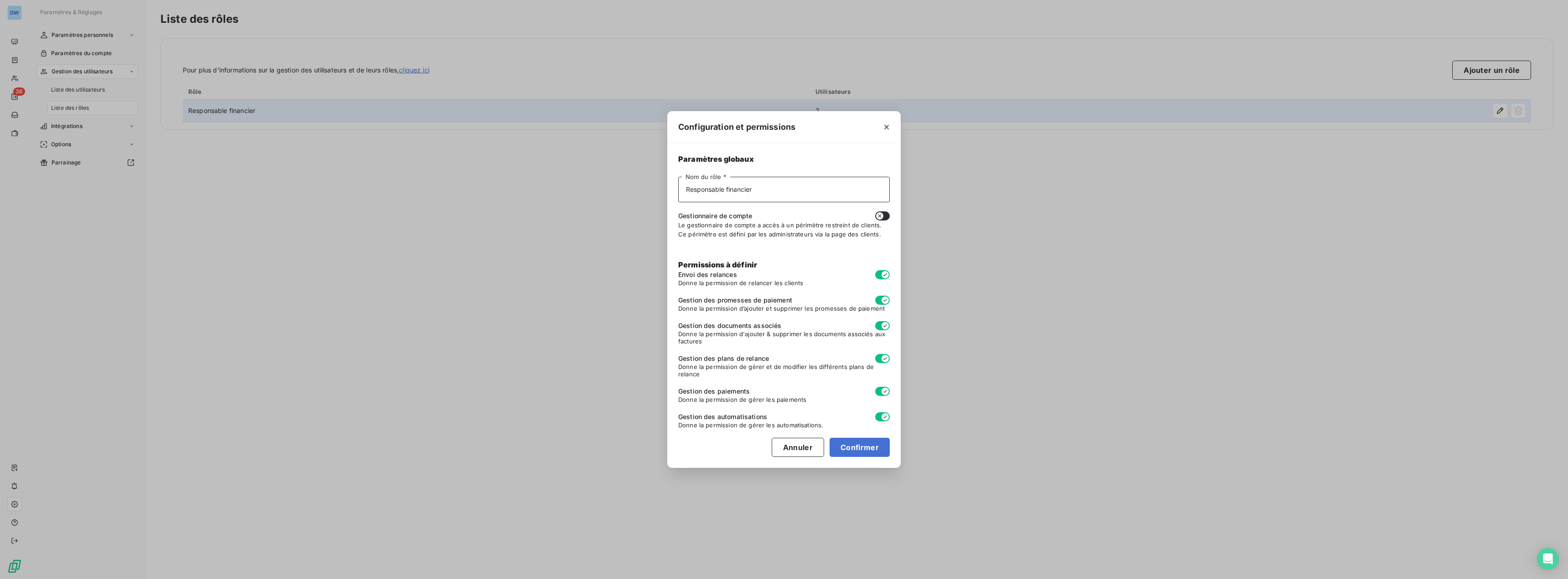
click at [786, 190] on input "Responsable financier" at bounding box center [783, 190] width 211 height 26
click at [844, 447] on button "Confirmer" at bounding box center [859, 447] width 60 height 19
type input "Responsable"
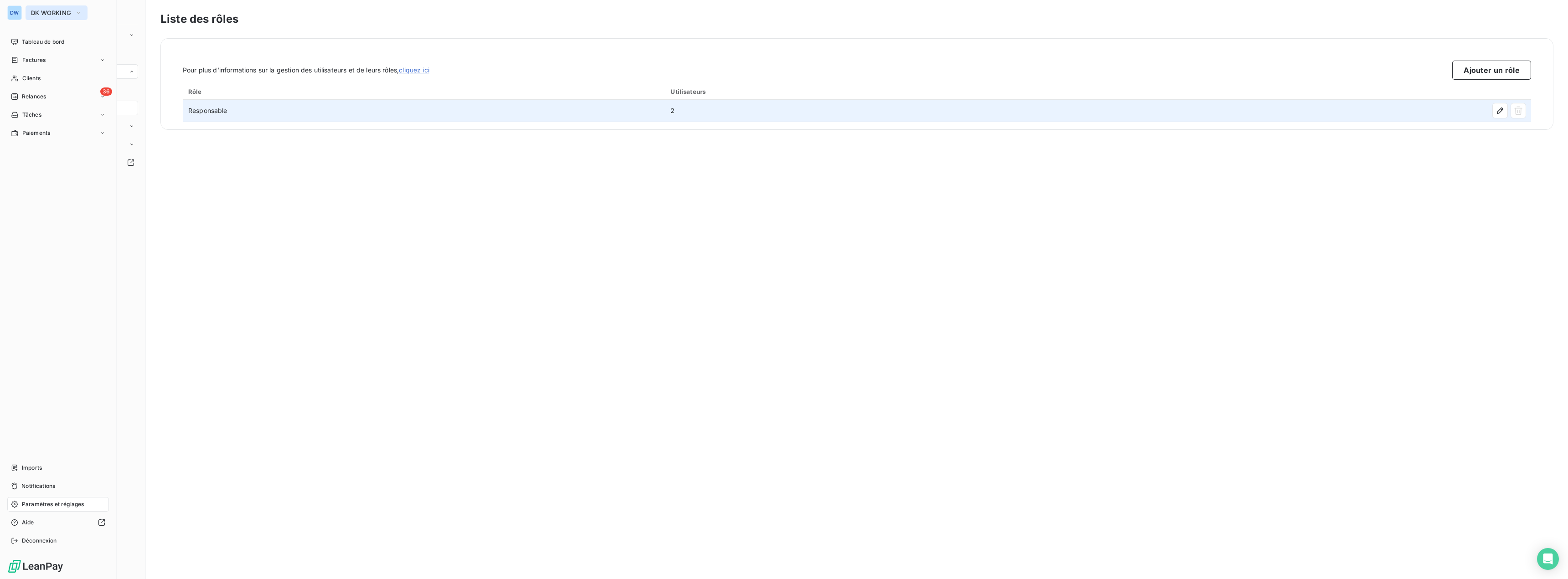
click at [47, 12] on span "DK WORKING" at bounding box center [51, 13] width 40 height 7
click at [47, 74] on li "DP DK PRINTING" at bounding box center [86, 81] width 122 height 22
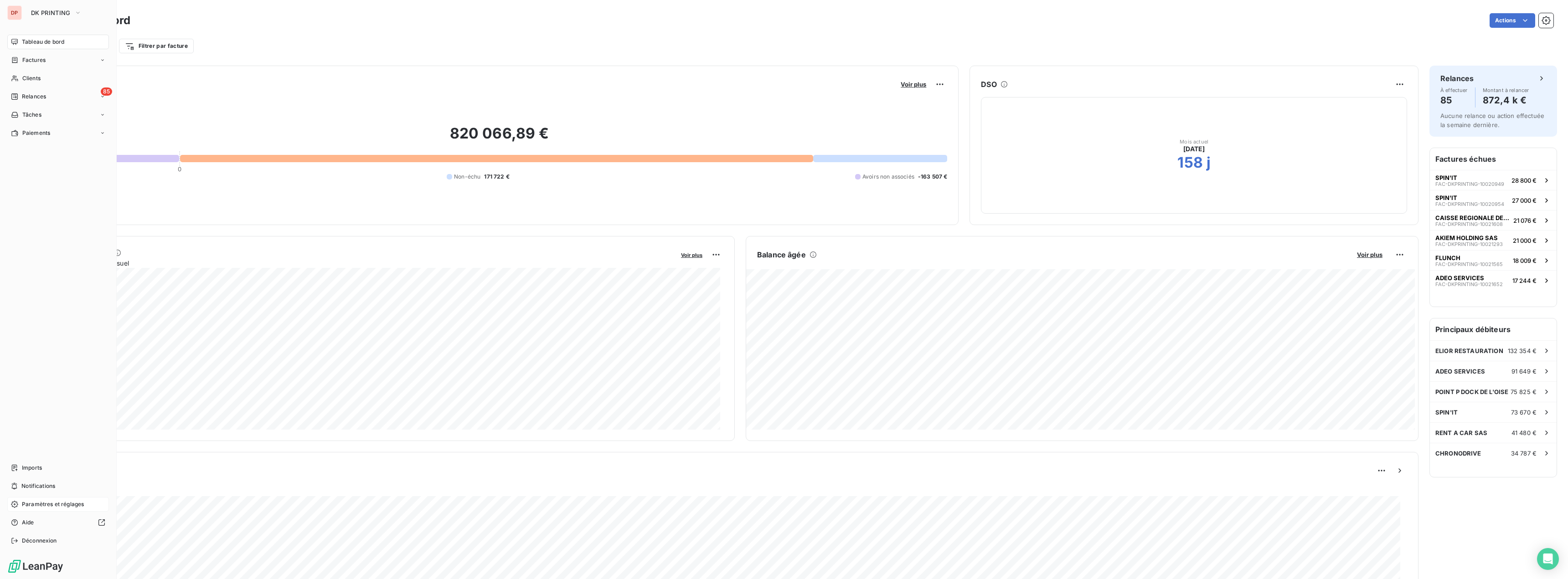
click at [47, 497] on div "Paramètres et réglages" at bounding box center [58, 504] width 102 height 15
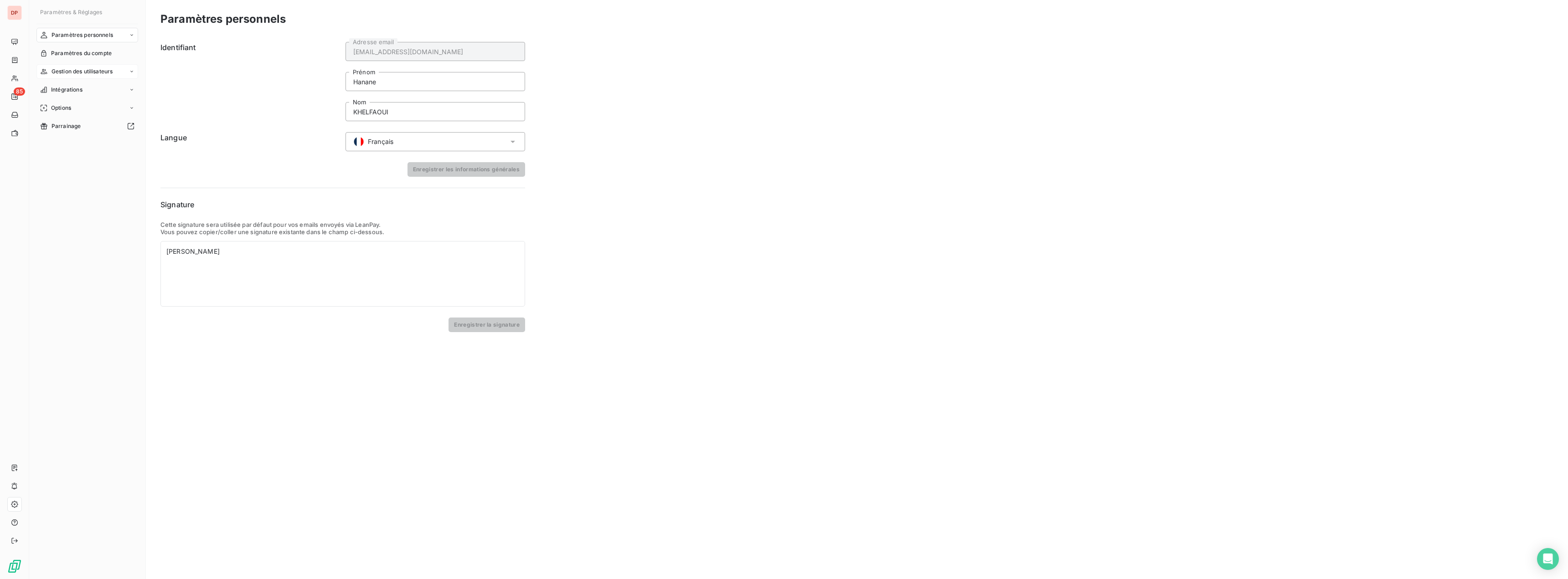
click at [83, 68] on span "Gestion des utilisateurs" at bounding box center [82, 71] width 61 height 8
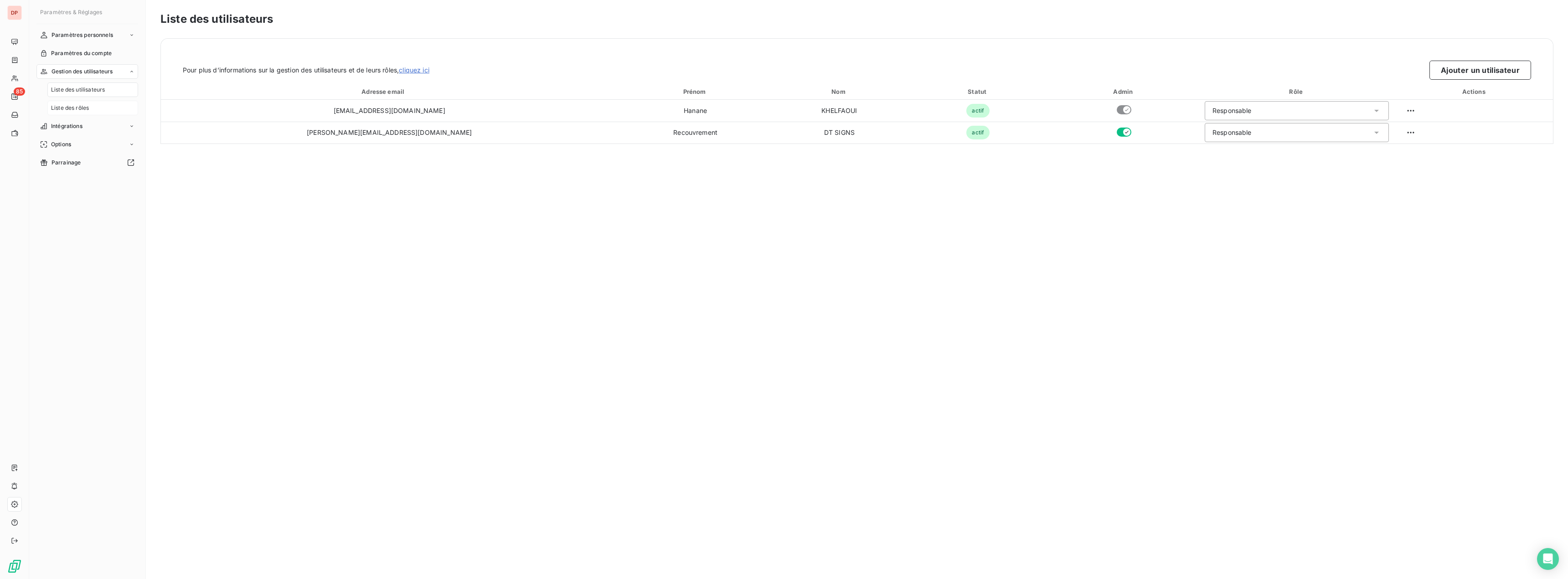
click at [82, 108] on span "Liste des rôles" at bounding box center [70, 108] width 38 height 8
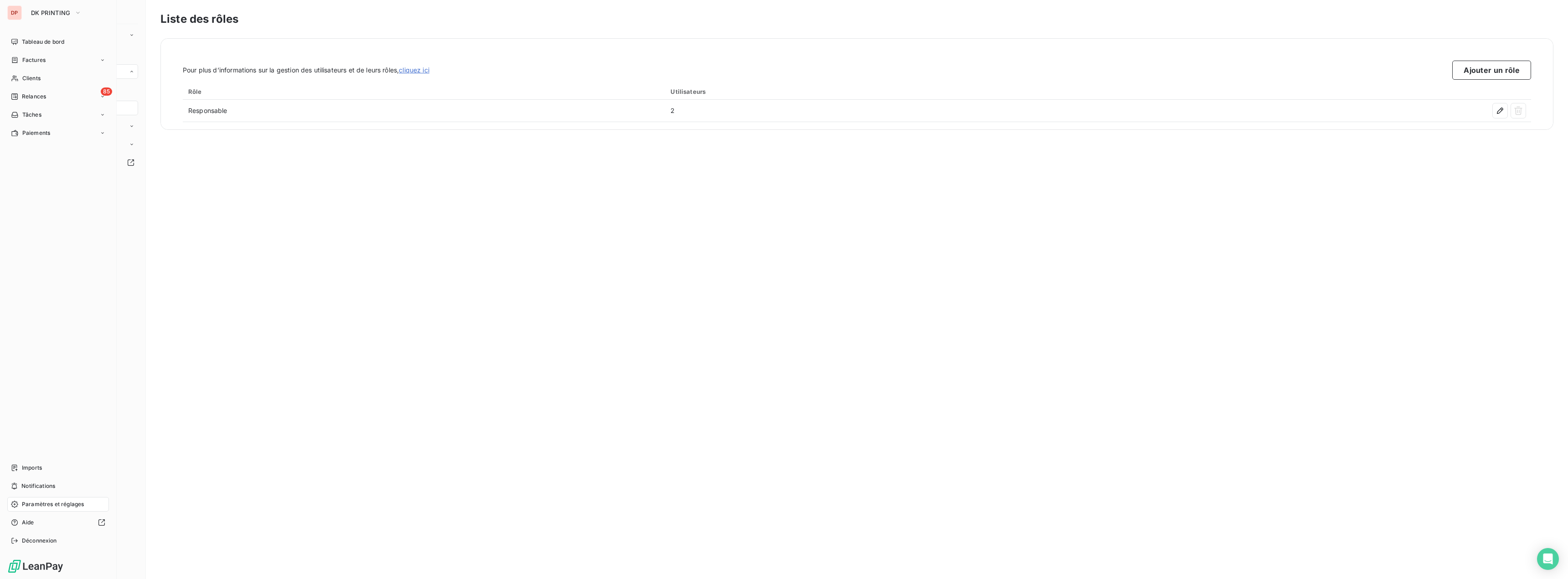
click at [19, 15] on div "DP" at bounding box center [15, 13] width 15 height 15
click at [41, 20] on div "DP DK PRINTING Tableau de bord Factures Clients 85 Relances Tâches Paiements Im…" at bounding box center [58, 290] width 117 height 579
click at [52, 16] on button "DK PRINTING" at bounding box center [56, 13] width 61 height 15
click at [63, 60] on span "DK AGENCE" at bounding box center [84, 59] width 81 height 9
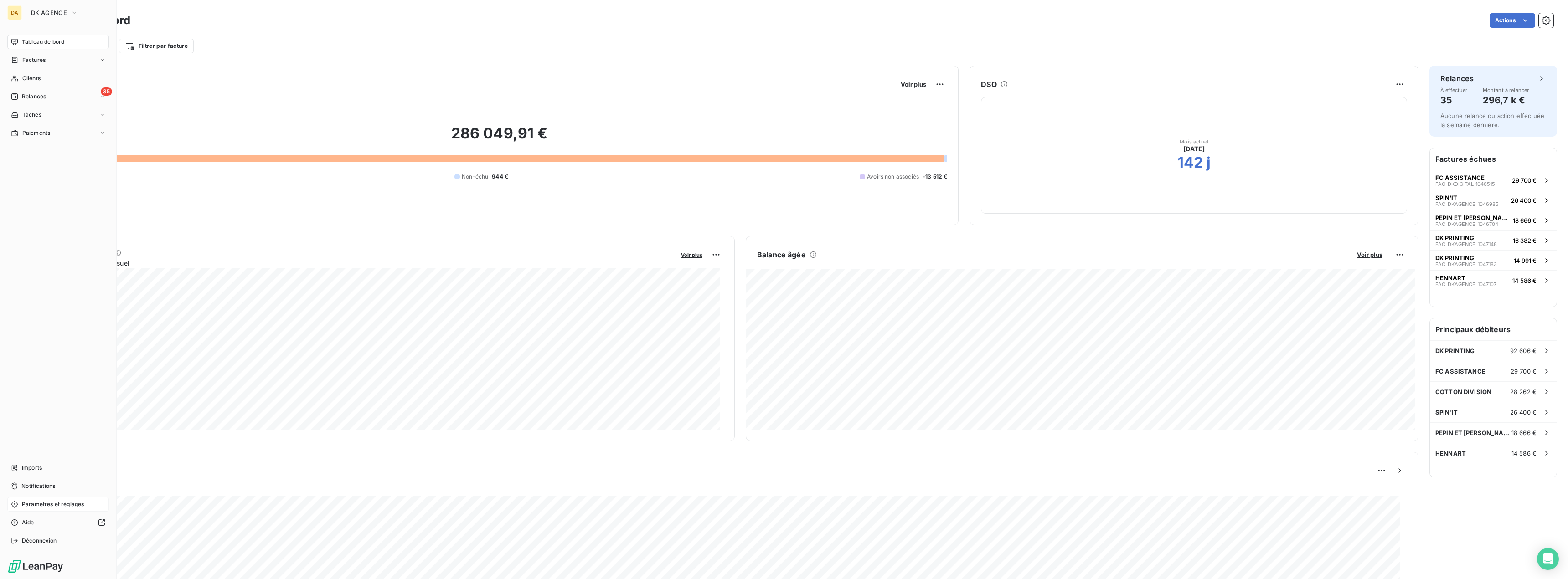
click at [55, 503] on span "Paramètres et réglages" at bounding box center [53, 504] width 62 height 8
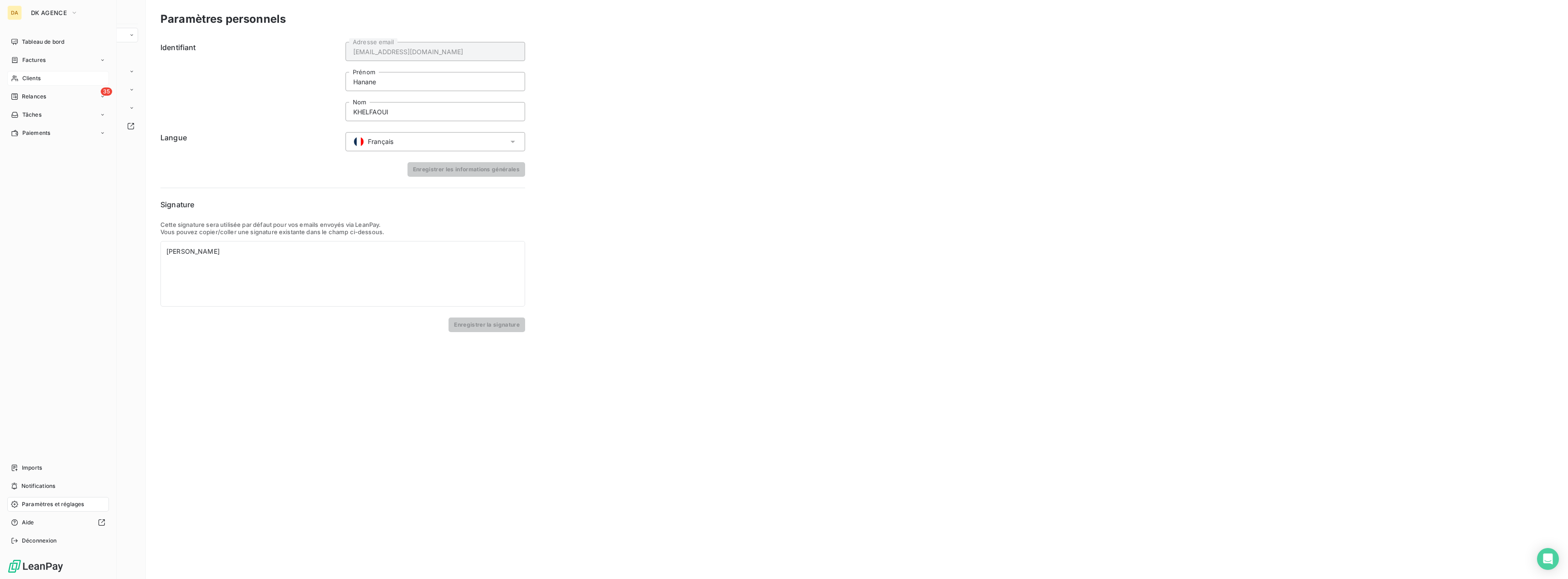
click at [42, 79] on div "Clients" at bounding box center [58, 78] width 102 height 15
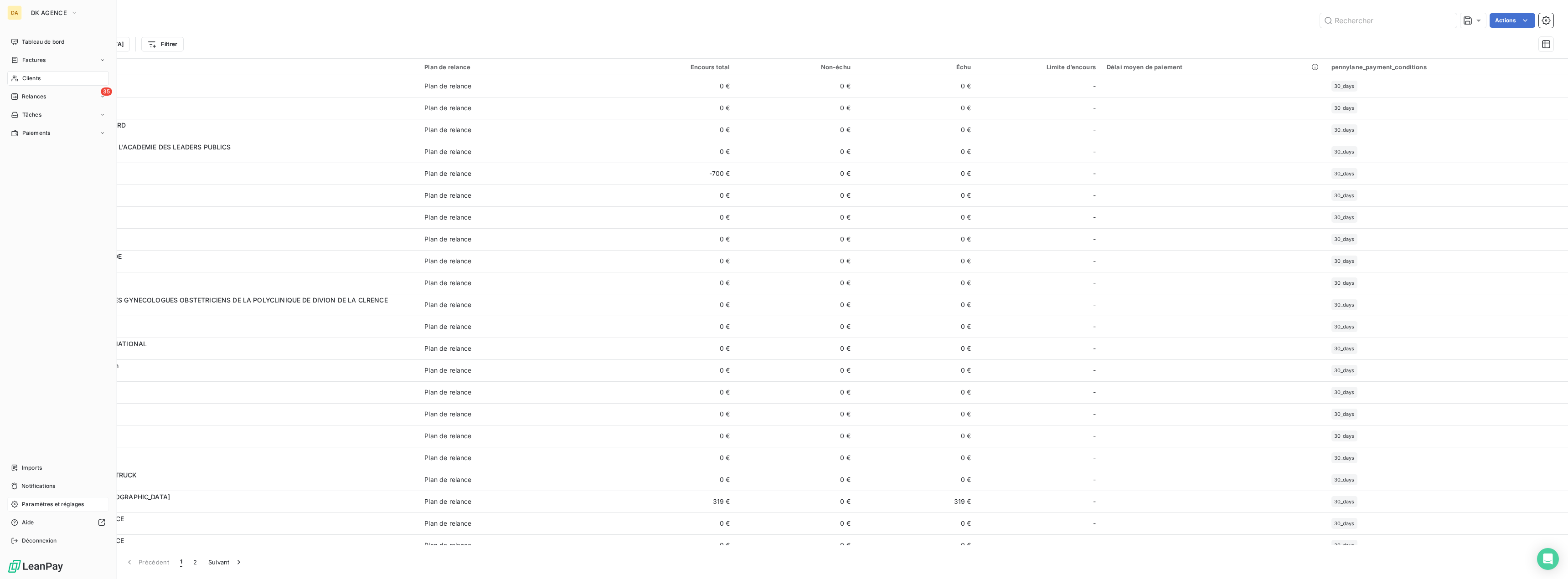
click at [51, 504] on span "Paramètres et réglages" at bounding box center [53, 504] width 62 height 8
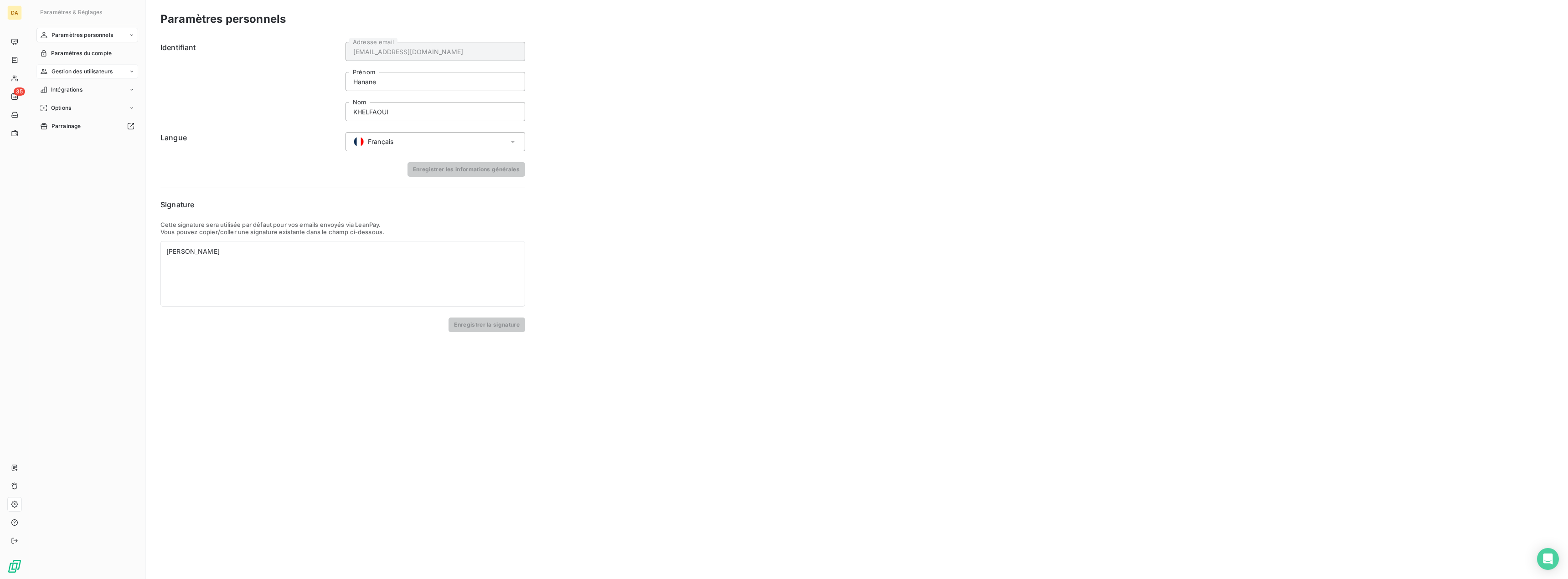
click at [89, 74] on span "Gestion des utilisateurs" at bounding box center [82, 71] width 61 height 8
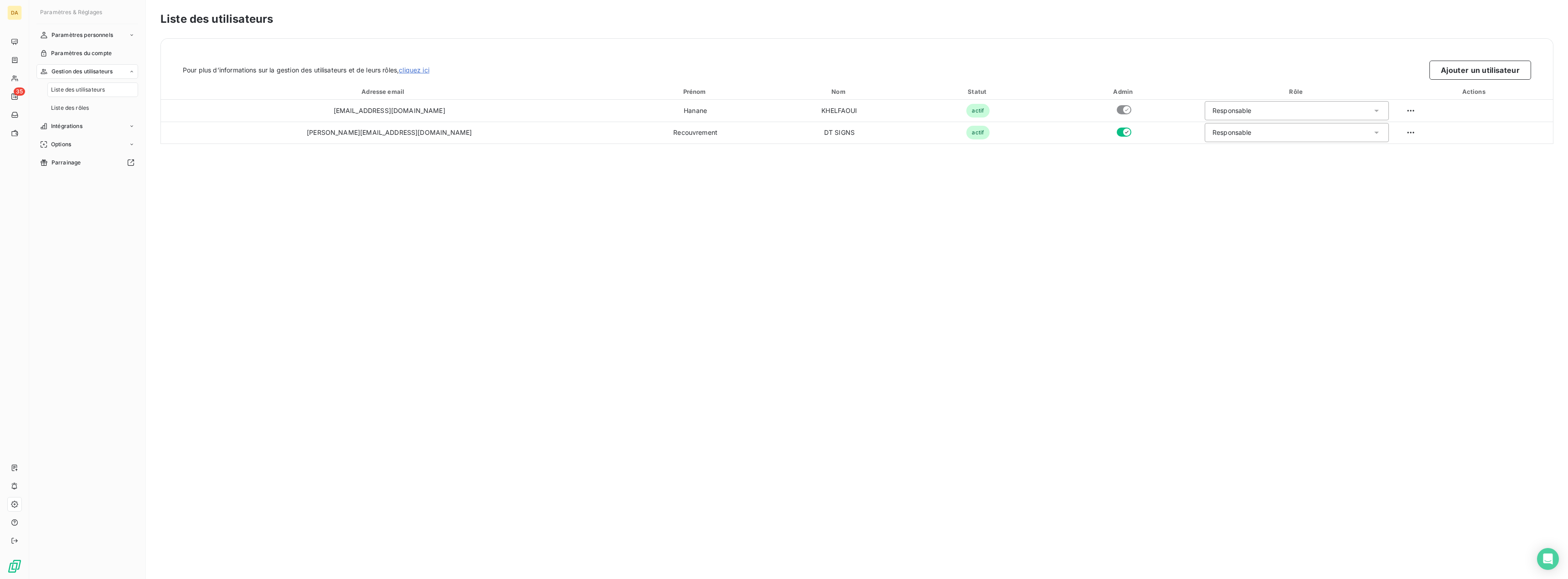
click at [83, 90] on span "Liste des utilisateurs" at bounding box center [78, 89] width 54 height 8
click at [88, 103] on div "Liste des rôles" at bounding box center [93, 108] width 91 height 15
